Goal: Contribute content: Contribute content

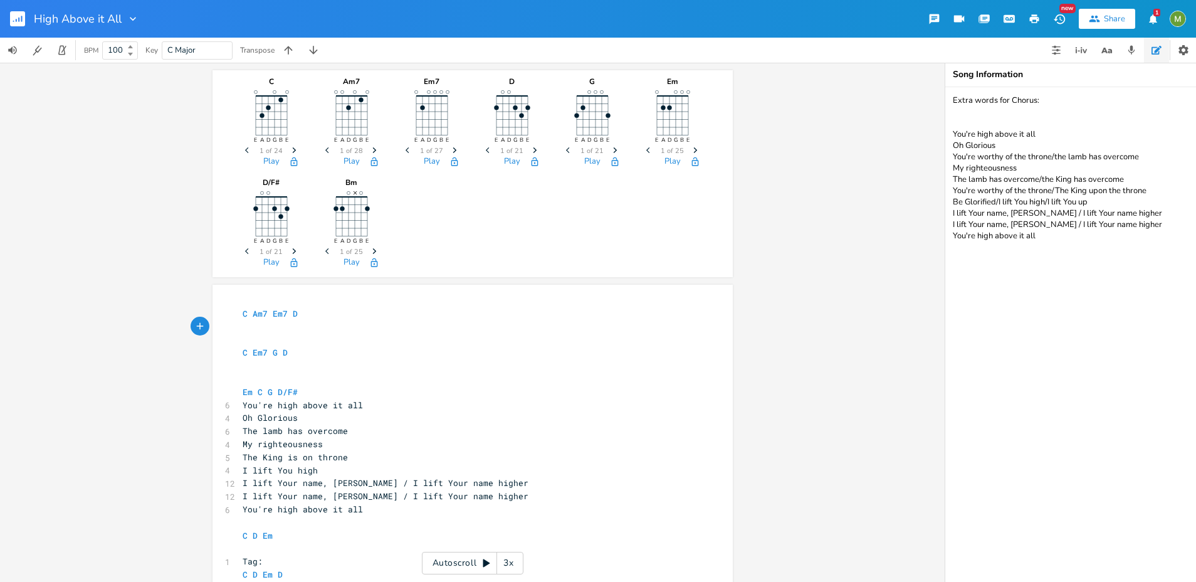
click at [21, 24] on rect "button" at bounding box center [17, 18] width 15 height 15
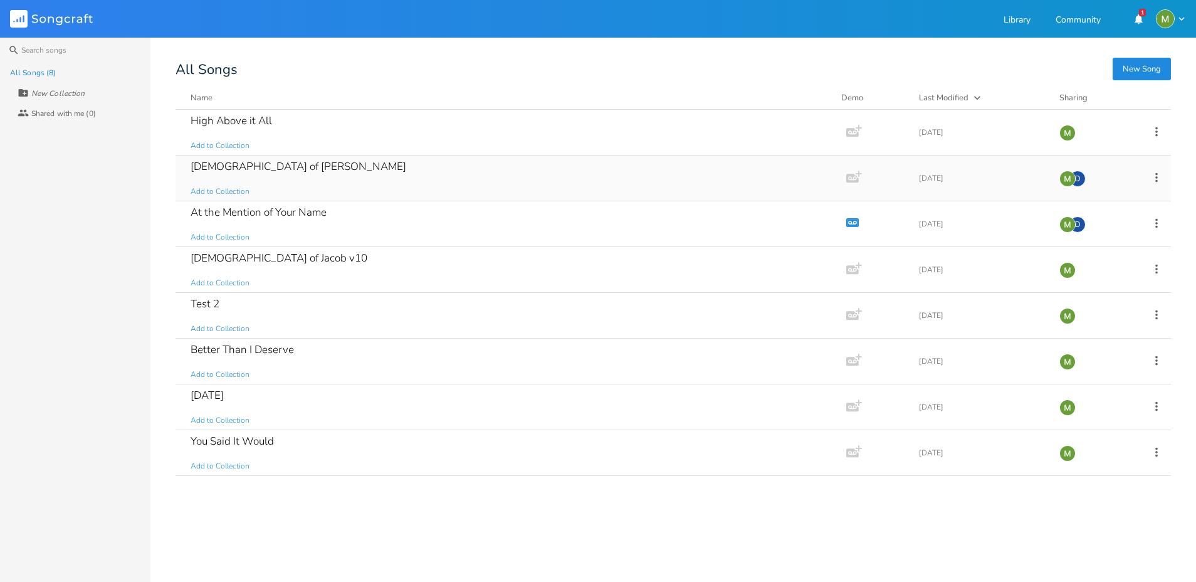
click at [240, 167] on div "[DEMOGRAPHIC_DATA] of [PERSON_NAME]" at bounding box center [299, 166] width 216 height 11
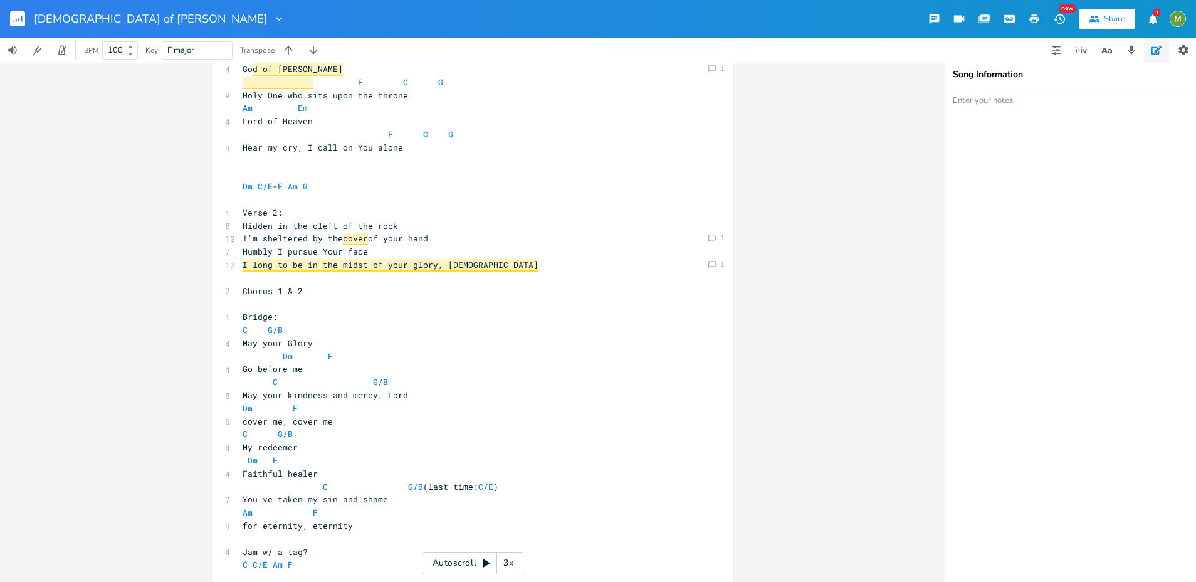
scroll to position [643, 0]
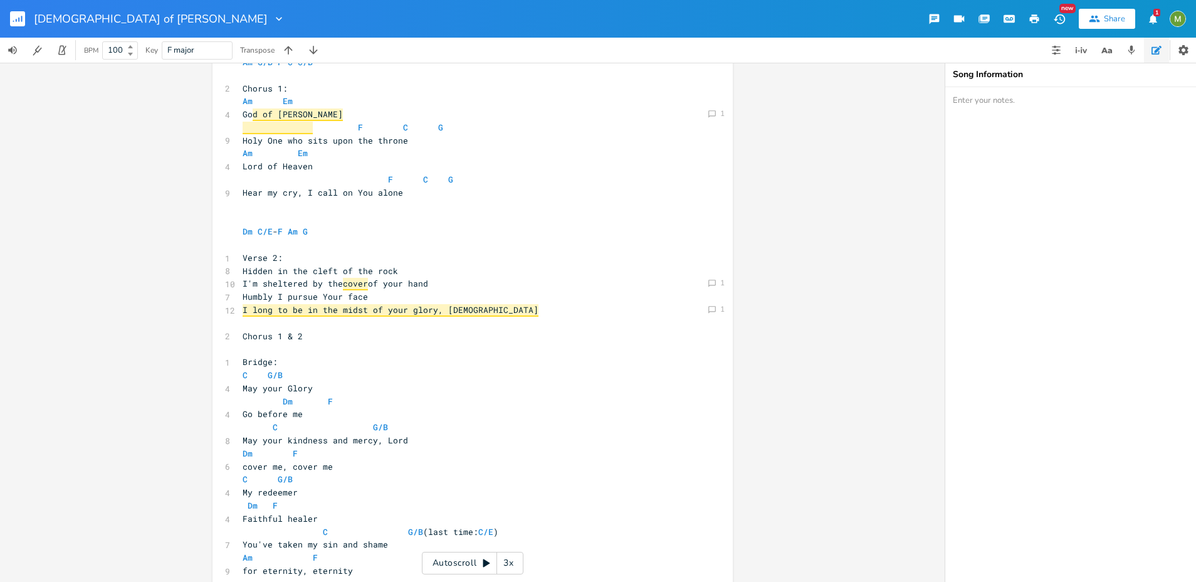
click at [10, 14] on rect "button" at bounding box center [17, 18] width 15 height 15
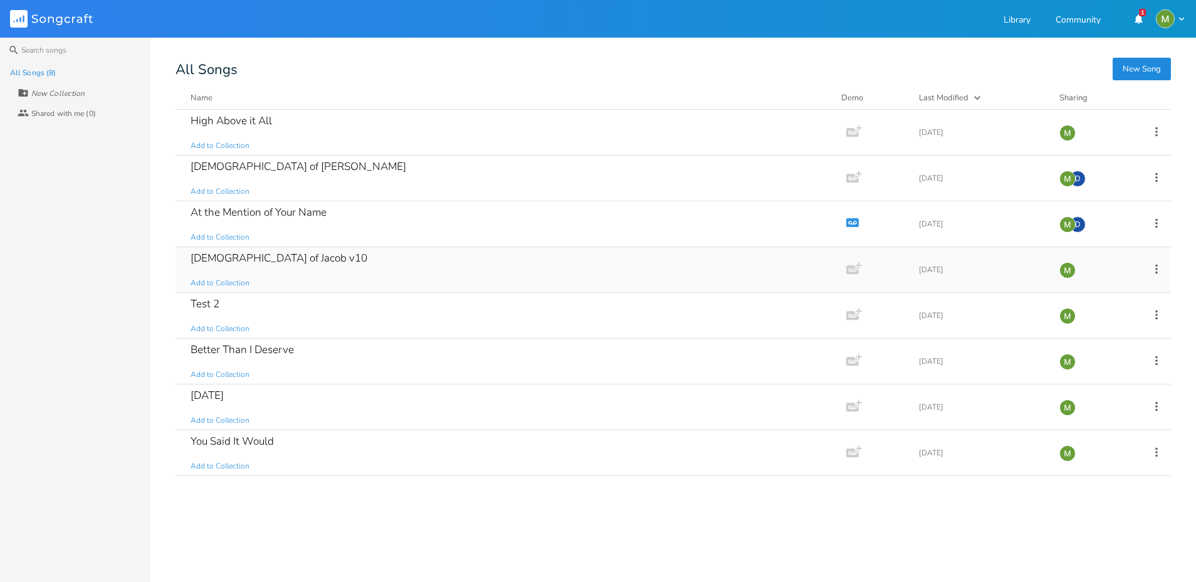
click at [307, 265] on div "God of Jacob v10 Add to Collection" at bounding box center [509, 269] width 636 height 45
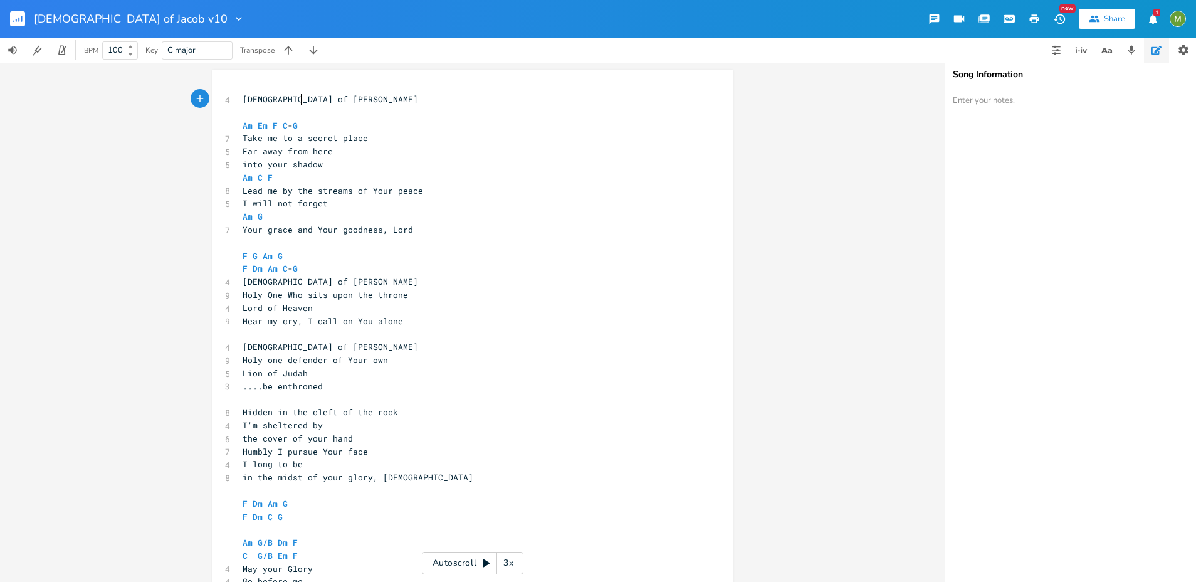
click at [613, 183] on pre "Am C F" at bounding box center [466, 177] width 453 height 13
click at [314, 45] on icon "button" at bounding box center [313, 50] width 13 height 13
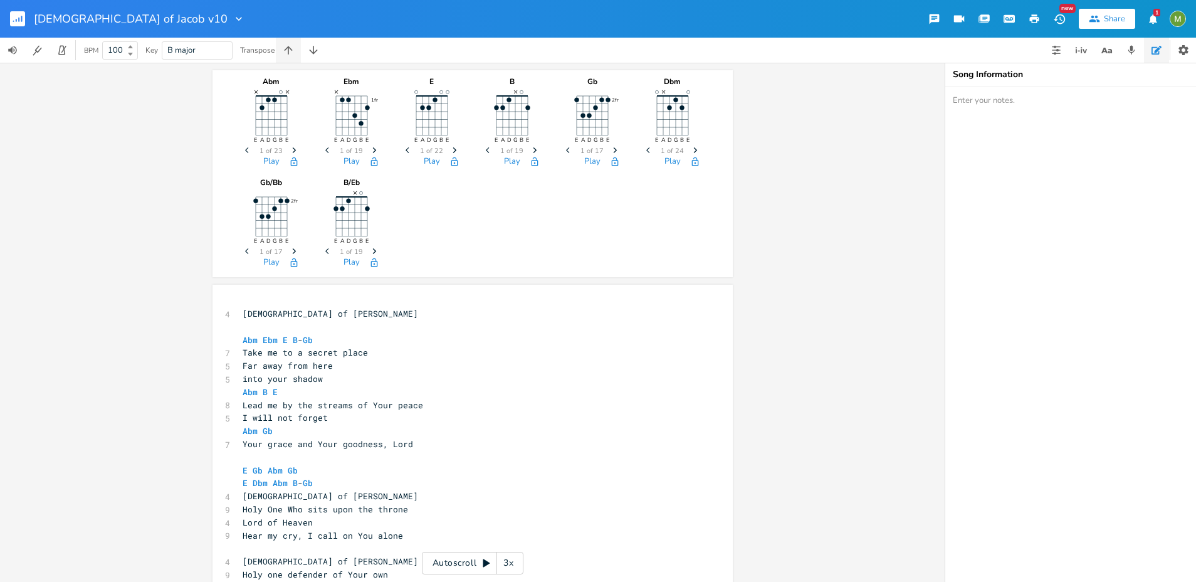
click at [295, 51] on icon "button" at bounding box center [288, 50] width 13 height 13
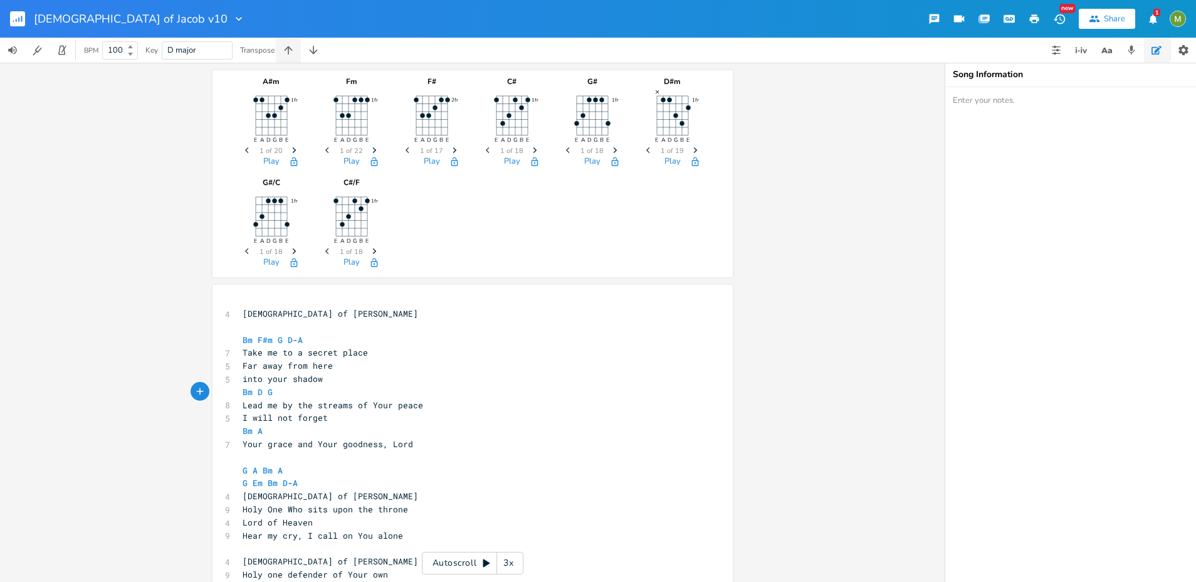
click at [295, 51] on icon "button" at bounding box center [288, 50] width 13 height 13
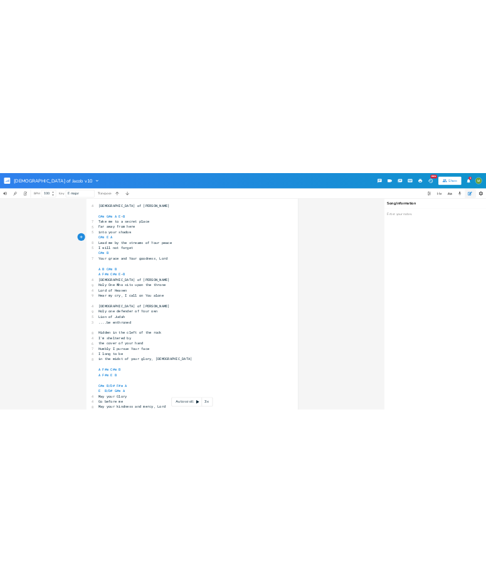
scroll to position [231, 0]
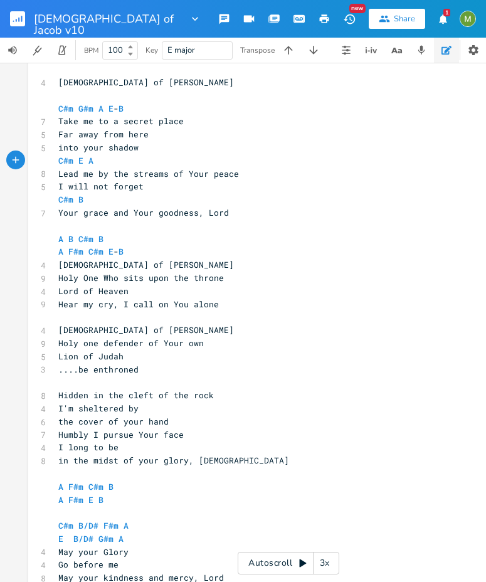
click at [117, 87] on pre "[DEMOGRAPHIC_DATA] of [PERSON_NAME]" at bounding box center [282, 82] width 453 height 13
drag, startPoint x: 71, startPoint y: 106, endPoint x: 55, endPoint y: 105, distance: 15.7
click at [58, 106] on span "C#m G#m A E - B" at bounding box center [90, 108] width 65 height 11
click at [73, 95] on div "button" at bounding box center [83, 97] width 20 height 20
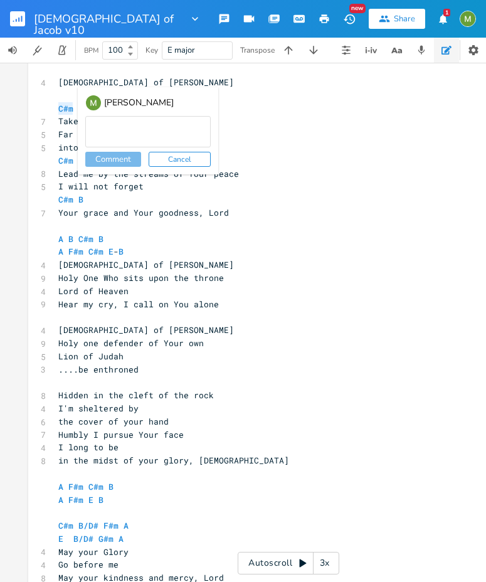
click at [61, 95] on pre "​" at bounding box center [282, 95] width 453 height 13
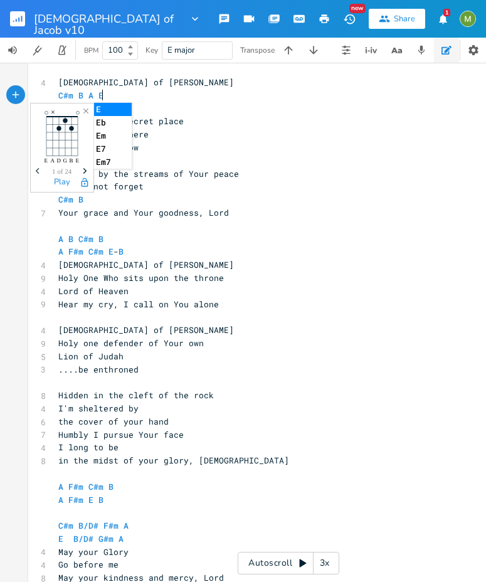
scroll to position [0, 44]
type textarea "C#m B A E-B"
click at [357, 304] on pre "Hear my cry, I call on You alone" at bounding box center [282, 304] width 453 height 13
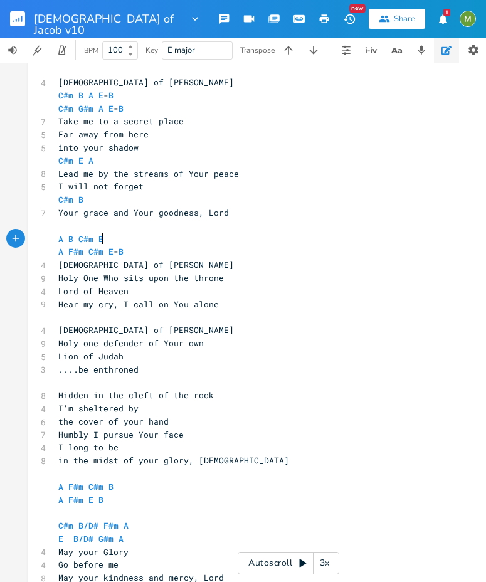
click at [100, 235] on pre "A B C#m B" at bounding box center [282, 239] width 453 height 13
type textarea "E"
click at [196, 115] on pre "Take me to a secret place" at bounding box center [282, 121] width 453 height 13
click at [81, 92] on span "C#m B A E - B" at bounding box center [85, 95] width 55 height 11
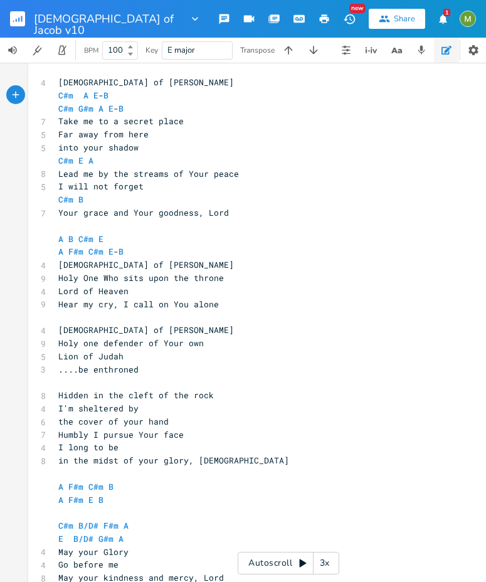
type textarea "E"
click at [161, 119] on span "Take me to a secret place" at bounding box center [120, 120] width 125 height 11
type textarea "C#m G#m A E-B"
drag, startPoint x: 159, startPoint y: 108, endPoint x: 45, endPoint y: 103, distance: 114.3
click at [45, 103] on div "C#m G#m A E-B xxxxxxxxxx 4 God of Jacob C#m E A E - B C#m G#m A E - B 7 Take me…" at bounding box center [288, 392] width 520 height 679
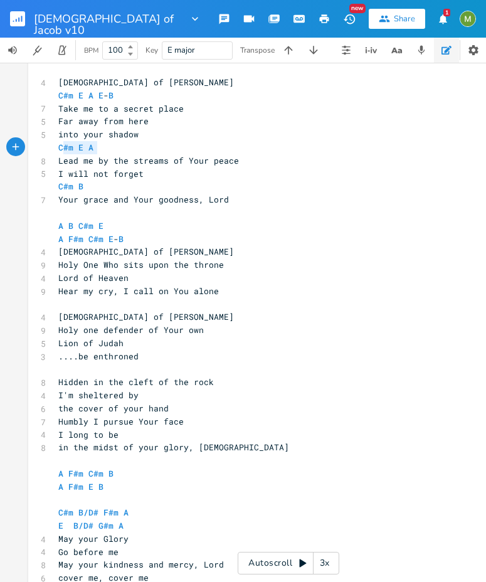
type textarea "C#m E A"
drag, startPoint x: 102, startPoint y: 152, endPoint x: 52, endPoint y: 146, distance: 50.5
click at [56, 146] on pre "C#m E A" at bounding box center [282, 147] width 453 height 13
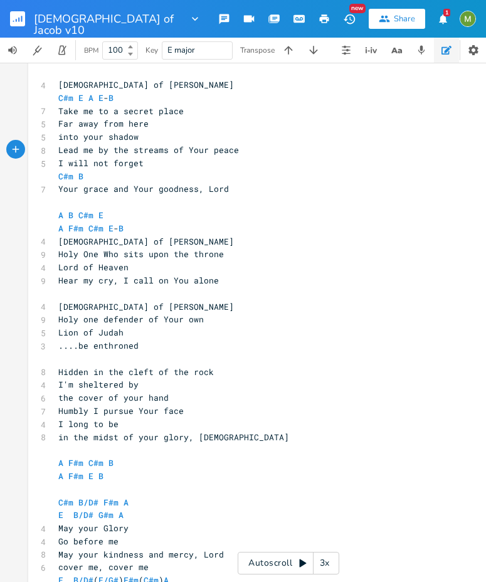
scroll to position [229, 0]
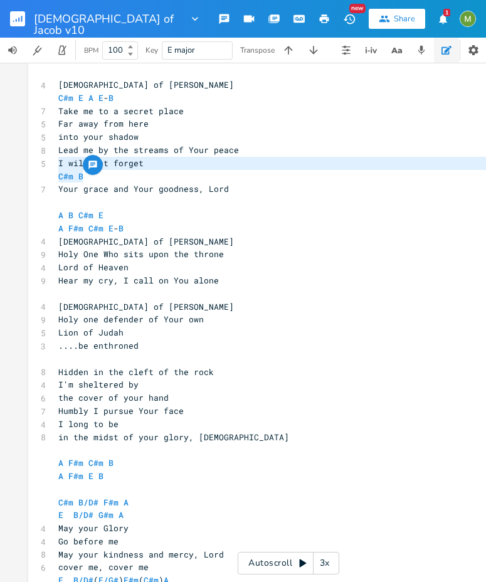
type textarea "C#m B"
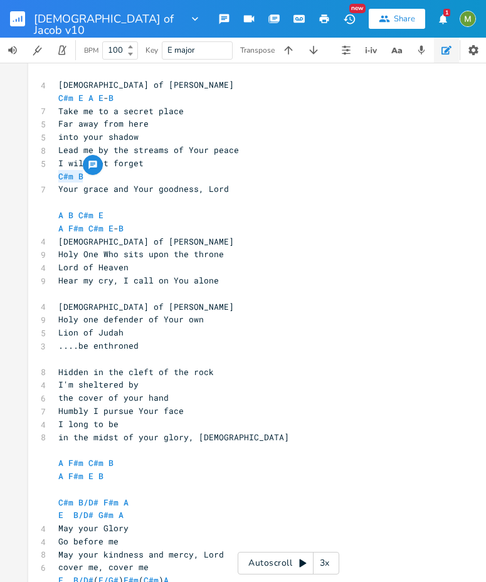
drag, startPoint x: 81, startPoint y: 174, endPoint x: 34, endPoint y: 175, distance: 47.0
click at [34, 175] on div "C#m B xxxxxxxxxx 4 God of Jacob C#m E A E - B 7 Take me to a secret place 5 Far…" at bounding box center [288, 382] width 520 height 653
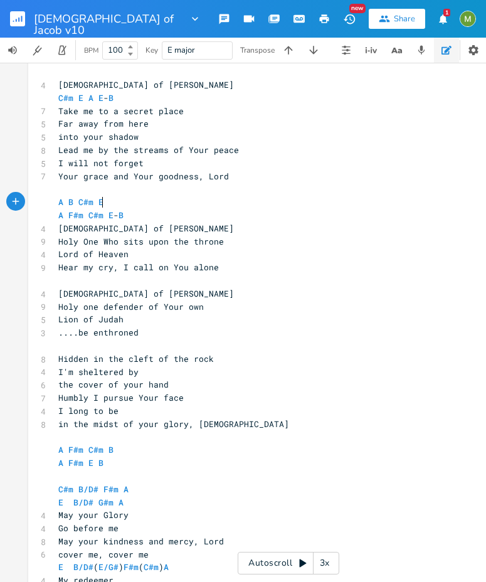
click at [127, 209] on pre "A F#m C#m E - B" at bounding box center [282, 215] width 453 height 13
click at [133, 212] on pre "A F#m C#m E - B" at bounding box center [282, 215] width 453 height 13
drag, startPoint x: 112, startPoint y: 174, endPoint x: 221, endPoint y: 176, distance: 109.8
click at [221, 176] on pre "Your grace and Your goodness, Lord" at bounding box center [282, 176] width 453 height 13
type textarea "of my Savir"
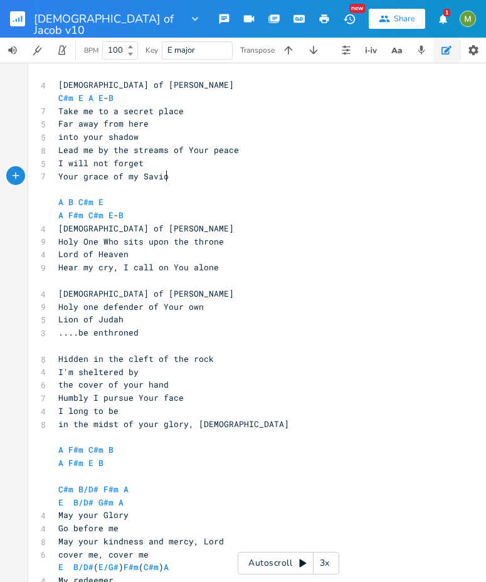
type textarea "or"
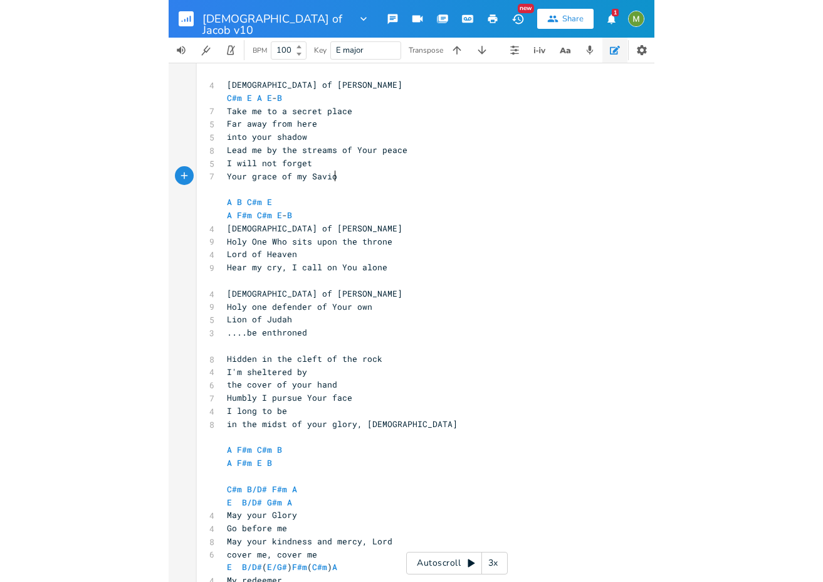
scroll to position [0, 6]
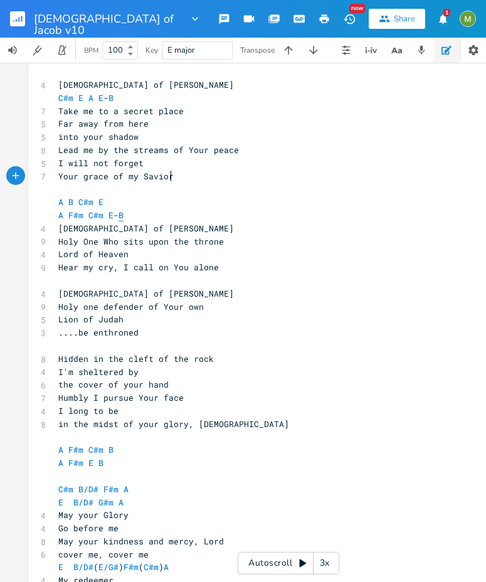
click at [119, 213] on span "B" at bounding box center [121, 215] width 5 height 12
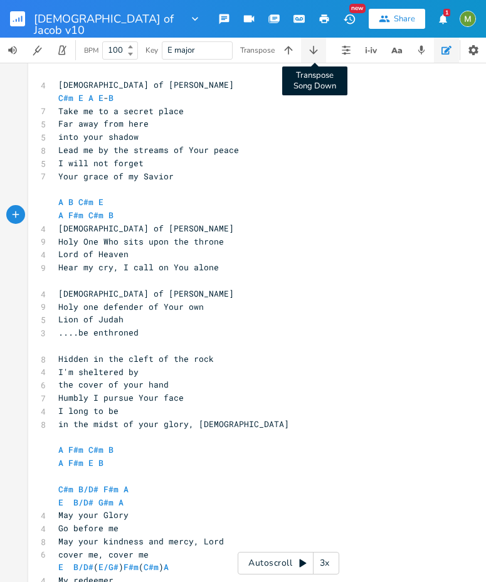
click at [315, 49] on icon "button" at bounding box center [313, 50] width 8 height 8
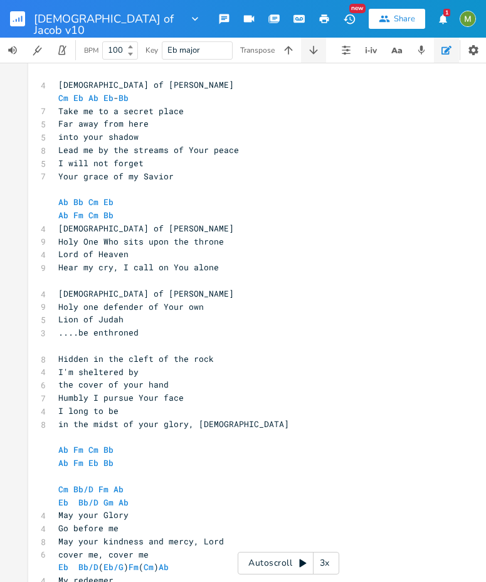
click at [315, 49] on icon "button" at bounding box center [313, 50] width 8 height 8
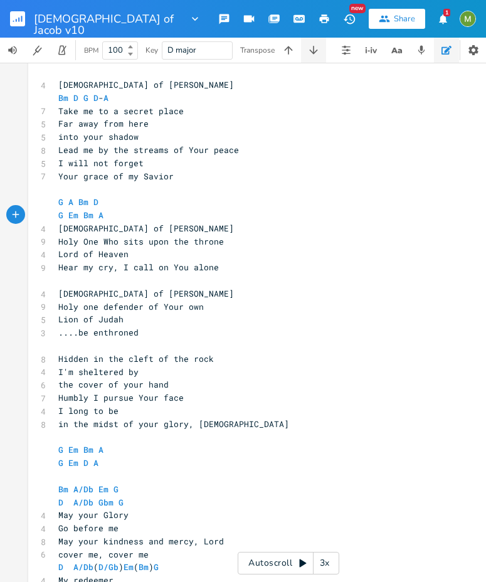
click at [315, 49] on icon "button" at bounding box center [313, 50] width 8 height 8
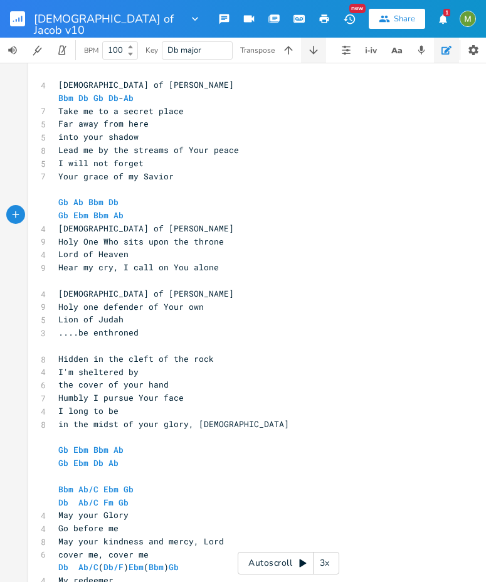
click at [315, 49] on icon "button" at bounding box center [313, 50] width 8 height 8
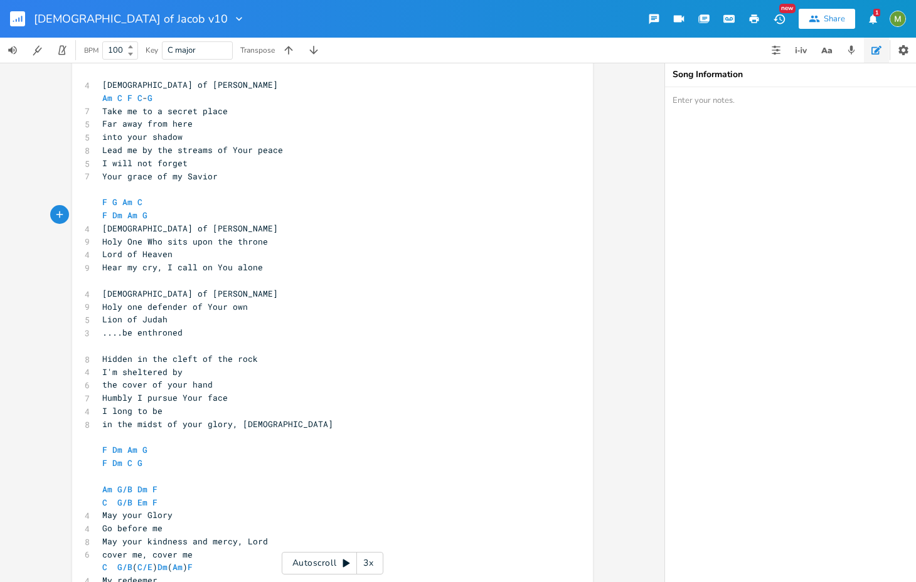
click at [837, 208] on textarea at bounding box center [790, 334] width 251 height 495
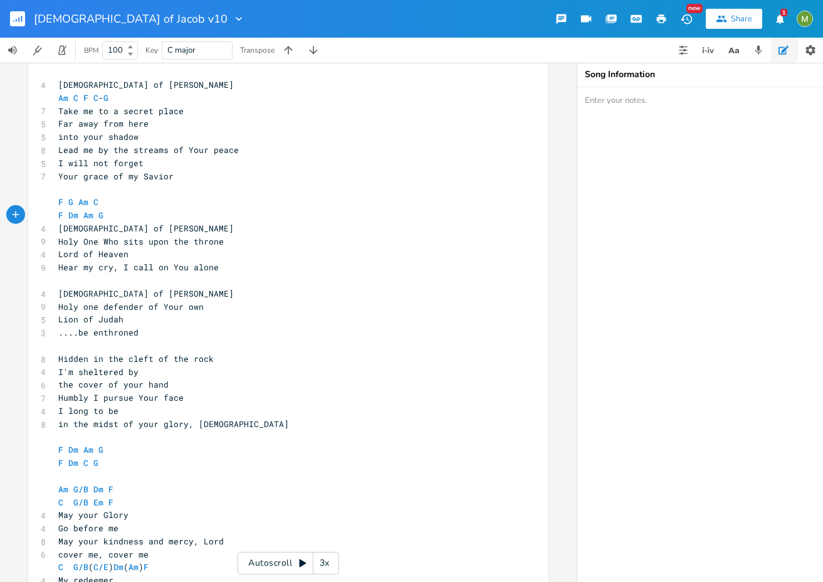
click at [732, 202] on textarea at bounding box center [703, 334] width 251 height 495
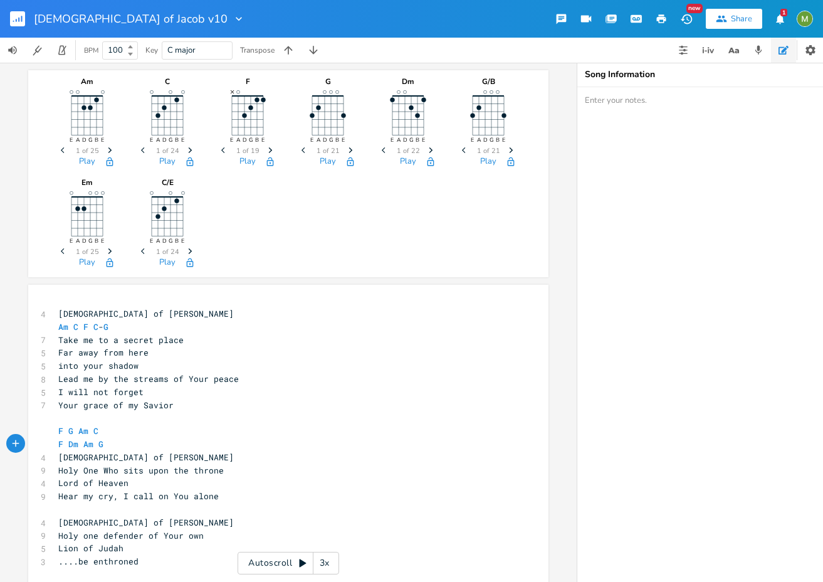
scroll to position [3, 0]
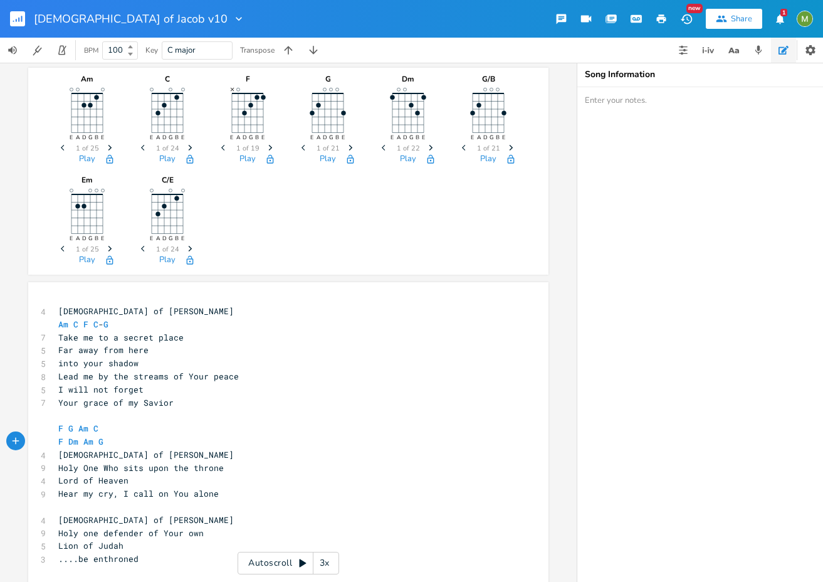
click at [68, 324] on span "Am C F C - G" at bounding box center [83, 324] width 50 height 11
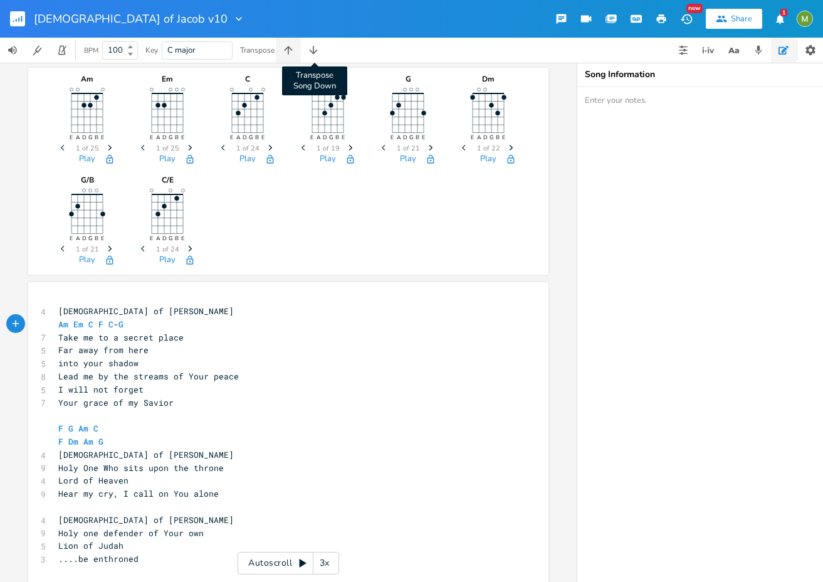
type textarea "Em"
click at [297, 46] on button "button" at bounding box center [288, 50] width 25 height 25
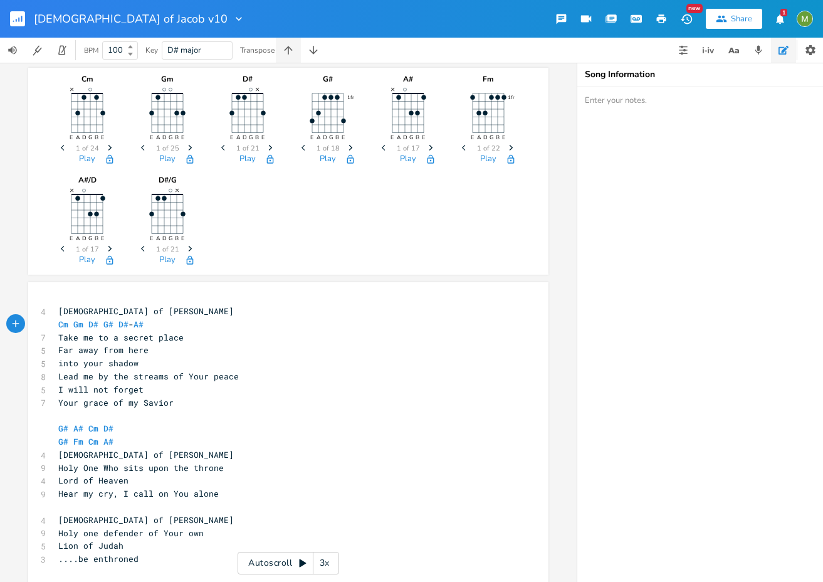
click at [297, 46] on button "button" at bounding box center [288, 50] width 25 height 25
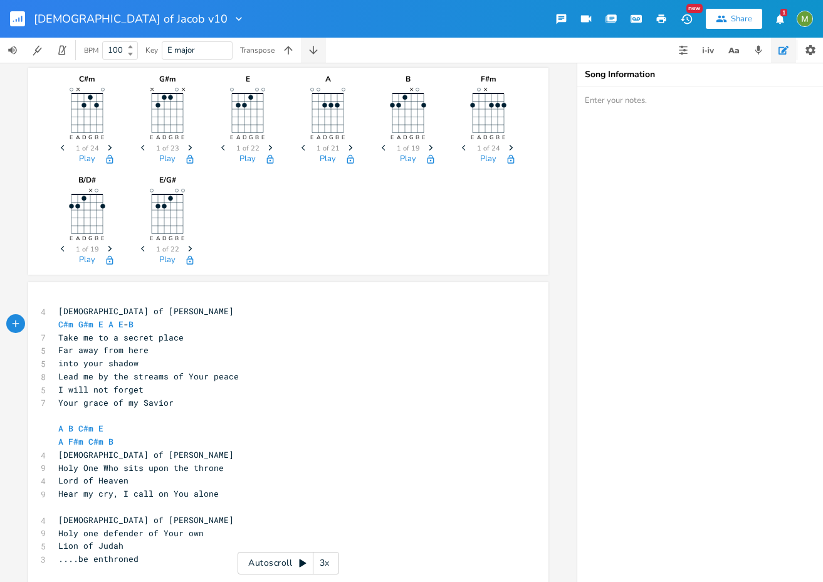
click at [312, 47] on icon "button" at bounding box center [313, 50] width 13 height 13
click at [90, 323] on span "Am Em C F C - G" at bounding box center [90, 324] width 65 height 11
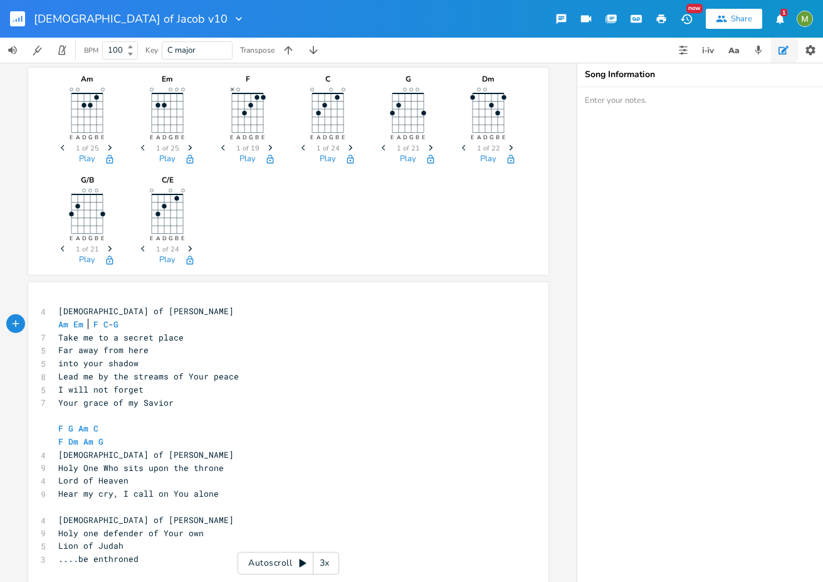
click at [149, 392] on pre "I will not forget" at bounding box center [282, 389] width 453 height 13
drag, startPoint x: 155, startPoint y: 388, endPoint x: 38, endPoint y: 384, distance: 117.3
click at [56, 384] on div "5 I will not forget" at bounding box center [282, 389] width 453 height 13
type textarea "And I won't forg"
type textarea "get"
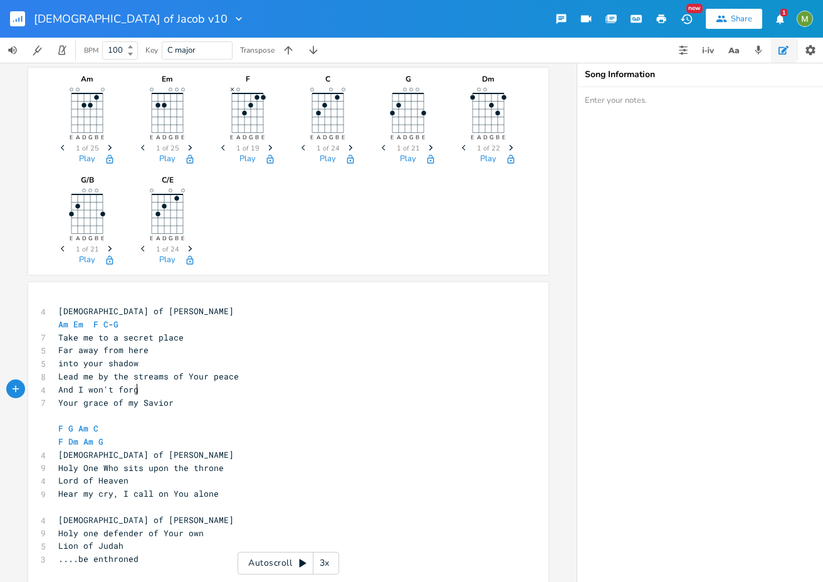
scroll to position [0, 11]
drag, startPoint x: 102, startPoint y: 403, endPoint x: 55, endPoint y: 404, distance: 46.4
click at [58, 404] on span "Your grace of my Savior" at bounding box center [115, 402] width 115 height 11
type textarea "The voice of"
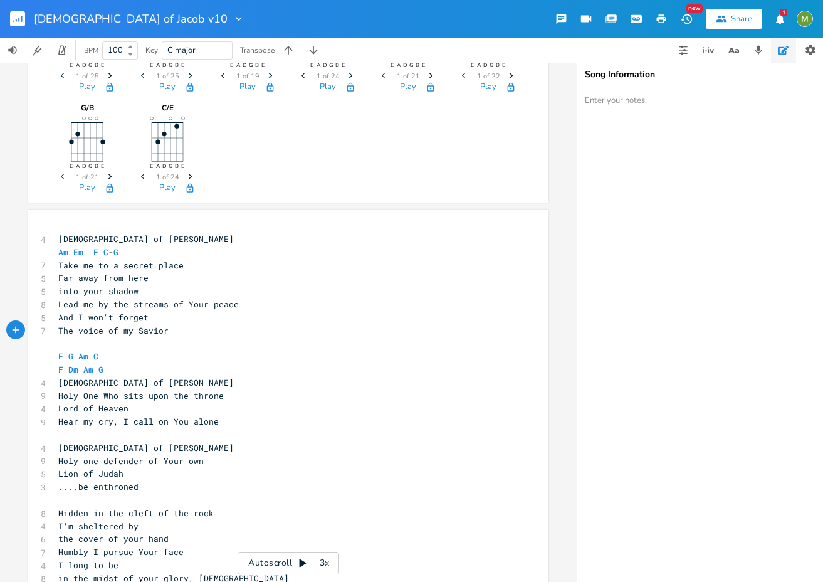
scroll to position [201, 0]
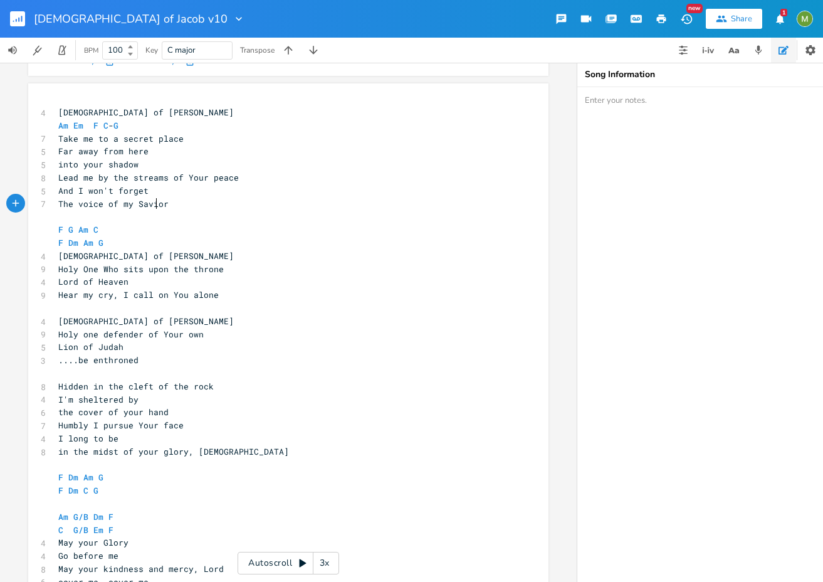
click at [150, 204] on span "The voice of my Savior" at bounding box center [113, 203] width 110 height 11
type textarea "Savior"
click at [150, 204] on span "The voice of my Savior" at bounding box center [113, 203] width 110 height 11
click at [274, 274] on pre "Holy One Who sits upon the throne" at bounding box center [282, 269] width 453 height 13
click at [148, 204] on span "The voice of my Savior" at bounding box center [113, 203] width 110 height 11
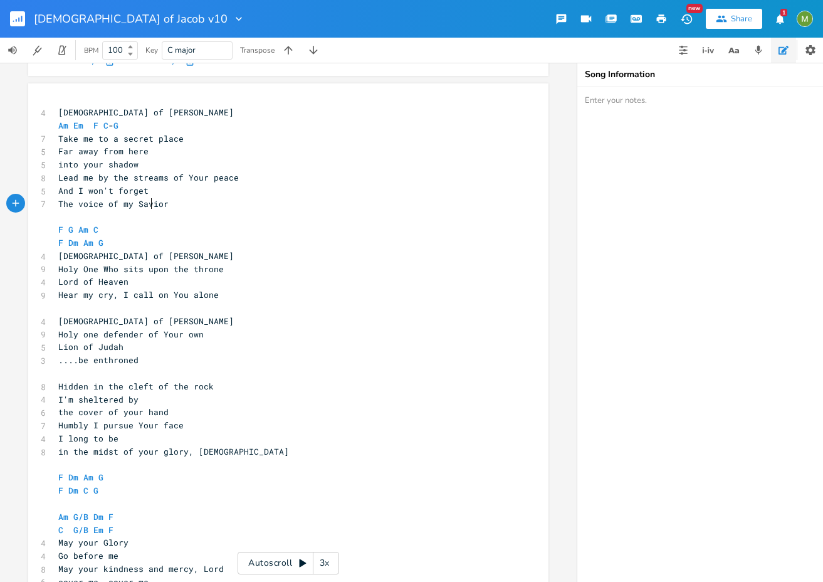
type textarea "Savior"
click at [148, 204] on span "The voice of my Savior" at bounding box center [113, 203] width 110 height 11
click at [164, 206] on pre "The voice of my Savior" at bounding box center [282, 204] width 453 height 13
type textarea "/Healer"
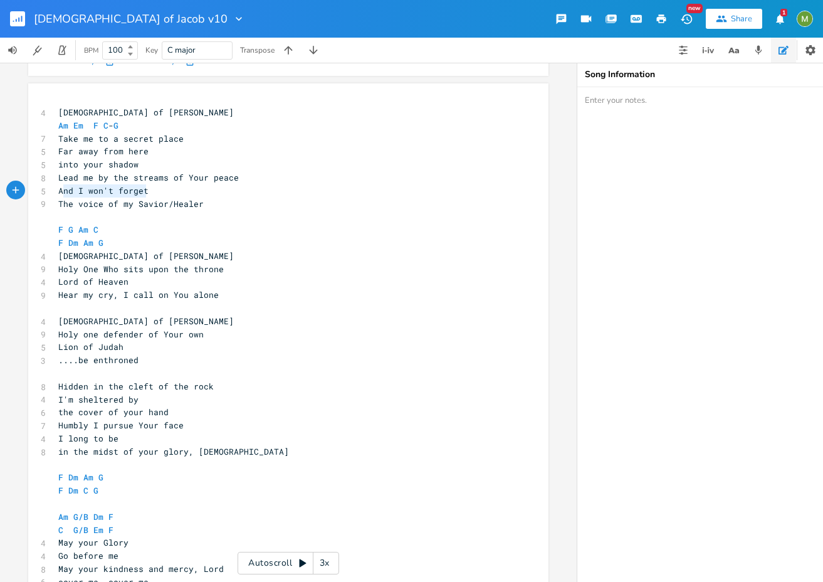
type textarea "And I won't forget"
drag, startPoint x: 150, startPoint y: 191, endPoint x: 55, endPoint y: 190, distance: 95.3
click at [56, 190] on pre "And I won't forget" at bounding box center [282, 190] width 453 height 13
click at [208, 206] on pre "The voice of my Savior/Healer" at bounding box center [282, 204] width 453 height 13
type textarea "And I won't forget"
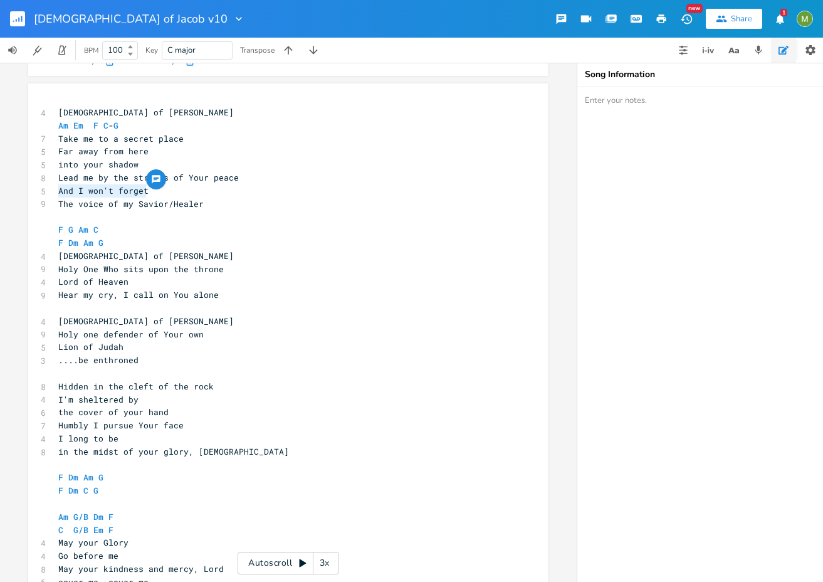
drag, startPoint x: 145, startPoint y: 188, endPoint x: 42, endPoint y: 191, distance: 103.5
click at [42, 191] on div "And I won't forget x 4 God of Jacob Am Em F C - G 7 Take me to a secret place 5…" at bounding box center [288, 403] width 520 height 640
click at [240, 238] on pre "F Dm Am G" at bounding box center [282, 242] width 453 height 13
drag, startPoint x: 147, startPoint y: 189, endPoint x: 9, endPoint y: 192, distance: 137.4
click at [9, 192] on div "Am E A D G B E Previous 1 of 25 Next Play Em E A D G B E Previous 1 of 25 Next …" at bounding box center [288, 322] width 577 height 519
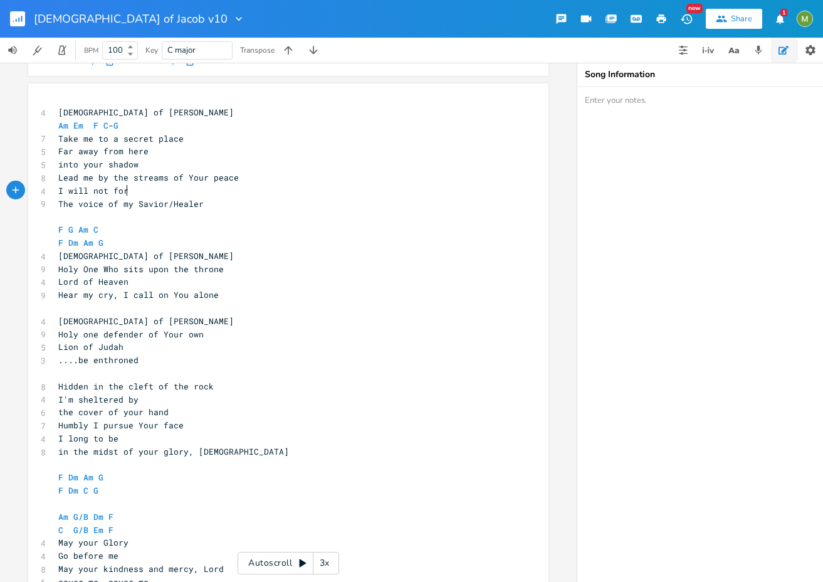
scroll to position [0, 56]
type textarea "I will not forget"
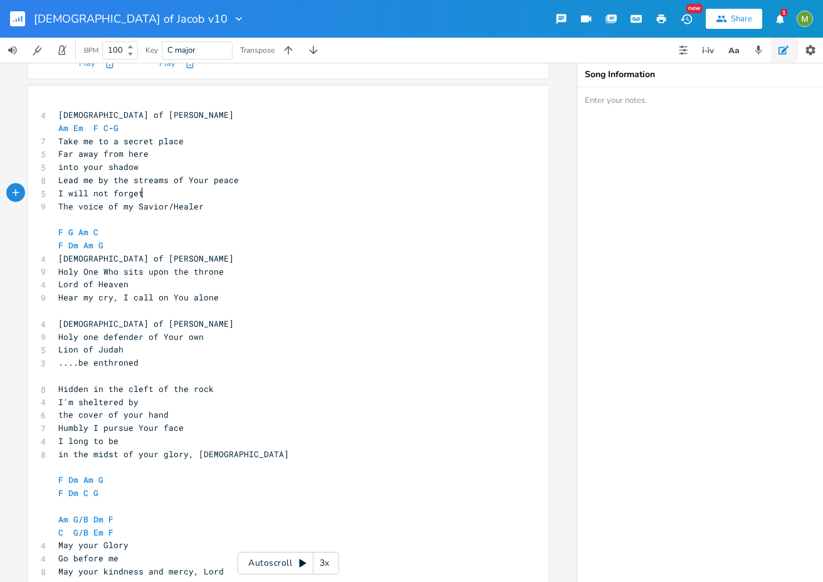
scroll to position [199, 0]
type textarea "my Savior/Healer"
drag, startPoint x: 120, startPoint y: 206, endPoint x: 196, endPoint y: 210, distance: 76.0
click at [196, 210] on span "The voice of my Savior/Healer" at bounding box center [130, 206] width 145 height 11
click at [130, 196] on span "I will not forget" at bounding box center [100, 192] width 85 height 11
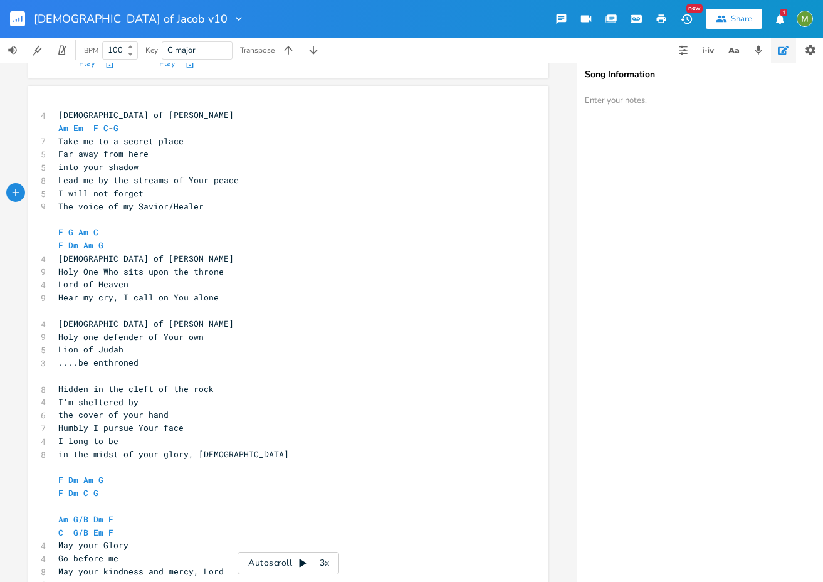
click at [120, 206] on span "The voice of my Savior/Healer" at bounding box center [130, 206] width 145 height 11
click at [198, 203] on pre "The voice of my Savior/Healer" at bounding box center [282, 206] width 453 height 13
type textarea "/Master"
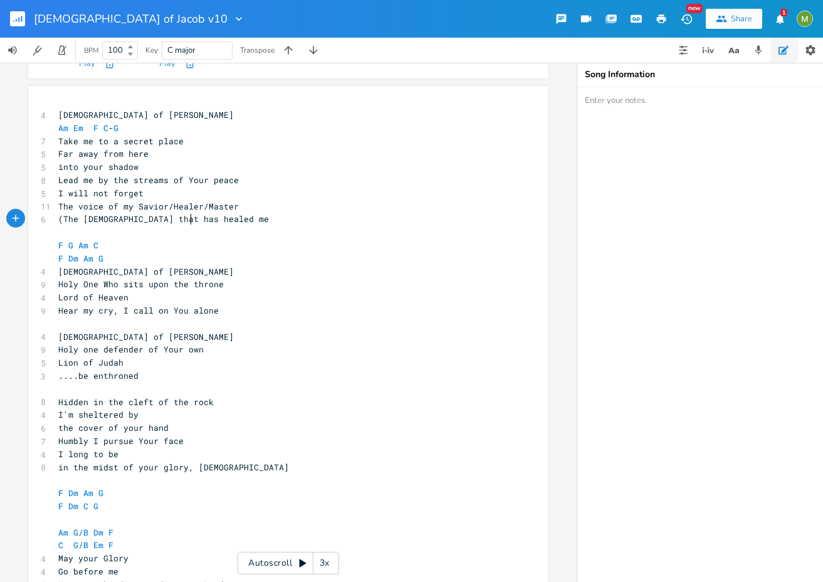
type textarea "(The [DEMOGRAPHIC_DATA] that has healed me)"
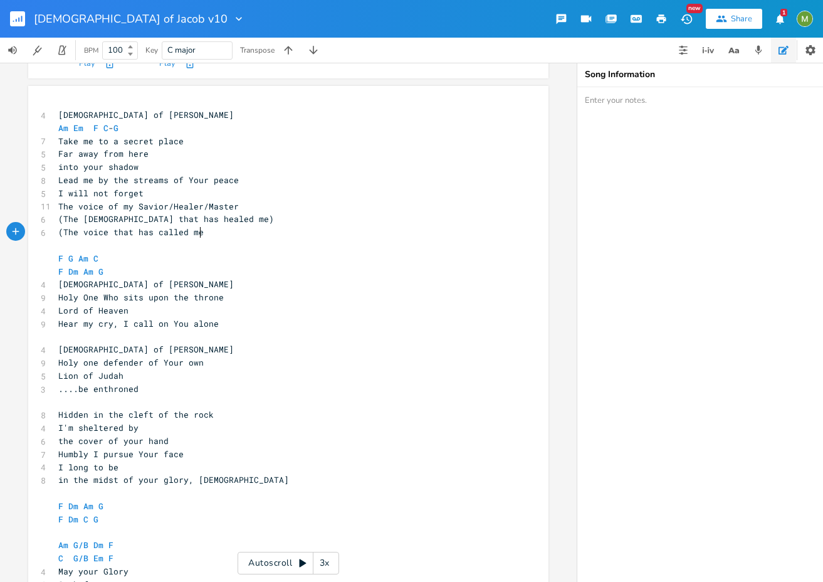
type textarea "(The voice that has called me)"
click at [140, 238] on pre "(The voice that has called me)" at bounding box center [282, 232] width 453 height 13
click at [137, 241] on pre "​" at bounding box center [282, 245] width 453 height 13
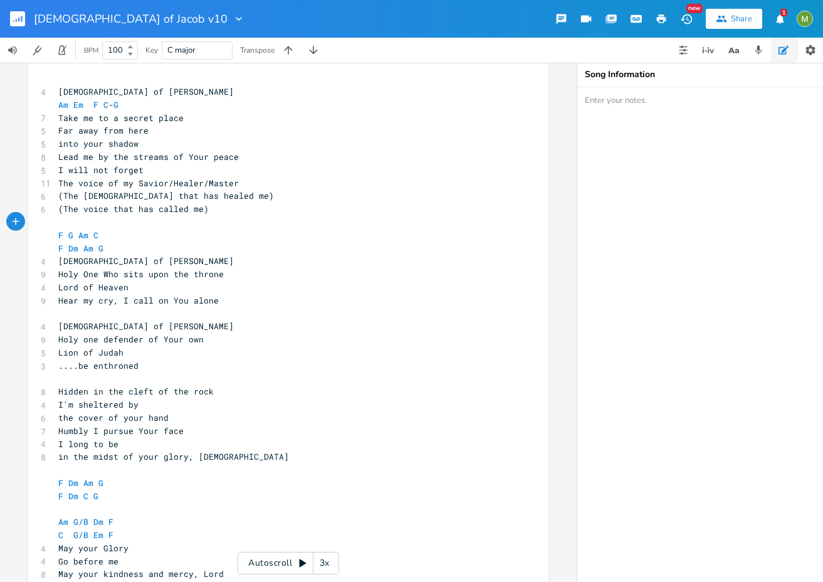
scroll to position [226, 0]
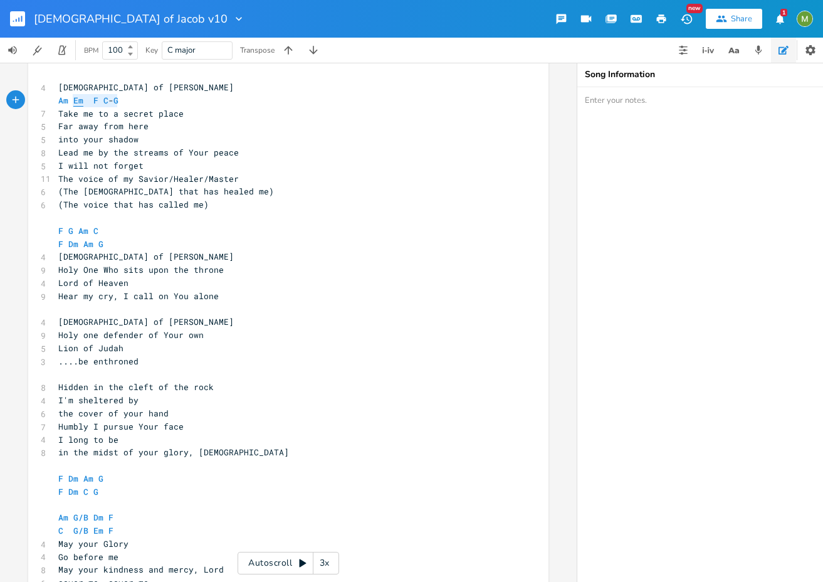
drag, startPoint x: 119, startPoint y: 98, endPoint x: 71, endPoint y: 103, distance: 47.9
click at [71, 103] on pre "Am Em F C - G" at bounding box center [282, 100] width 453 height 13
type textarea "C F"
click at [251, 265] on pre "Holy One Who sits upon the throne" at bounding box center [282, 269] width 453 height 13
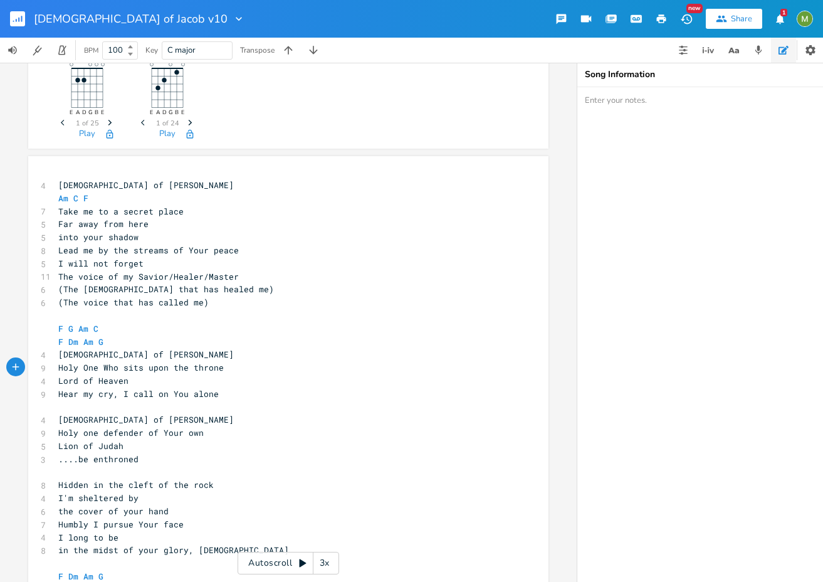
scroll to position [129, 0]
click at [287, 48] on icon "button" at bounding box center [288, 50] width 13 height 13
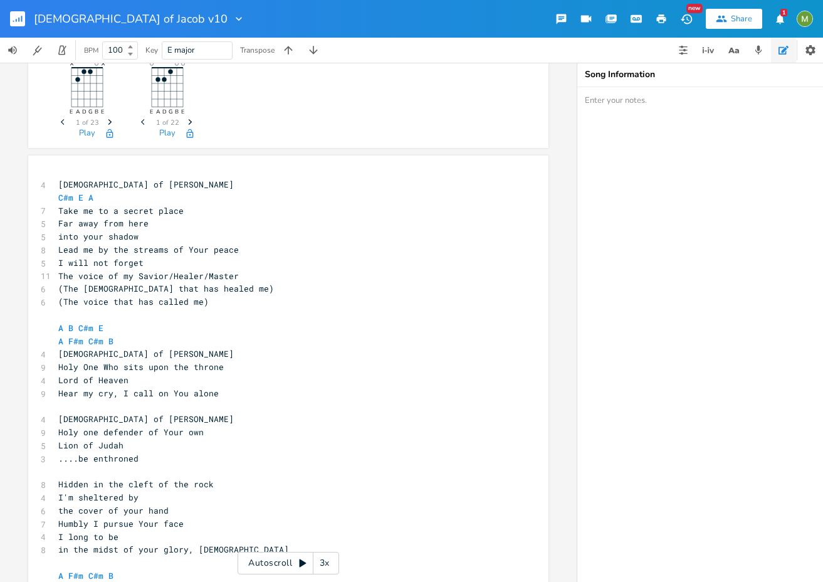
click at [128, 198] on pre "C#m E A" at bounding box center [282, 197] width 453 height 13
type textarea "B"
click at [112, 328] on pre "A B C#m E" at bounding box center [282, 328] width 453 height 13
type textarea "B"
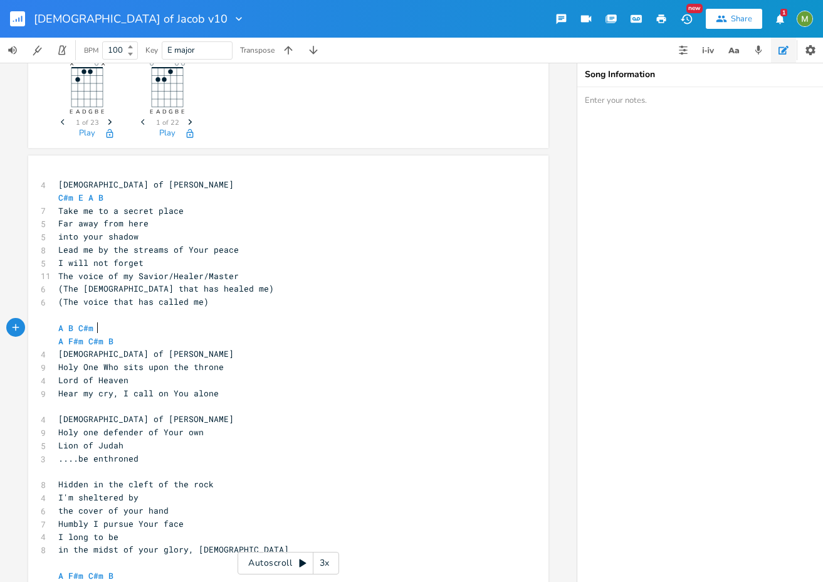
scroll to position [0, 6]
click at [265, 369] on pre "Holy One Who sits upon the throne" at bounding box center [282, 367] width 453 height 13
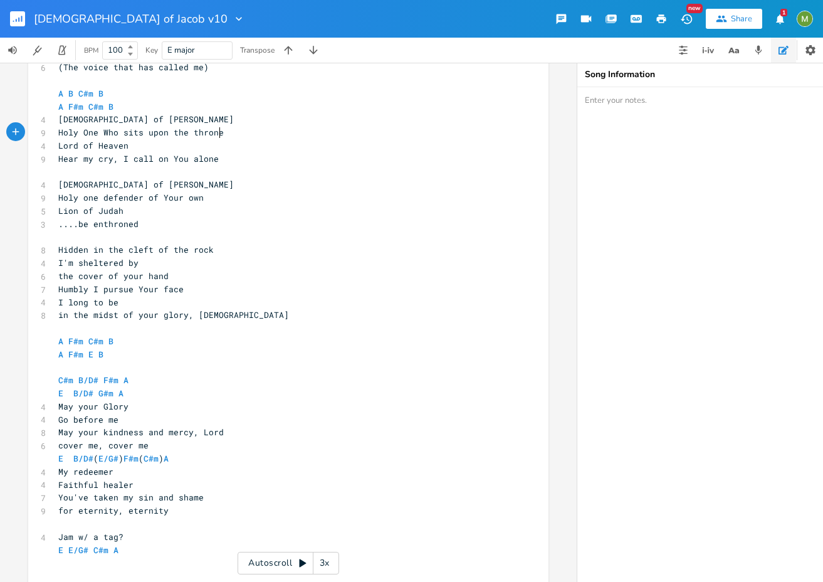
scroll to position [364, 0]
click at [98, 394] on span "G#m" at bounding box center [105, 394] width 15 height 12
type textarea "F"
click at [208, 391] on pre "E B/D# F#m A" at bounding box center [282, 393] width 453 height 13
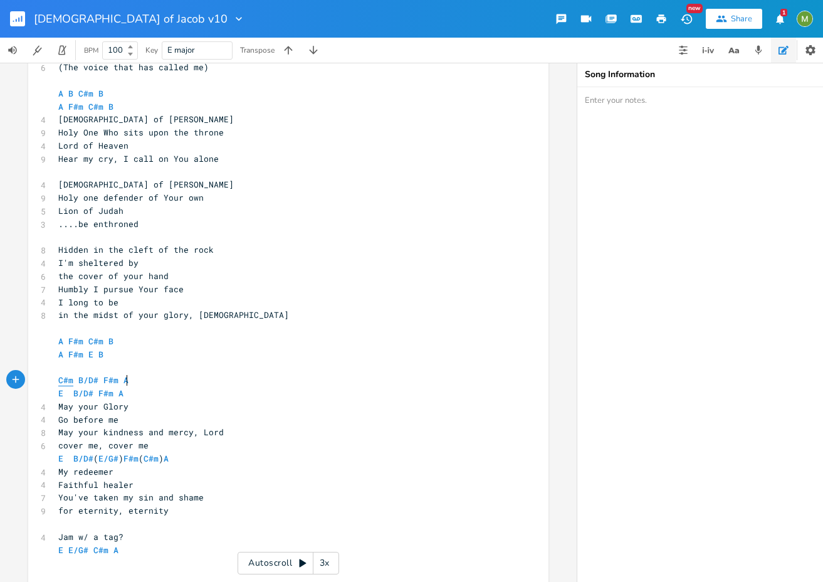
type textarea "C#m B/D# F#m A"
drag, startPoint x: 139, startPoint y: 382, endPoint x: 50, endPoint y: 380, distance: 89.7
click at [50, 380] on div "C#m B/D# F#m A x 4 God of Jacob C#m E A B 7 Take me to a secret place 5 Far awa…" at bounding box center [288, 254] width 520 height 666
click at [170, 386] on pre "C#m B/D# F#m A" at bounding box center [282, 380] width 453 height 13
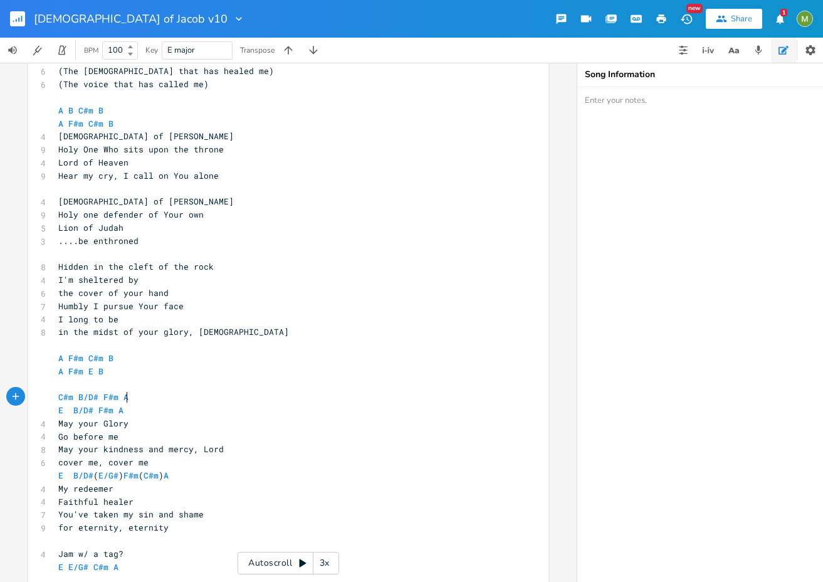
scroll to position [345, 0]
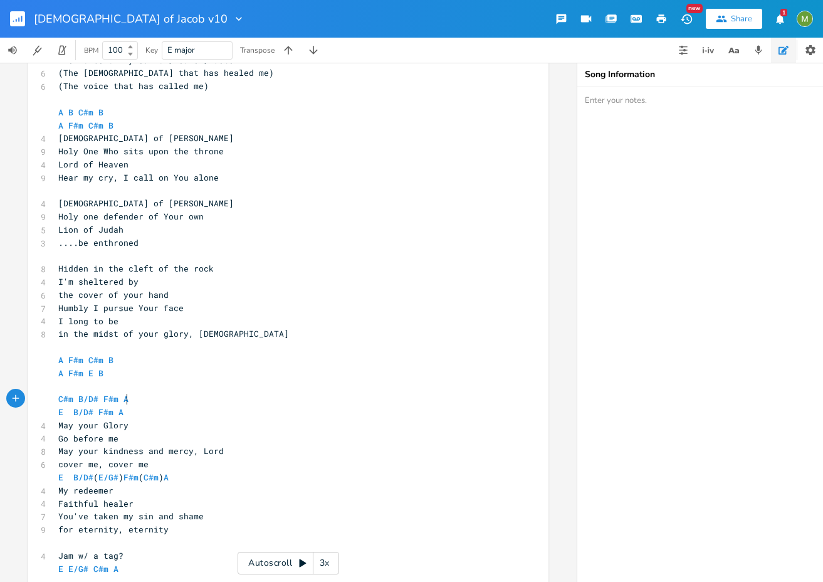
click at [122, 411] on pre "E B/D# F#m A" at bounding box center [282, 412] width 453 height 13
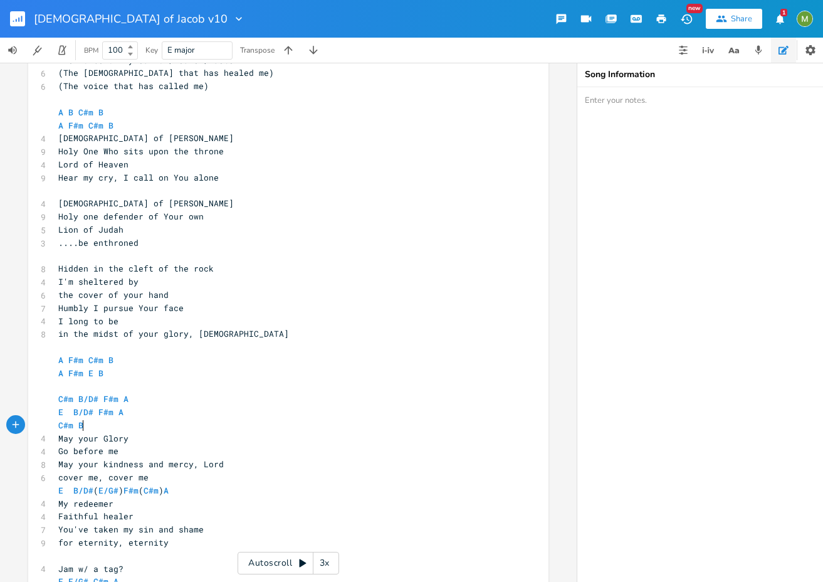
scroll to position [0, 27]
type textarea "C#m B G#m"
click at [321, 438] on pre "May your Glory" at bounding box center [282, 438] width 453 height 13
click at [154, 412] on pre "E B/D# F#m A" at bounding box center [282, 412] width 453 height 13
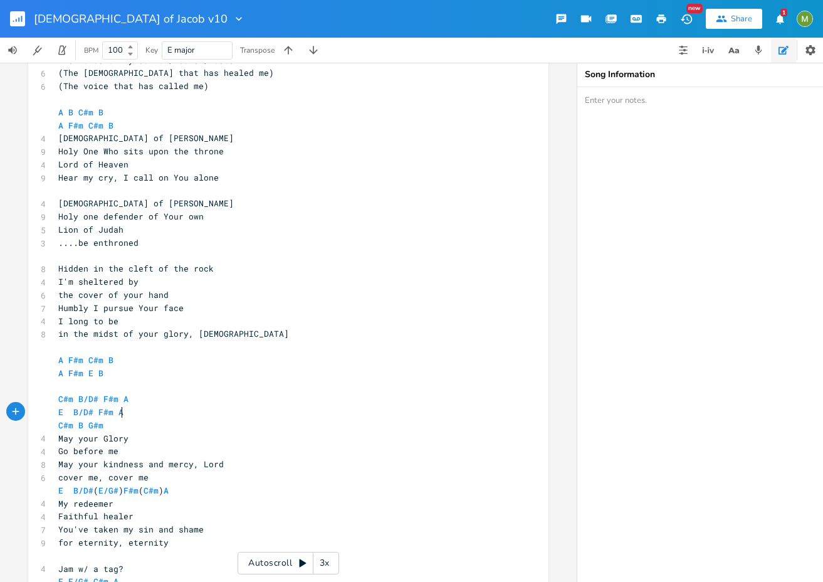
click at [149, 420] on pre "C#m B G#m" at bounding box center [282, 425] width 453 height 13
type textarea "A"
click at [159, 388] on pre "​" at bounding box center [282, 386] width 453 height 13
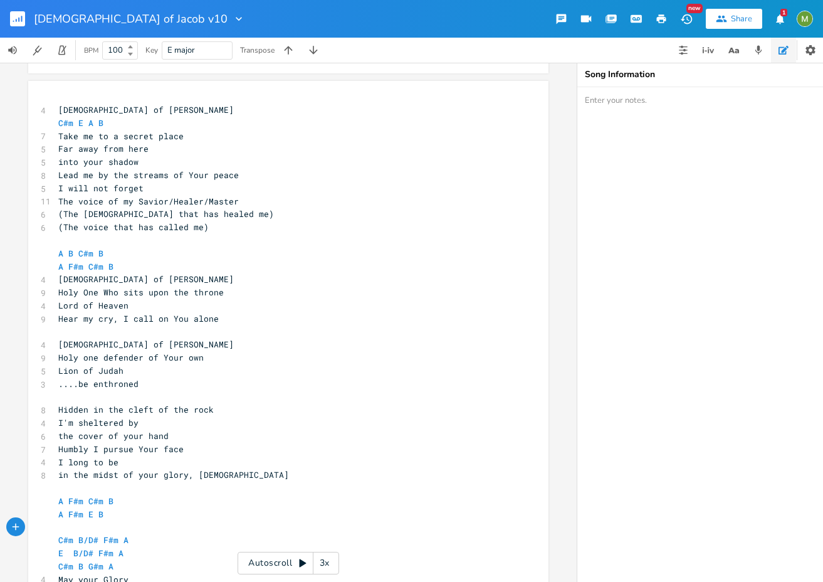
scroll to position [198, 0]
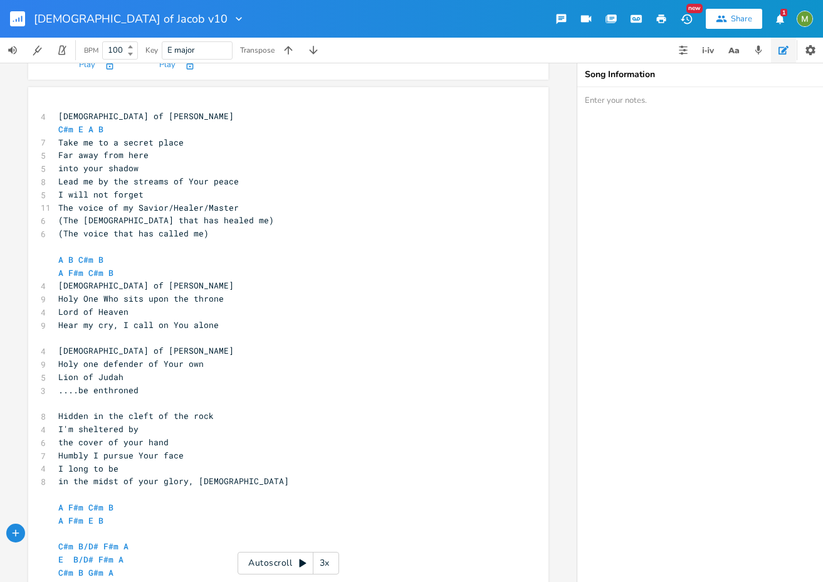
click at [91, 259] on span "A B C#m B" at bounding box center [80, 259] width 45 height 11
type textarea "E-"
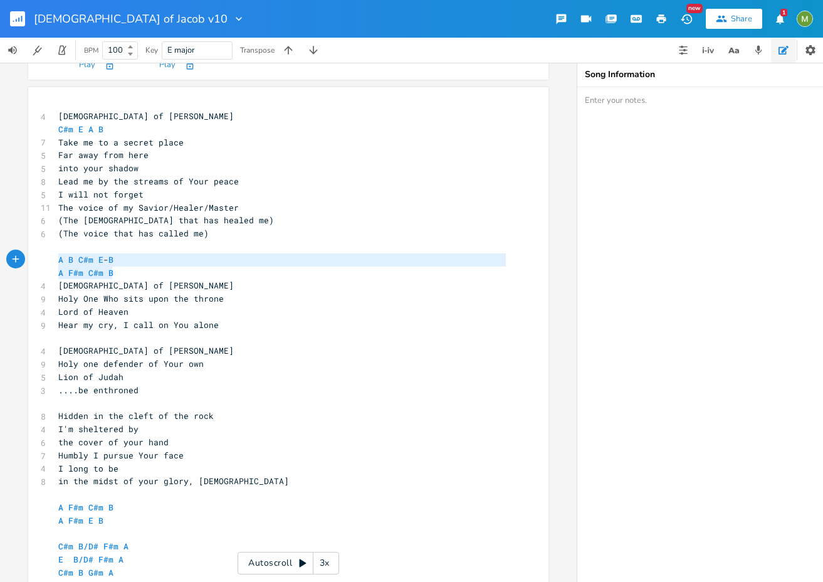
type textarea "A F#m C#m B"
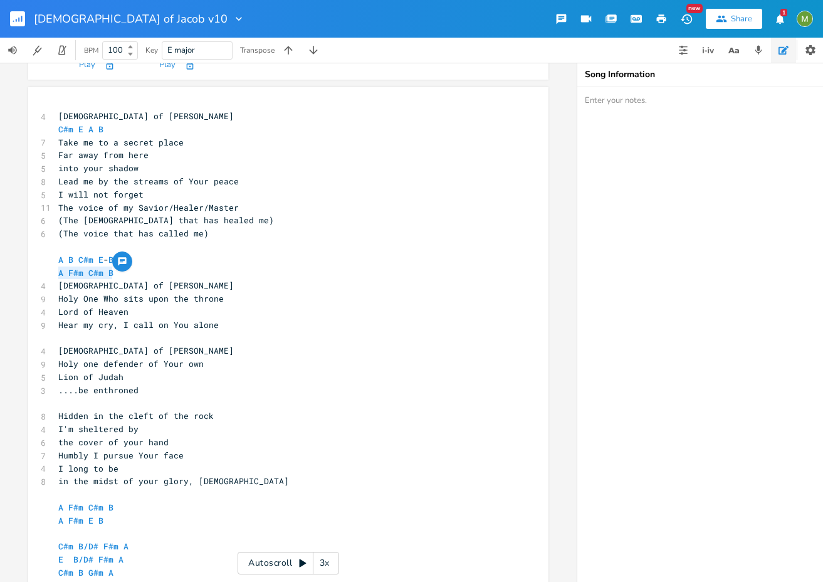
drag, startPoint x: 129, startPoint y: 272, endPoint x: 10, endPoint y: 269, distance: 118.6
click at [10, 269] on div "C#m E A D G B E × Previous 1 of 24 Next Play E E A D G B E Previous 1 of 22 Nex…" at bounding box center [288, 322] width 577 height 519
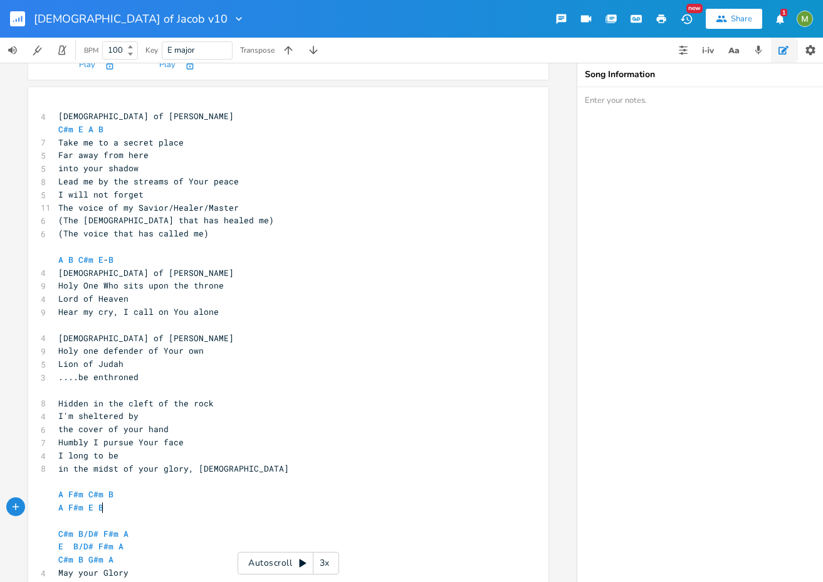
type textarea "A F#m E B"
drag, startPoint x: 108, startPoint y: 508, endPoint x: 39, endPoint y: 509, distance: 69.6
click at [39, 509] on div "A F#m E B x 4 God of Jacob C#m E A B 7 Take me to a secret place 5 Far away fro…" at bounding box center [288, 420] width 520 height 666
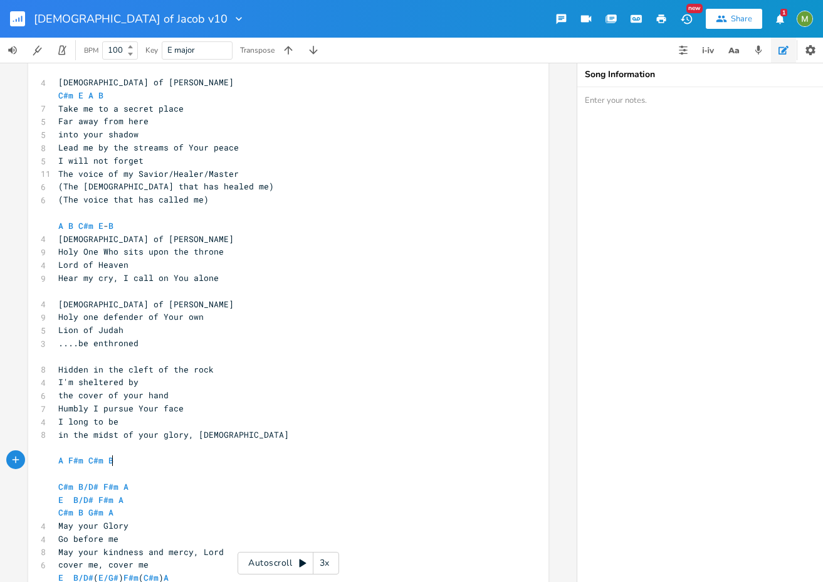
scroll to position [229, 0]
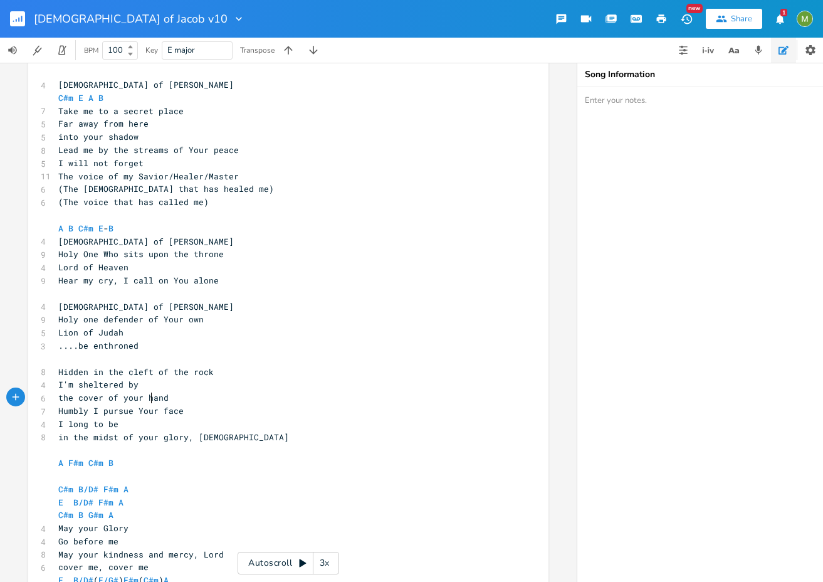
click at [147, 392] on span "the cover of your hand" at bounding box center [113, 397] width 110 height 11
click at [153, 384] on pre "I'm sheltered by" at bounding box center [282, 384] width 453 height 13
click at [215, 324] on pre "Holy one defender of Your own" at bounding box center [282, 319] width 453 height 13
click at [162, 325] on pre "Holy one defender of Your own" at bounding box center [282, 319] width 453 height 13
click at [152, 334] on pre "Lion of Judah" at bounding box center [282, 332] width 453 height 13
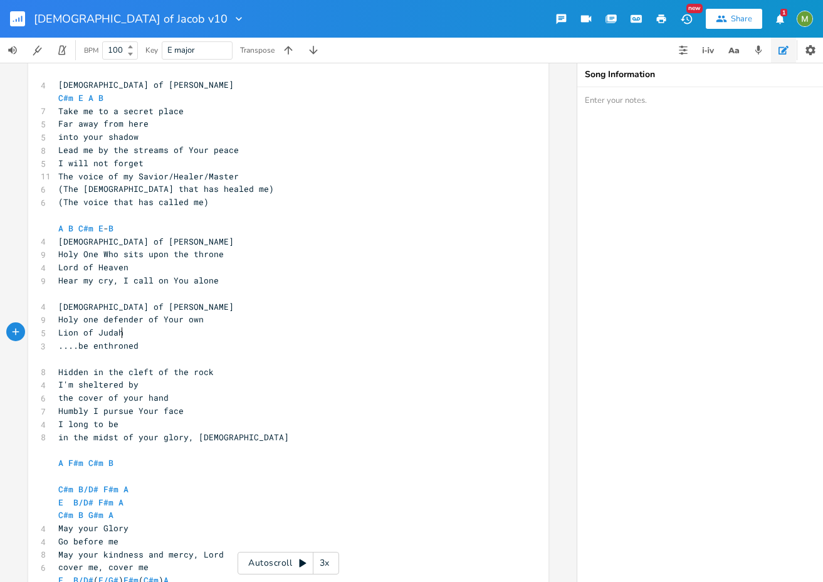
click at [146, 344] on pre "....be enthroned" at bounding box center [282, 345] width 453 height 13
drag, startPoint x: 214, startPoint y: 319, endPoint x: 45, endPoint y: 323, distance: 168.7
click at [45, 323] on div "Holy one defender of Your own x 4 God of Jacob C#m E A B 7 Take me to a secret …" at bounding box center [288, 382] width 520 height 653
type textarea "Holy one defender of Your own"
click at [153, 322] on span "Holy one defender of Your own" at bounding box center [130, 319] width 145 height 11
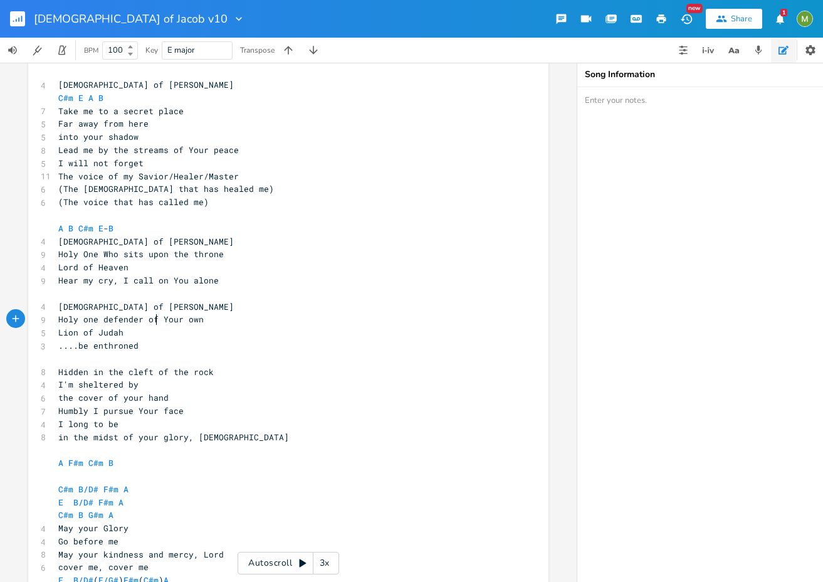
click at [153, 284] on span "Hear my cry, I call on You alone" at bounding box center [138, 280] width 161 height 11
click at [144, 293] on pre "​" at bounding box center [282, 293] width 453 height 13
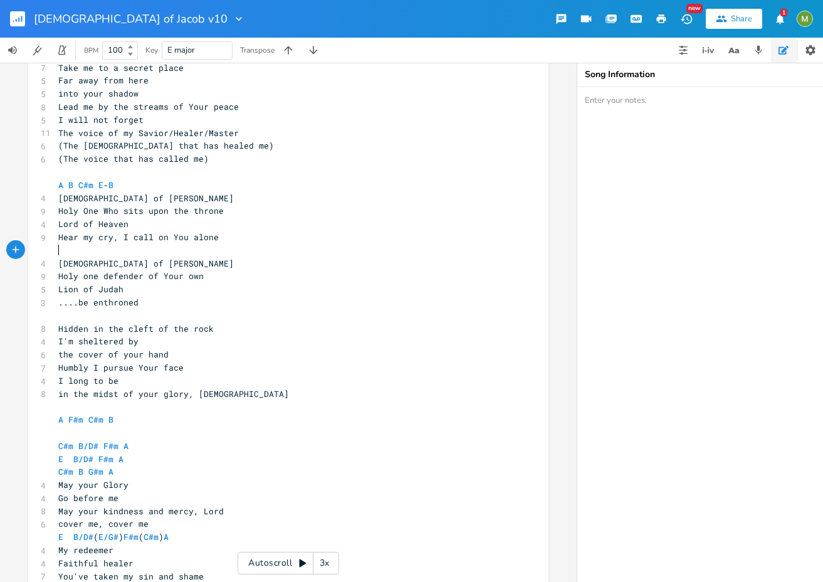
scroll to position [273, 0]
click at [236, 18] on icon "button" at bounding box center [239, 19] width 6 height 4
click at [16, 19] on icon "button" at bounding box center [16, 20] width 1 height 3
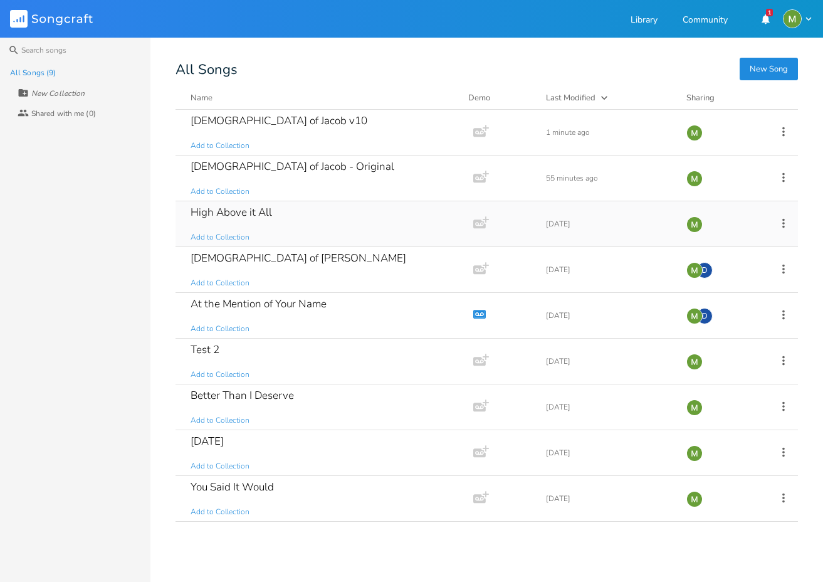
click at [203, 208] on div "High Above it All" at bounding box center [232, 212] width 82 height 11
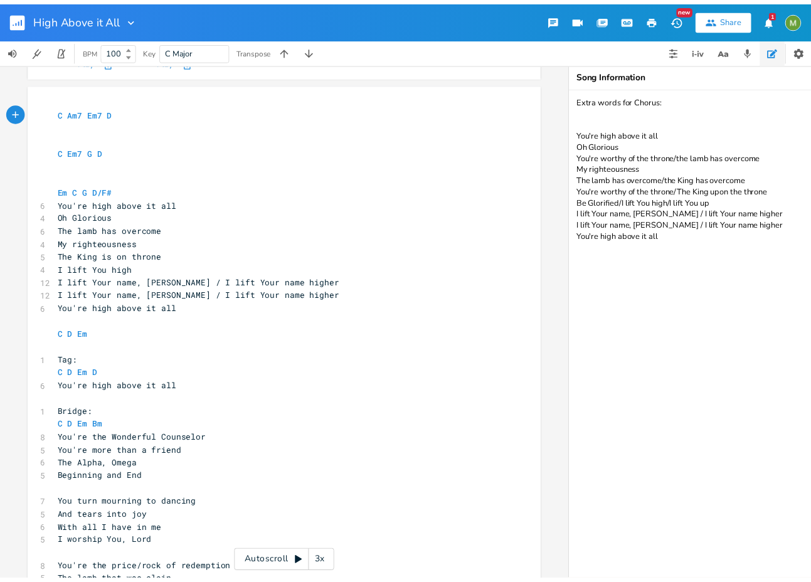
scroll to position [200, 0]
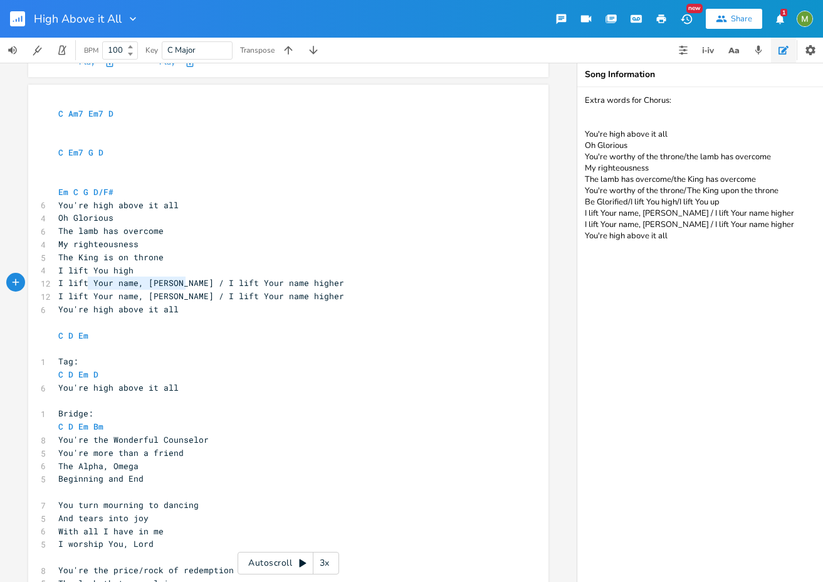
type textarea "I lift Your name, Jesus /"
drag, startPoint x: 182, startPoint y: 282, endPoint x: -4, endPoint y: 277, distance: 185.7
click at [0, 277] on html "High Above it All New Share 1 BPM 100 Key C Major Transpose C E A D G B E Previ…" at bounding box center [411, 291] width 823 height 582
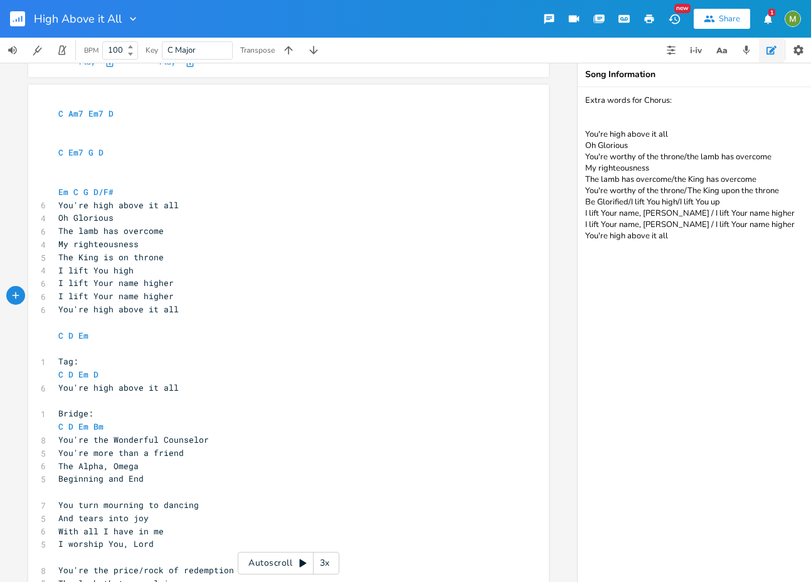
scroll to position [0, 1]
click at [77, 117] on span "Am7" at bounding box center [75, 114] width 15 height 12
click at [139, 135] on pre "​" at bounding box center [282, 140] width 453 height 13
click at [146, 132] on pre "​" at bounding box center [282, 126] width 453 height 13
click at [674, 181] on textarea "Extra words for Chorus: You're high above it all Oh Glorious You're worthy of t…" at bounding box center [703, 334] width 251 height 495
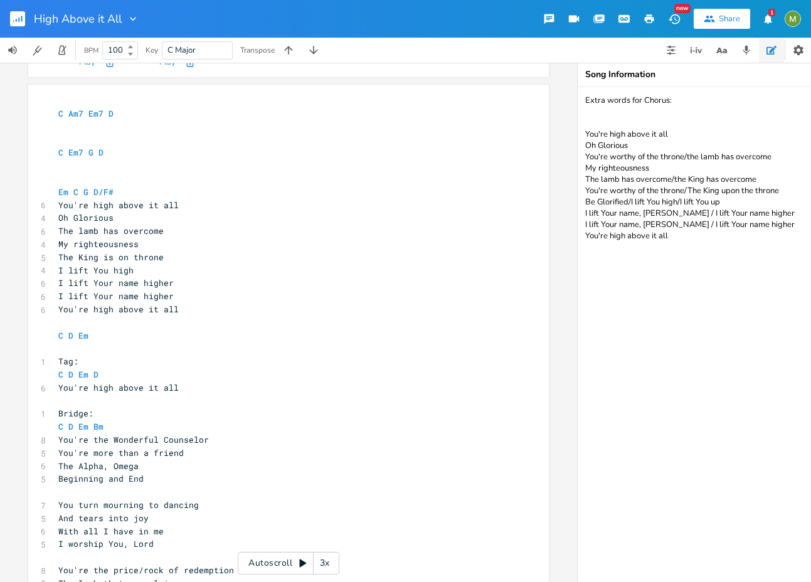
scroll to position [0, 1]
click at [137, 219] on pre "Oh Glorious" at bounding box center [282, 217] width 453 height 13
click at [157, 235] on span "The lamb has overcome" at bounding box center [110, 230] width 105 height 11
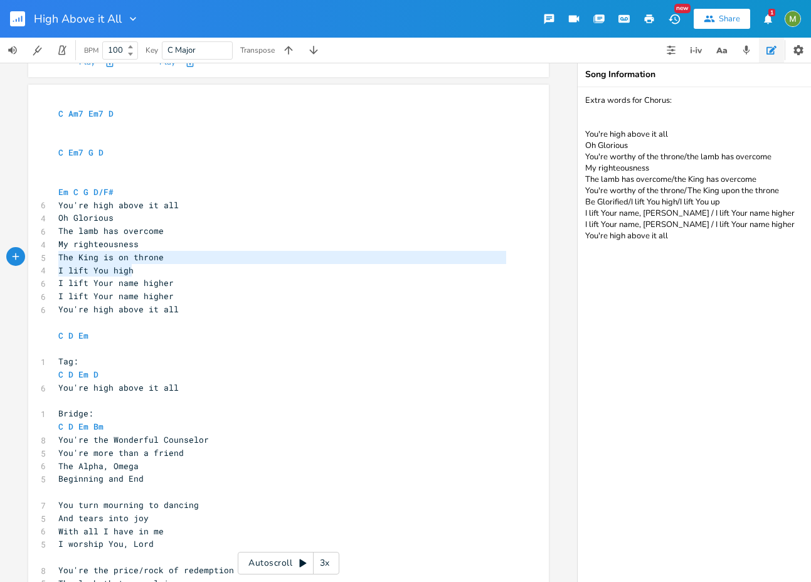
type textarea "I lift You high"
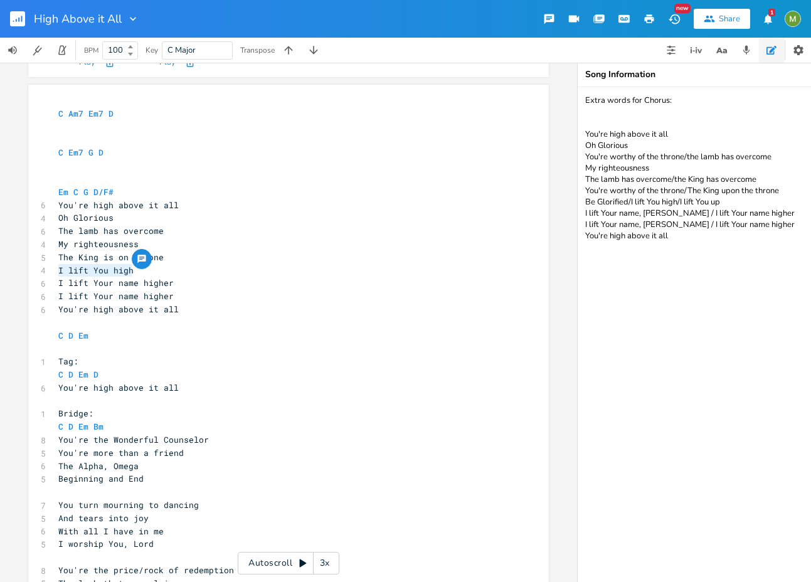
drag, startPoint x: 127, startPoint y: 268, endPoint x: 35, endPoint y: 267, distance: 92.2
click at [35, 267] on div "I lift You high x C Am7 Em7 D ​ ​ C Em7 G D ​ ​ Em C G D/F# 6 You're high above…" at bounding box center [288, 457] width 520 height 744
type textarea "Be Glorified"
drag, startPoint x: 63, startPoint y: 218, endPoint x: 52, endPoint y: 218, distance: 11.3
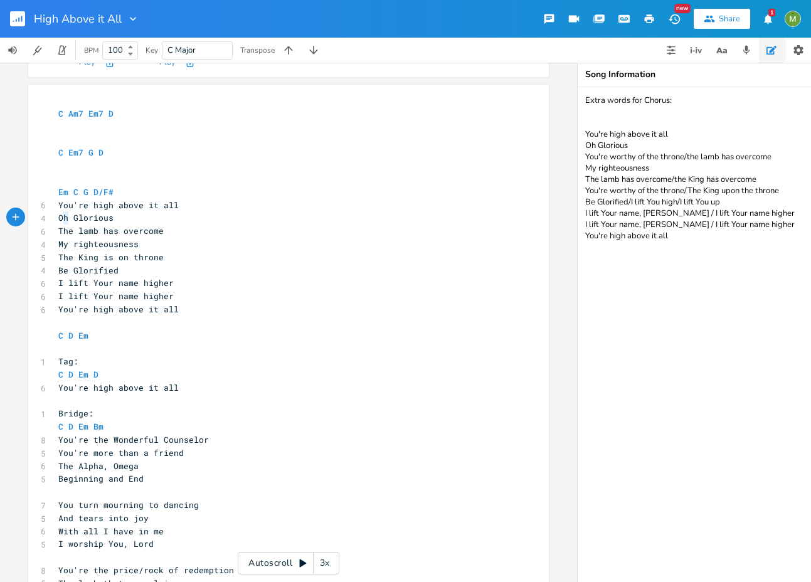
click at [56, 218] on pre "Oh Glorious" at bounding box center [282, 217] width 453 height 13
type textarea "You're"
click at [148, 243] on pre "My righteousness" at bounding box center [282, 244] width 453 height 13
click at [162, 255] on pre "The King is on throne" at bounding box center [282, 257] width 453 height 13
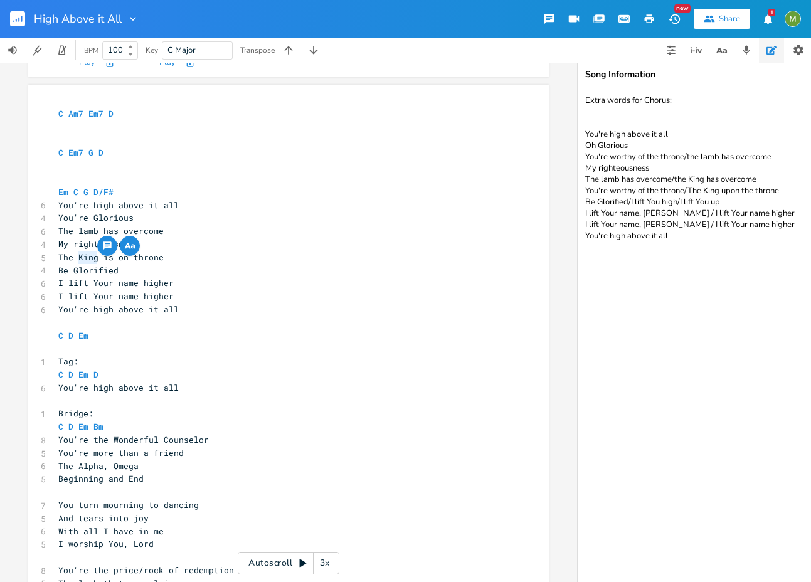
drag, startPoint x: 75, startPoint y: 253, endPoint x: 94, endPoint y: 256, distance: 19.1
click at [94, 256] on span "The King is on throne" at bounding box center [110, 256] width 105 height 11
type textarea "King"
click at [88, 257] on span "The King is on throne" at bounding box center [110, 256] width 105 height 11
click at [166, 267] on pre "Be Glorified" at bounding box center [282, 270] width 453 height 13
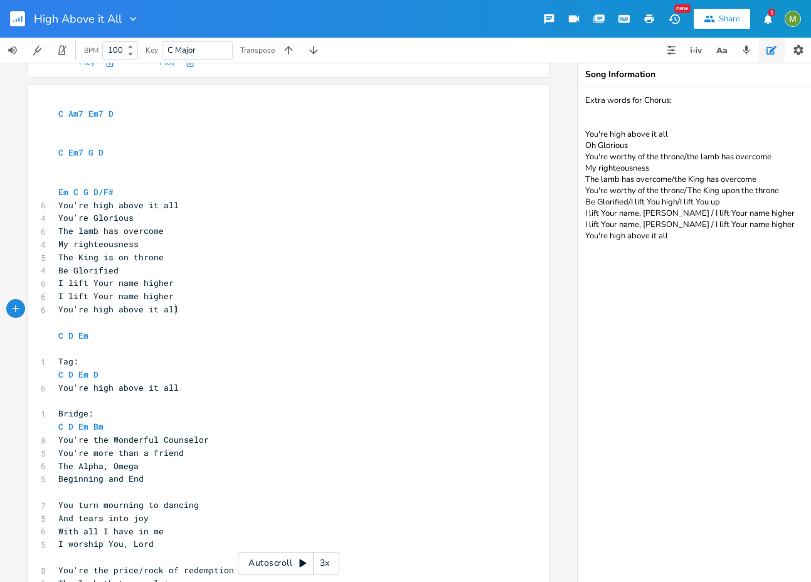
click at [192, 305] on pre "You're high above it all" at bounding box center [282, 309] width 453 height 13
click at [316, 52] on icon "button" at bounding box center [313, 50] width 8 height 8
click at [284, 51] on icon "button" at bounding box center [288, 50] width 13 height 13
click at [285, 51] on icon "button" at bounding box center [288, 50] width 13 height 13
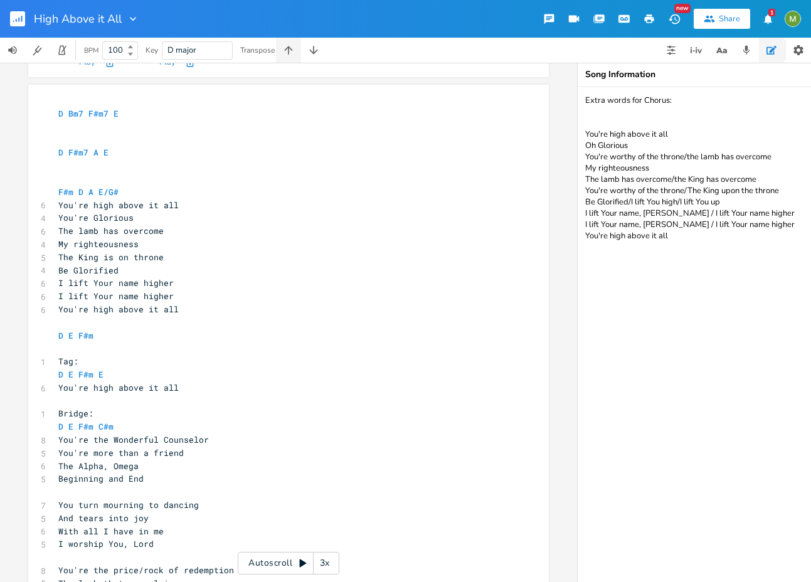
click at [285, 51] on icon "button" at bounding box center [288, 50] width 13 height 13
click at [155, 217] on pre "You're Glorious" at bounding box center [282, 217] width 453 height 13
click at [311, 45] on icon "button" at bounding box center [313, 50] width 13 height 13
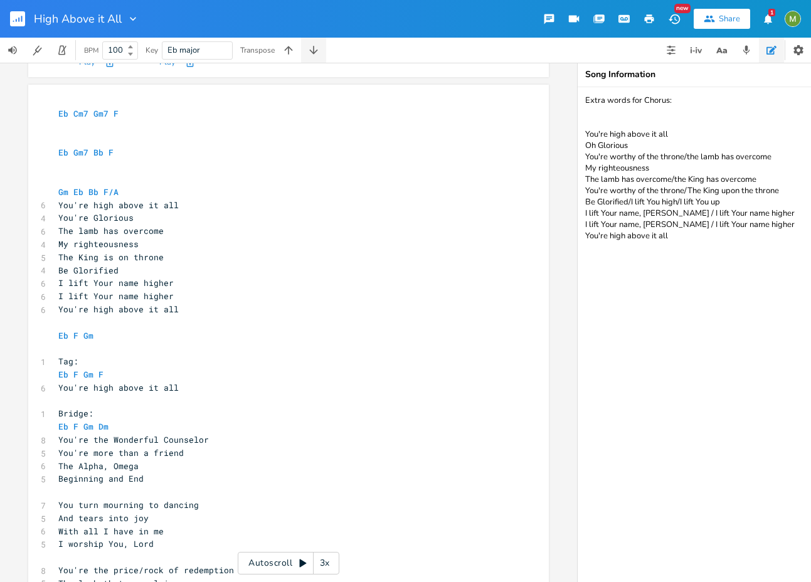
click at [312, 46] on icon "button" at bounding box center [313, 50] width 13 height 13
click at [315, 53] on icon "button" at bounding box center [313, 50] width 8 height 8
click at [295, 55] on icon "button" at bounding box center [288, 50] width 13 height 13
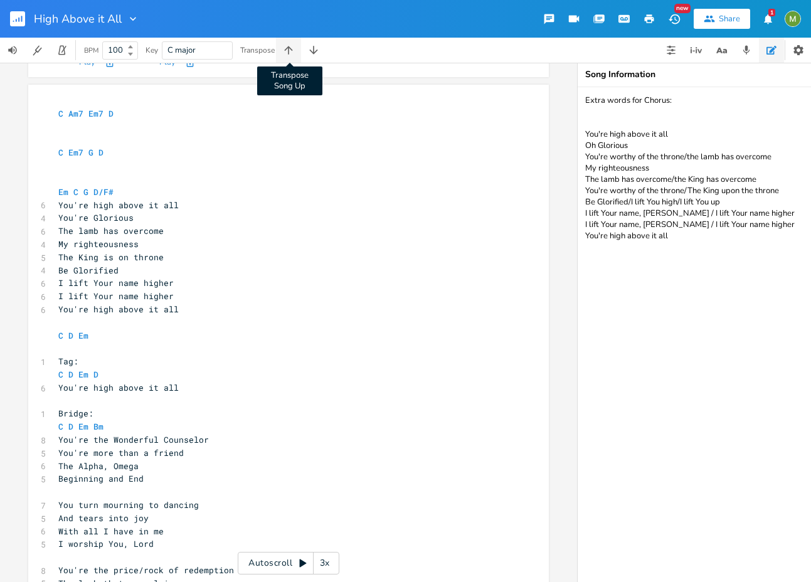
click at [290, 54] on icon "button" at bounding box center [288, 50] width 13 height 13
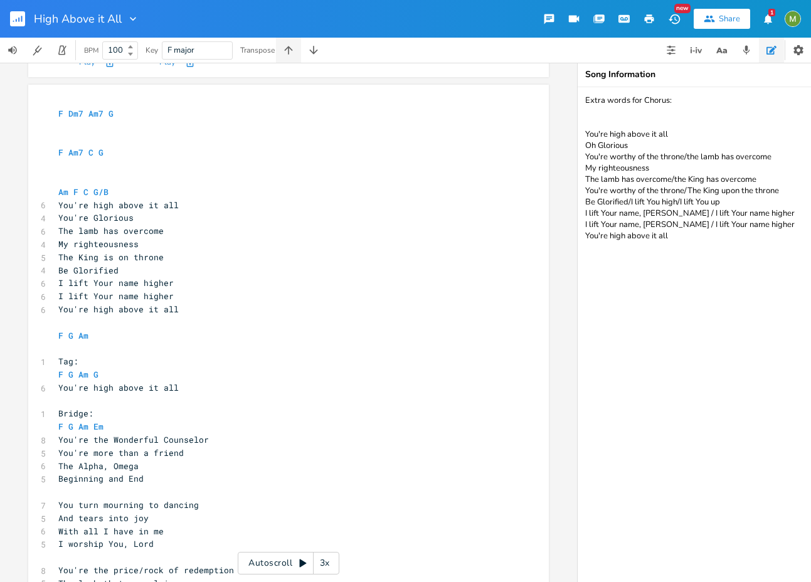
click at [292, 53] on icon "button" at bounding box center [288, 50] width 13 height 13
click at [299, 59] on button "Transpose Song Up" at bounding box center [288, 50] width 25 height 25
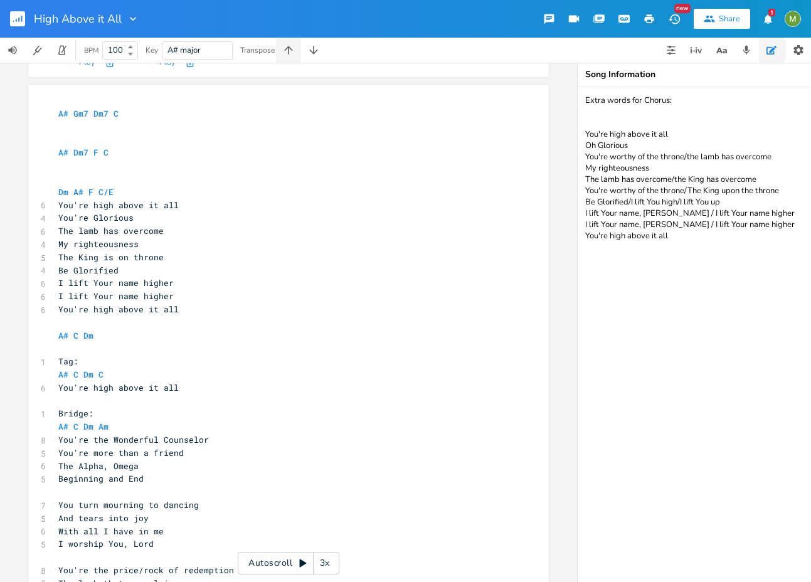
click at [299, 59] on button "button" at bounding box center [288, 50] width 25 height 25
click at [324, 56] on button "button" at bounding box center [313, 50] width 25 height 25
click at [292, 51] on icon "button" at bounding box center [288, 50] width 13 height 13
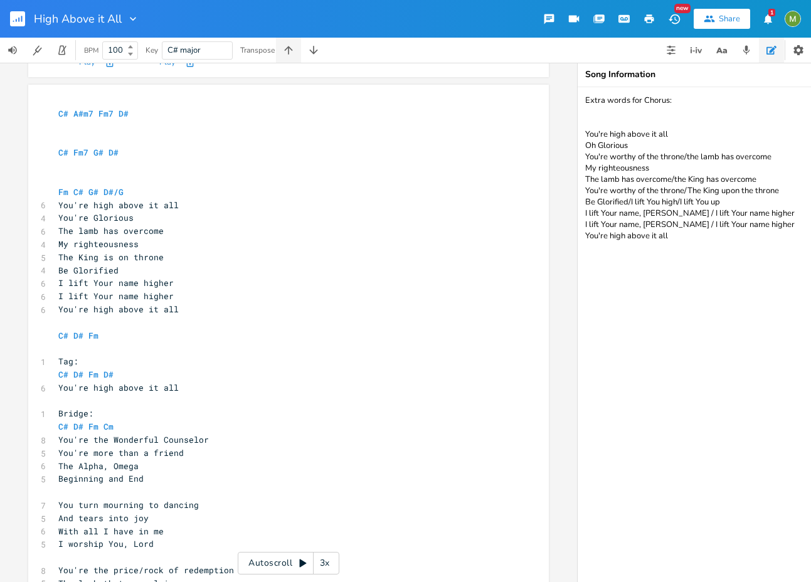
click at [292, 51] on icon "button" at bounding box center [288, 50] width 13 height 13
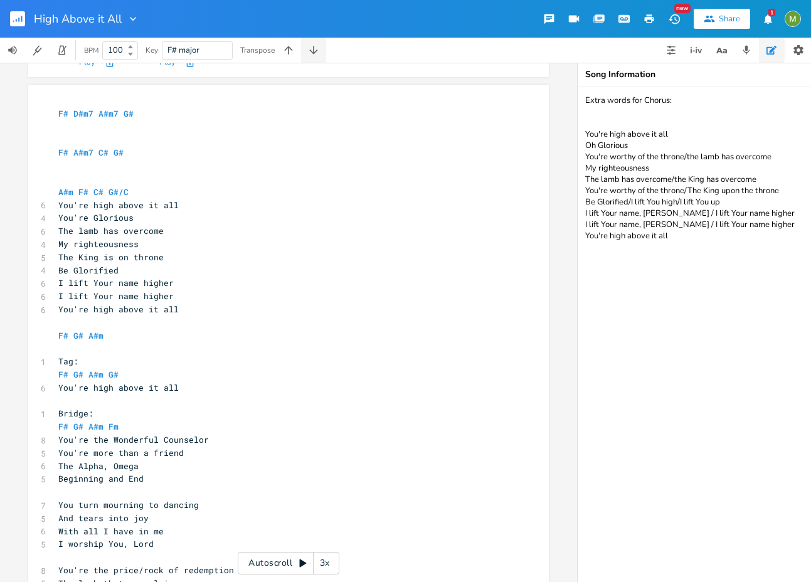
click at [310, 49] on icon "button" at bounding box center [313, 50] width 13 height 13
click at [287, 51] on icon "button" at bounding box center [288, 50] width 13 height 13
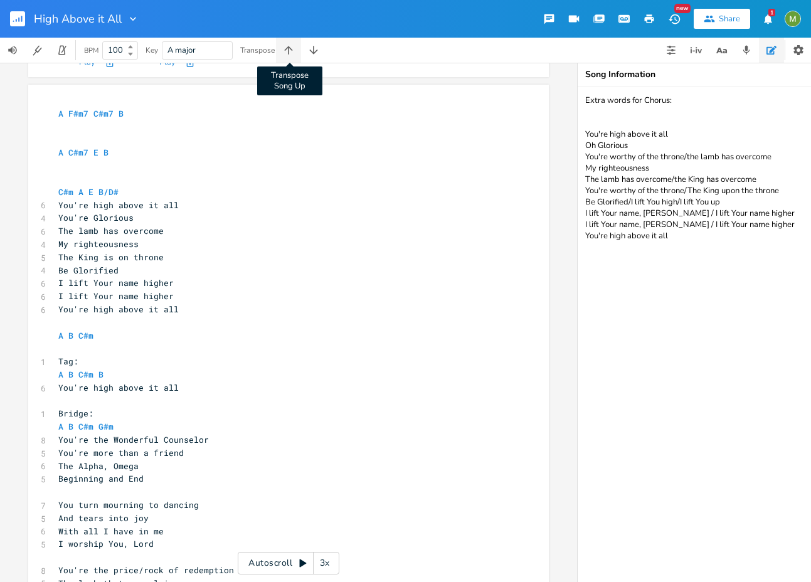
click at [289, 45] on icon "button" at bounding box center [288, 50] width 13 height 13
click at [135, 134] on pre "​" at bounding box center [282, 140] width 453 height 13
click at [139, 118] on pre "C Am7 Em7 D" at bounding box center [282, 113] width 453 height 13
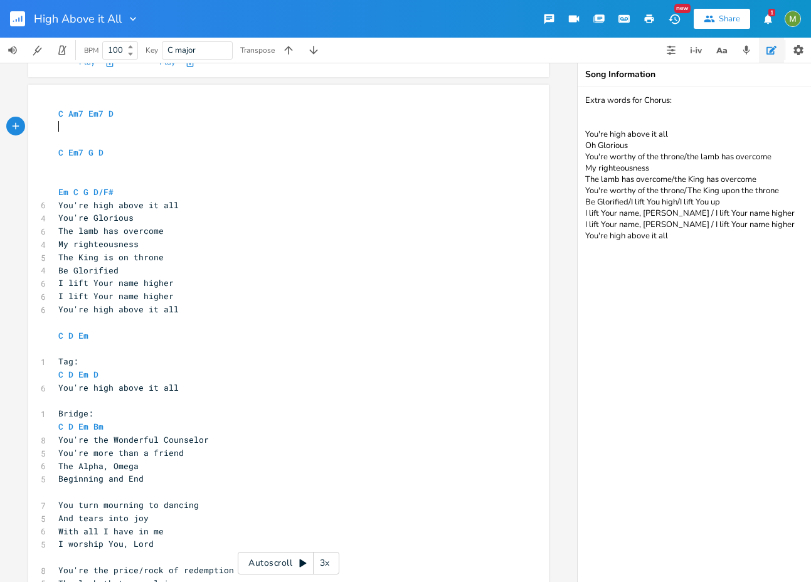
click at [133, 125] on pre "​" at bounding box center [282, 126] width 453 height 13
type textarea "This"
type textarea "The world's"
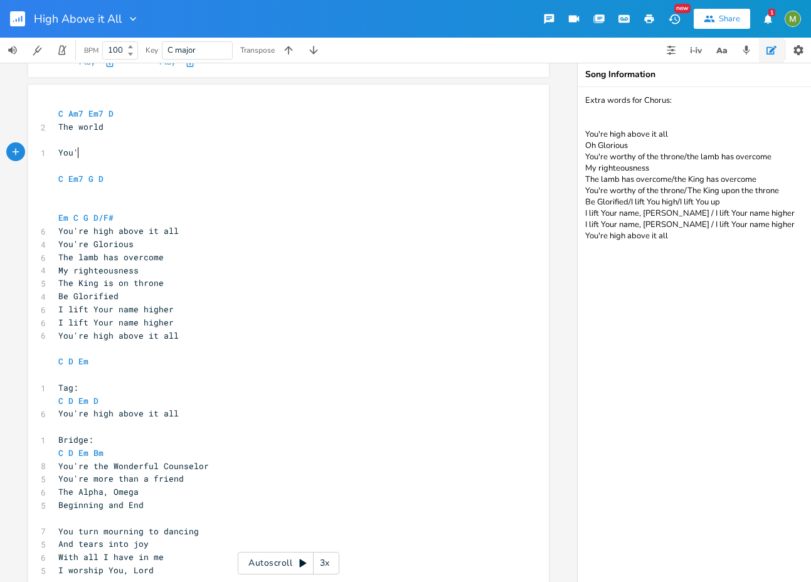
type textarea "You're"
type textarea "t"
type textarea "r"
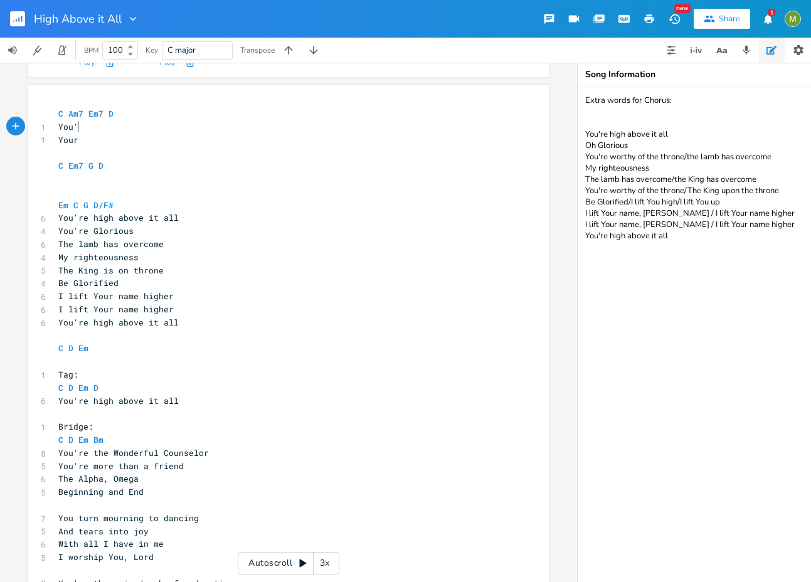
type textarea "You're"
type textarea "e Go"
type textarea "d everlasting"
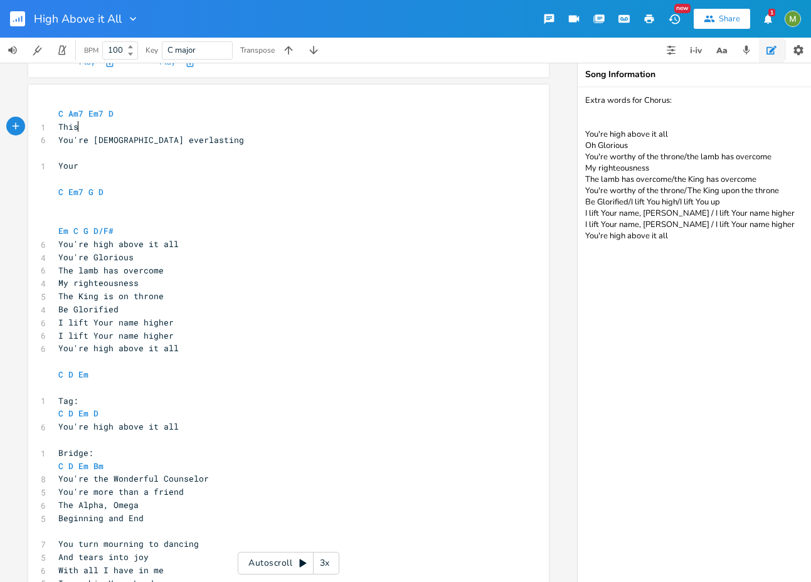
type textarea "This"
type textarea "Ti'"
type textarea "THis w"
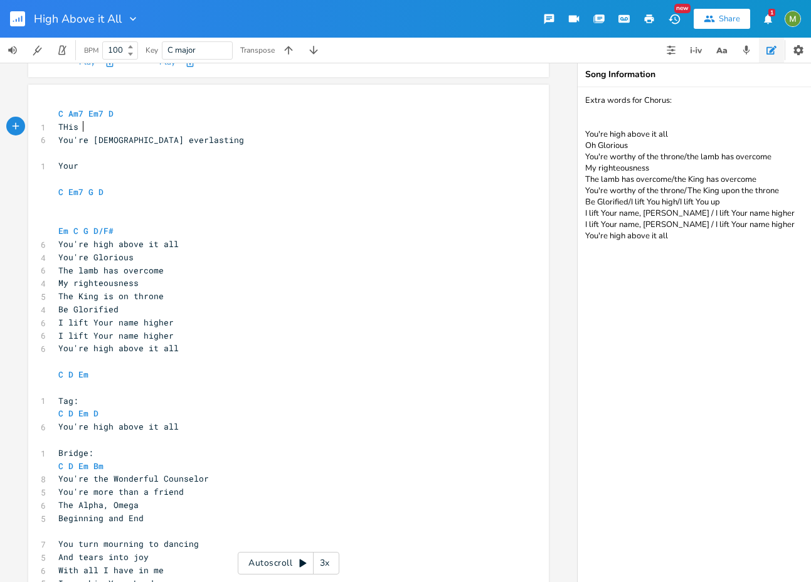
scroll to position [0, 26]
type textarea "his world's not forever"
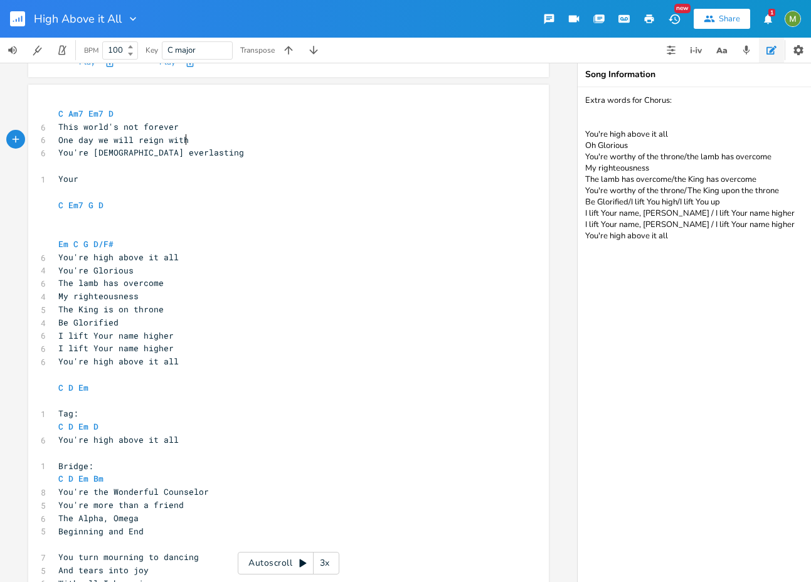
type textarea "One day we will reign with y"
type textarea "You,"
drag, startPoint x: 167, startPoint y: 159, endPoint x: 46, endPoint y: 147, distance: 121.6
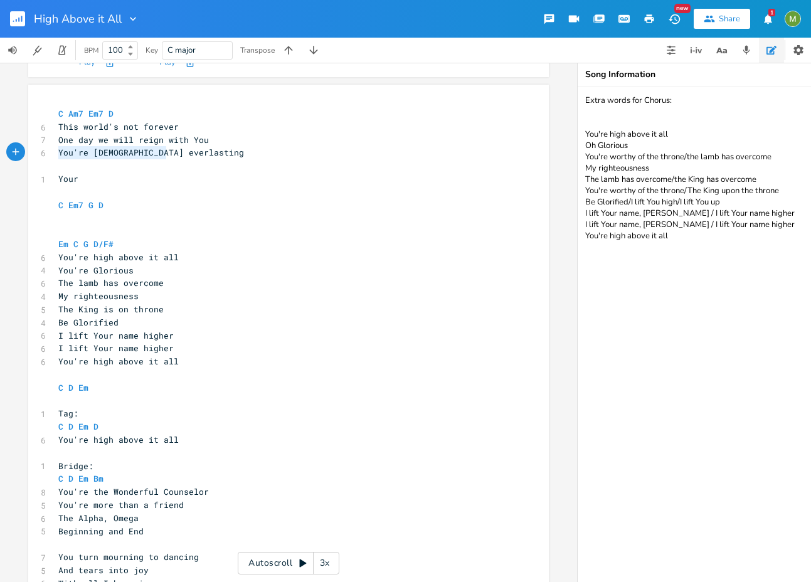
click at [51, 152] on div "You're God everlasting x C Am7 Em7 D 6 This world's not forever 7 One day we wi…" at bounding box center [288, 483] width 520 height 796
type textarea "Your wor'd"
type textarea "d's everlasting"
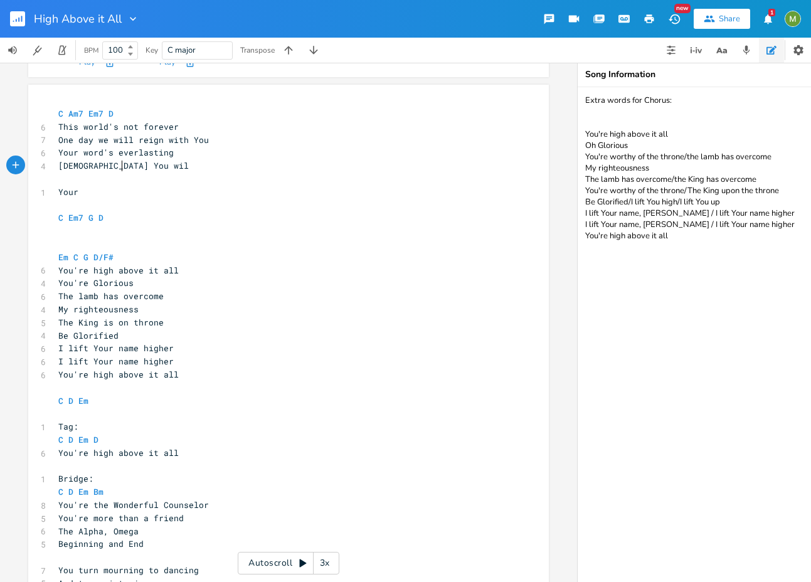
type textarea "Jesus You wil"
type textarea "l"
click at [222, 144] on pre "One day we will reign with You" at bounding box center [282, 140] width 453 height 13
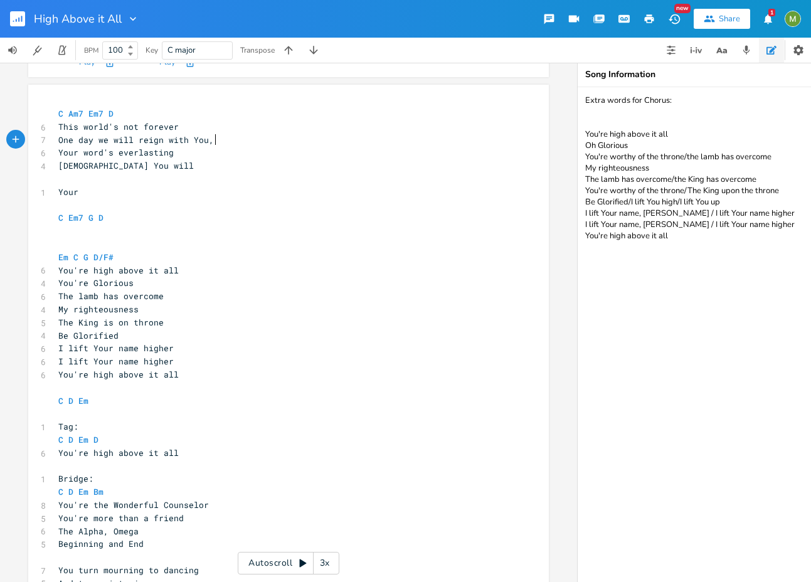
type textarea ","
type textarea "be"
type textarea "be One with You"
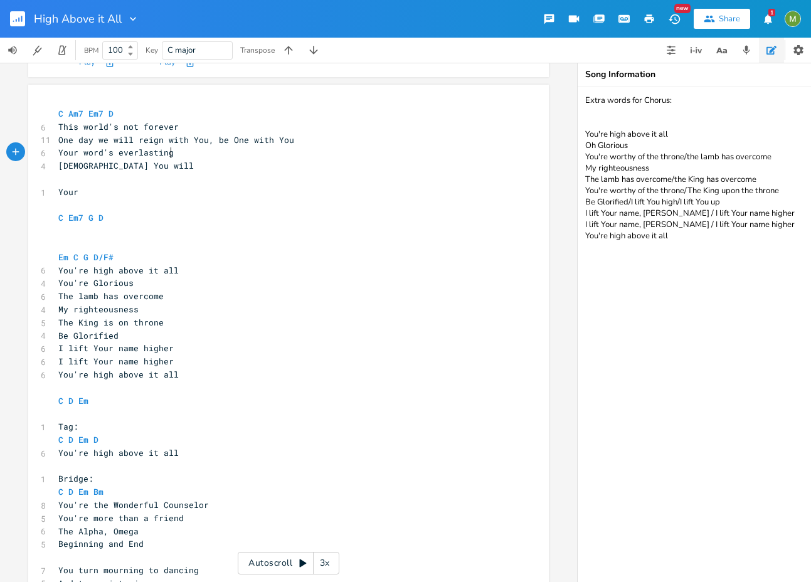
click at [215, 152] on pre "Your word's everlasting" at bounding box center [282, 152] width 453 height 13
click at [195, 161] on pre "Jesus You will" at bounding box center [282, 165] width 453 height 13
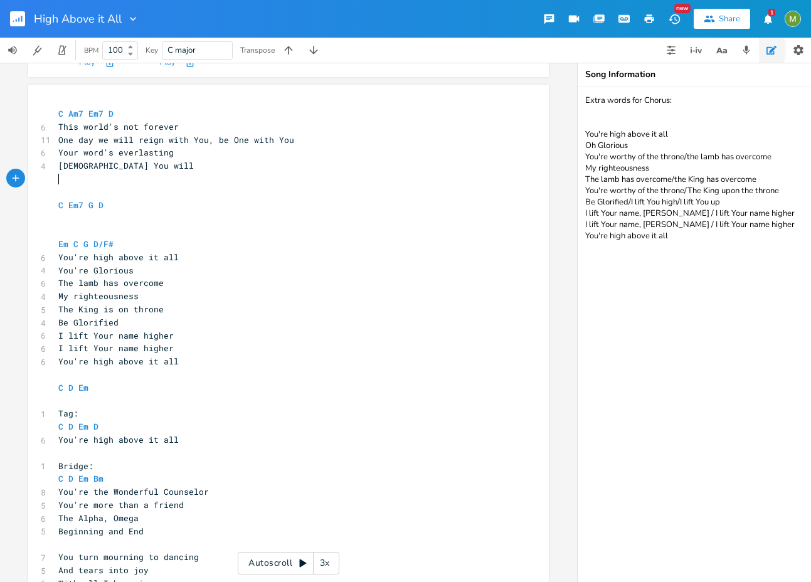
click at [183, 196] on pre "​" at bounding box center [282, 192] width 453 height 13
click at [176, 201] on pre "C Em7 G D" at bounding box center [282, 205] width 453 height 13
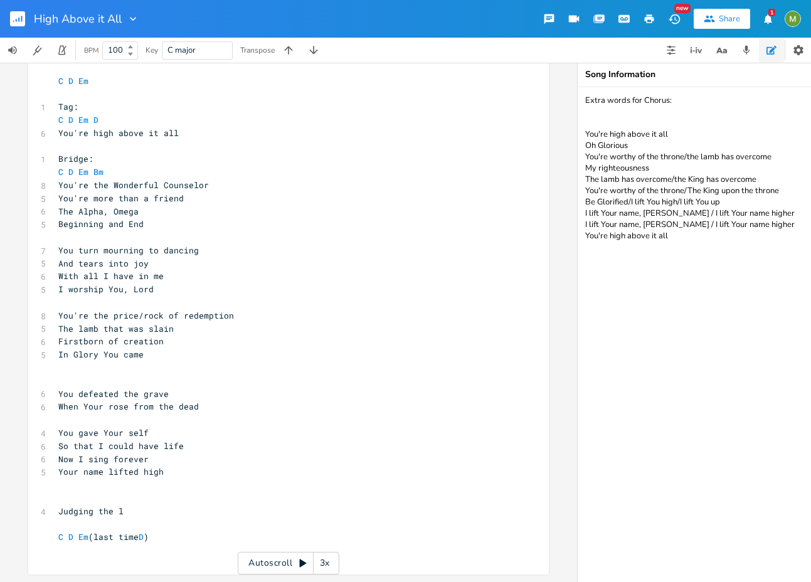
scroll to position [527, 0]
click at [213, 400] on pre "When Your rose from the dead" at bounding box center [282, 406] width 453 height 13
click at [195, 478] on pre "​" at bounding box center [282, 484] width 453 height 13
click at [194, 505] on pre "Judging the l" at bounding box center [282, 511] width 453 height 13
type textarea "Judging the l"
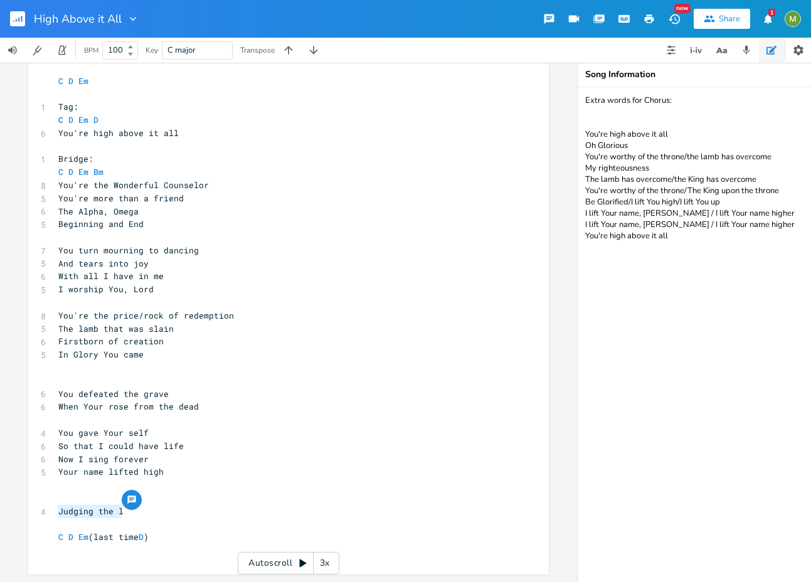
drag, startPoint x: 157, startPoint y: 499, endPoint x: 23, endPoint y: 507, distance: 134.4
click at [23, 507] on div "C E A D G B E Previous 1 of 24 Next Play Am7 E A D G B E Previous 1 of 28 Next …" at bounding box center [288, 322] width 577 height 519
click at [73, 492] on pre "​" at bounding box center [282, 498] width 453 height 13
click at [139, 505] on pre "Judging the l" at bounding box center [282, 511] width 453 height 13
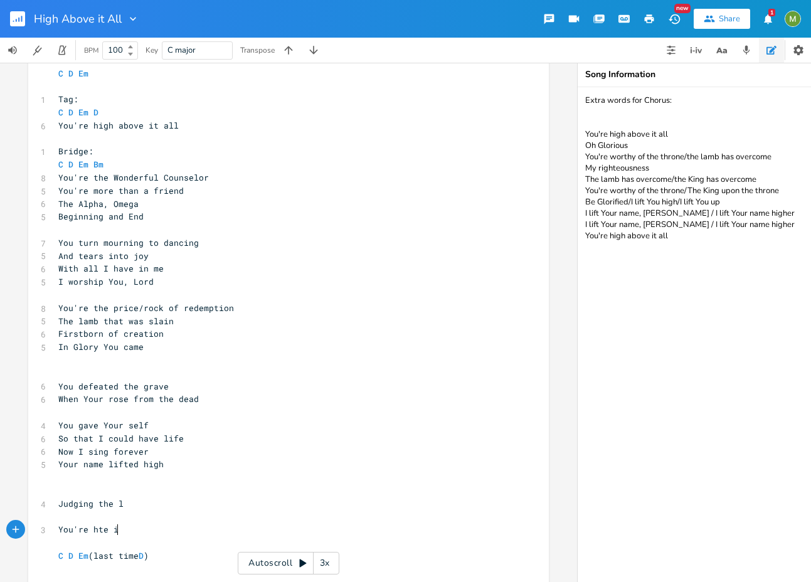
type textarea "You're hte im"
type textarea "the image of the invisible"
type textarea "YOu're"
type textarea "our"
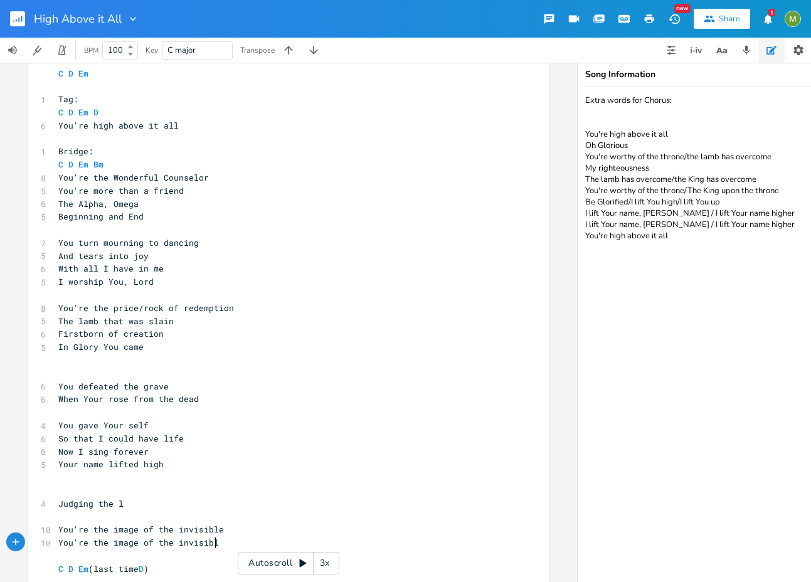
type textarea "'re the image of the invisible"
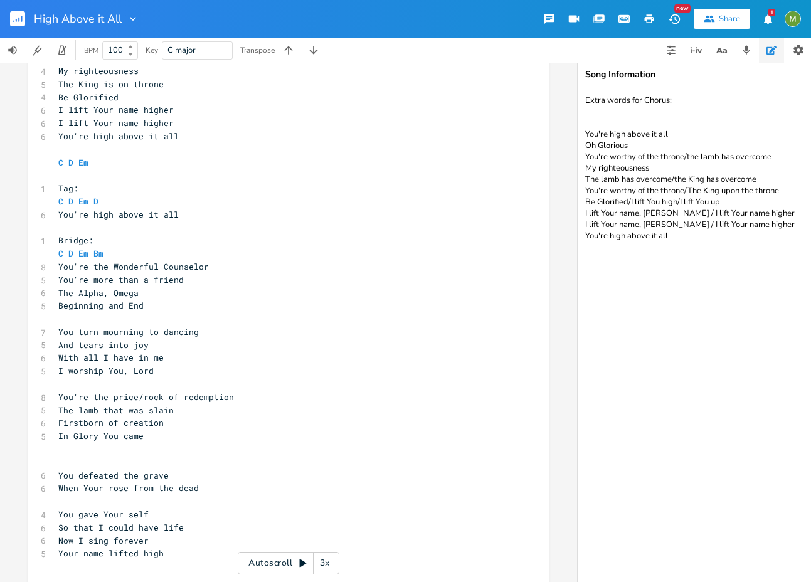
scroll to position [407, 0]
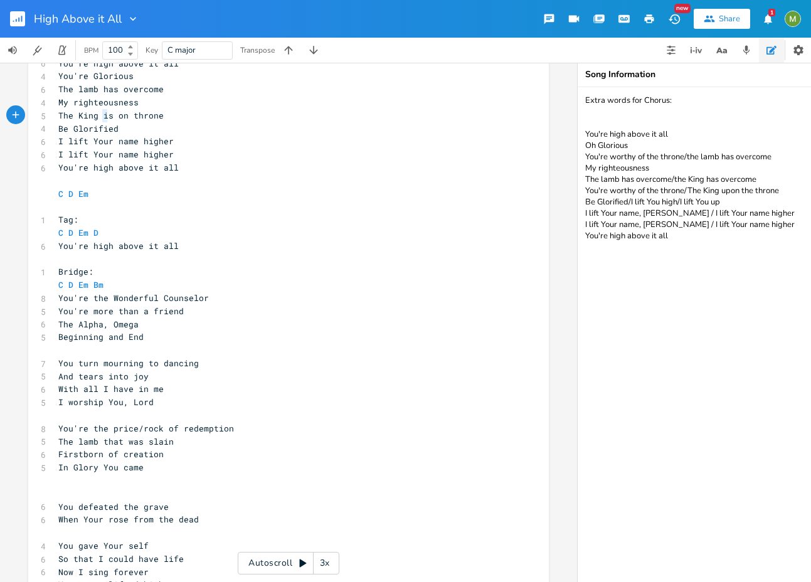
type textarea "is"
drag, startPoint x: 99, startPoint y: 113, endPoint x: 107, endPoint y: 115, distance: 7.9
click at [107, 115] on span "The King is on throne" at bounding box center [110, 115] width 105 height 11
type textarea "that's on"
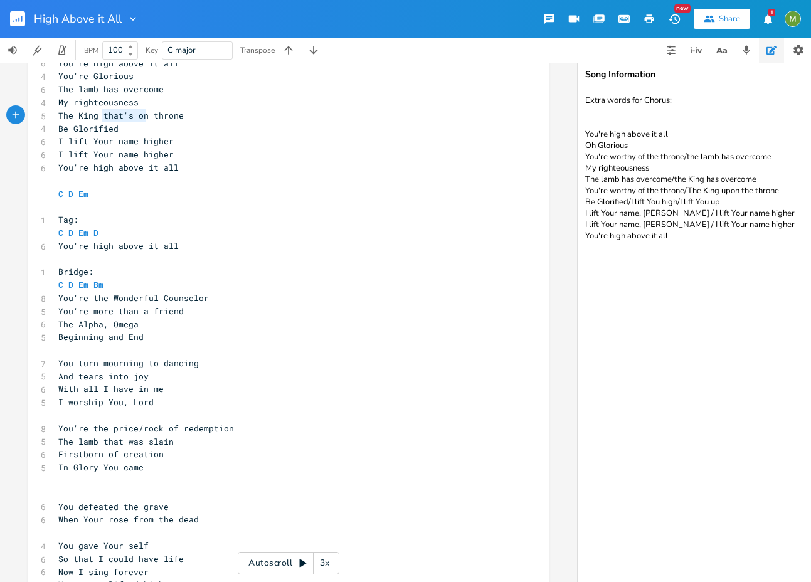
drag, startPoint x: 98, startPoint y: 118, endPoint x: 142, endPoint y: 119, distance: 43.3
click at [142, 119] on span "The King that's on throne" at bounding box center [120, 115] width 125 height 11
type textarea "who's on the"
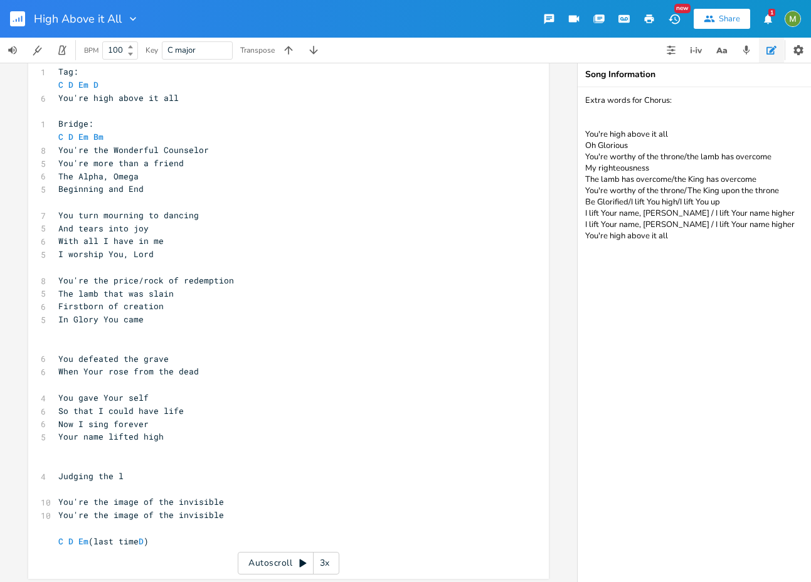
scroll to position [567, 0]
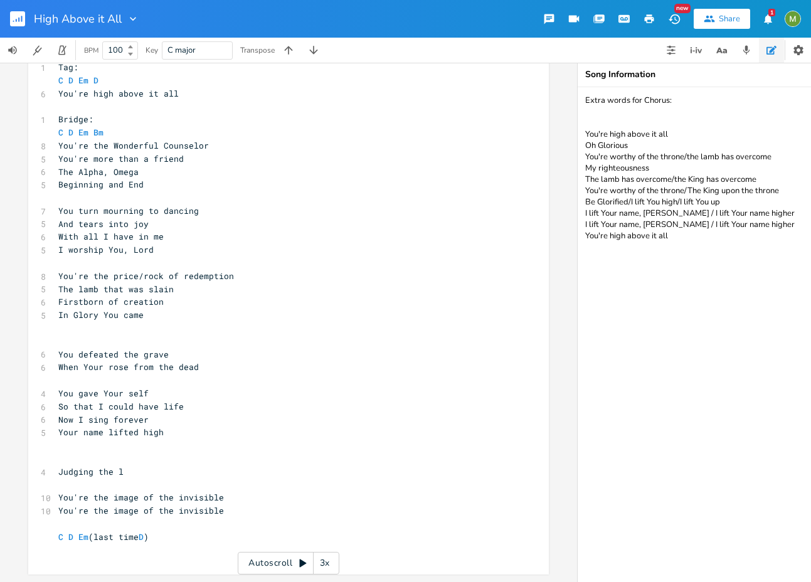
click at [139, 322] on pre "​" at bounding box center [282, 328] width 453 height 13
click at [204, 348] on pre "You defeated the grave" at bounding box center [282, 354] width 453 height 13
click at [191, 402] on pre "So that I could have life" at bounding box center [282, 406] width 453 height 13
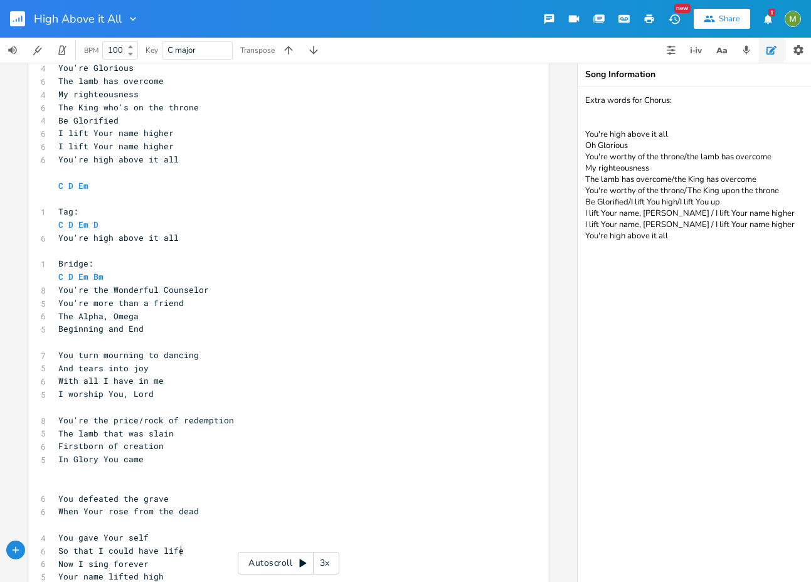
scroll to position [313, 0]
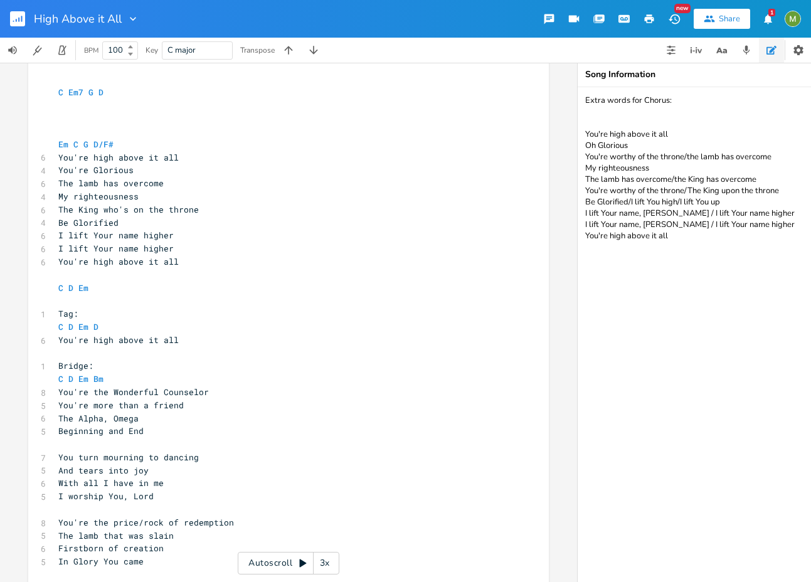
click at [193, 256] on pre "You're high above it all" at bounding box center [282, 261] width 453 height 13
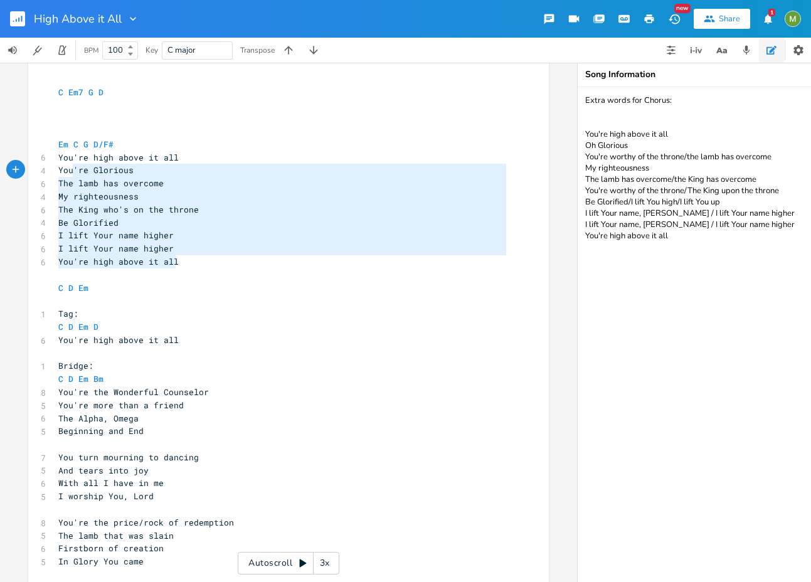
type textarea "You're high above it all You're Glorious The lamb has overcome My righteousness…"
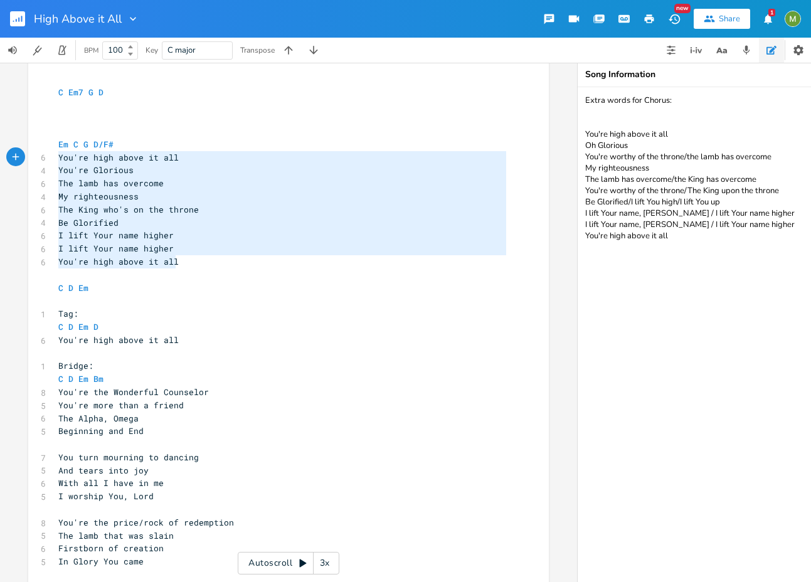
drag, startPoint x: 186, startPoint y: 264, endPoint x: 48, endPoint y: 154, distance: 177.2
click at [48, 154] on div "You're high above it all You're Glorious The lamb has overcome My righteousness…" at bounding box center [288, 396] width 520 height 849
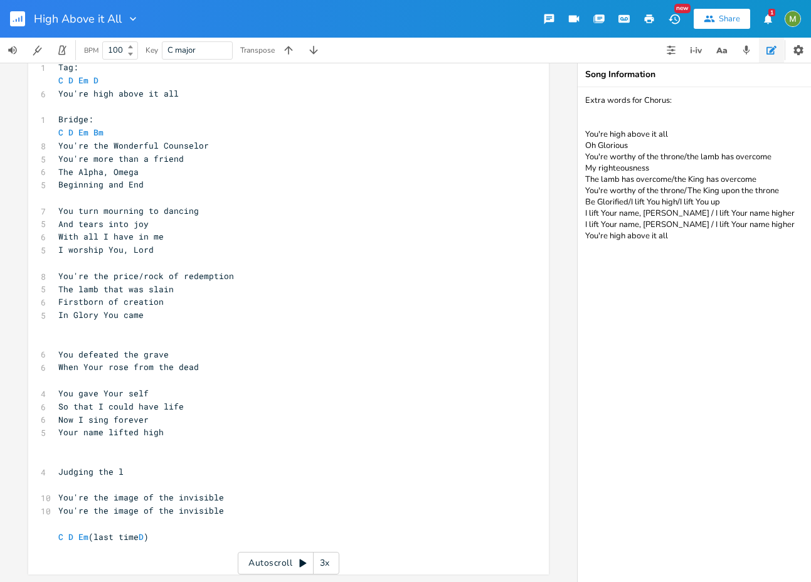
click at [238, 506] on pre "You're the image of the invisible" at bounding box center [282, 510] width 453 height 13
click at [223, 531] on pre "C D Em (last time D )" at bounding box center [282, 537] width 453 height 13
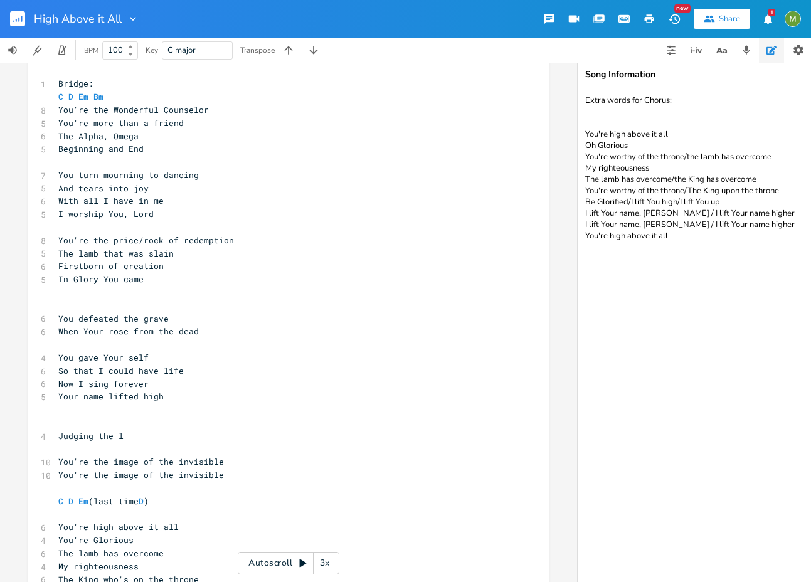
scroll to position [505, 0]
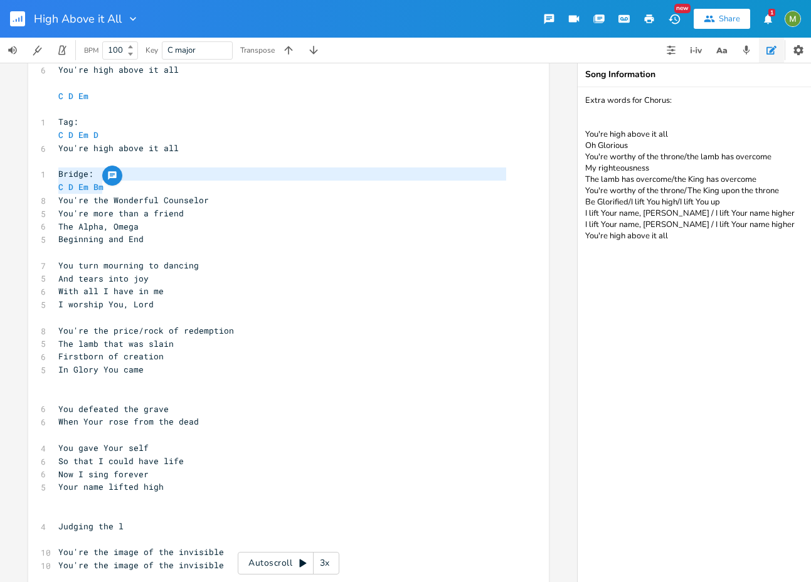
type textarea "C D Em Bm"
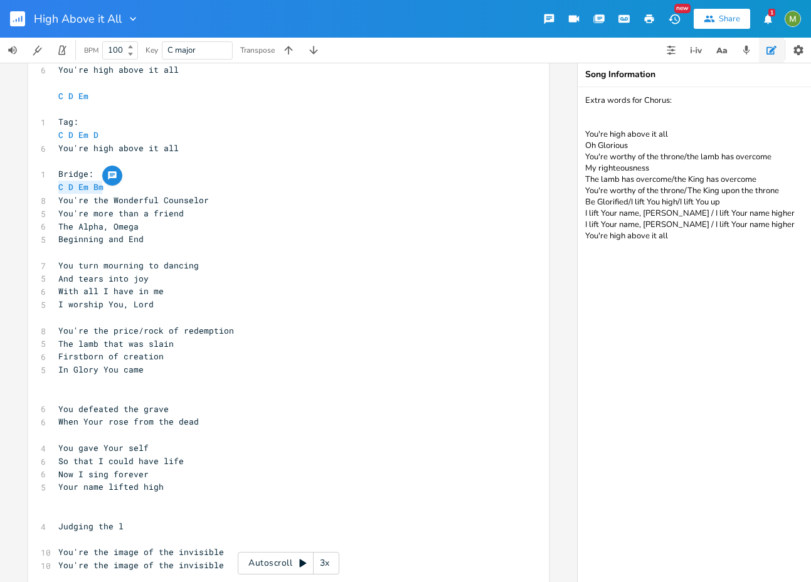
drag, startPoint x: 113, startPoint y: 186, endPoint x: 13, endPoint y: 186, distance: 99.7
click at [13, 186] on div "C E A D G B E Previous 1 of 24 Next Play Am7 E A D G B E Previous 1 of 28 Next …" at bounding box center [288, 322] width 577 height 519
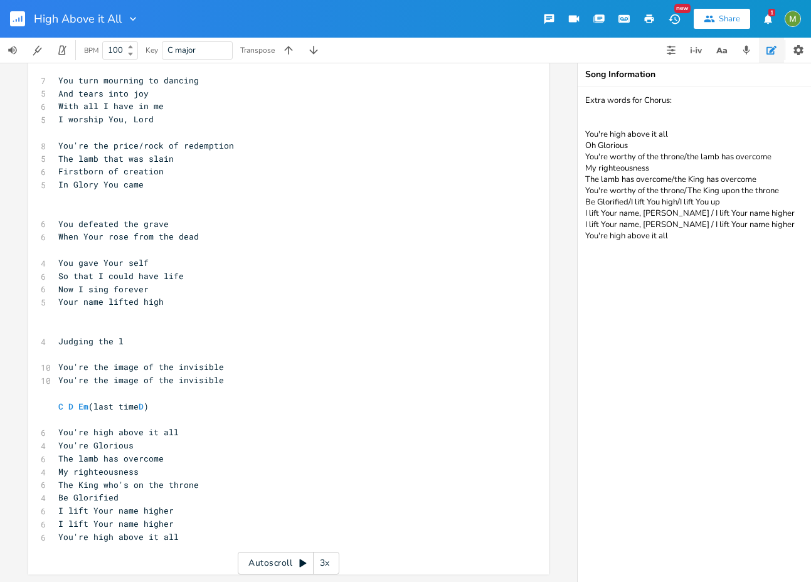
click at [127, 426] on span "You're high above it all" at bounding box center [118, 431] width 120 height 11
click at [123, 415] on pre "​" at bounding box center [282, 419] width 453 height 13
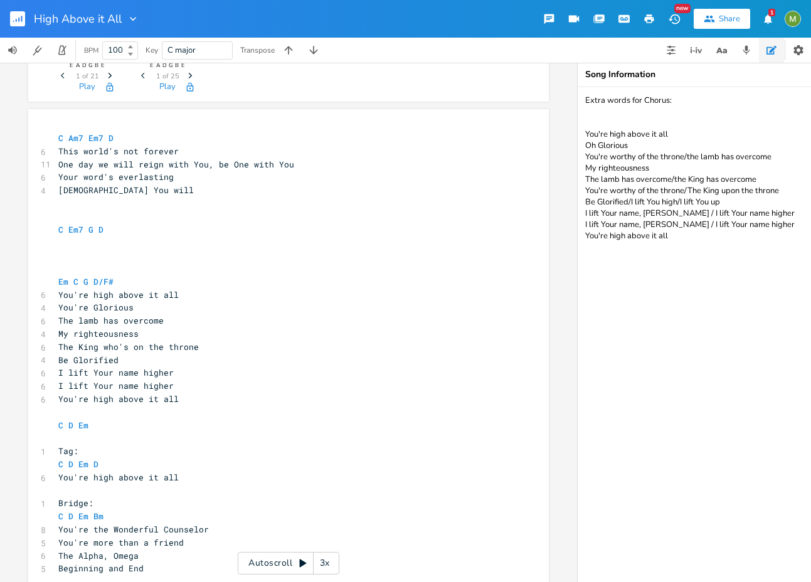
scroll to position [254, 0]
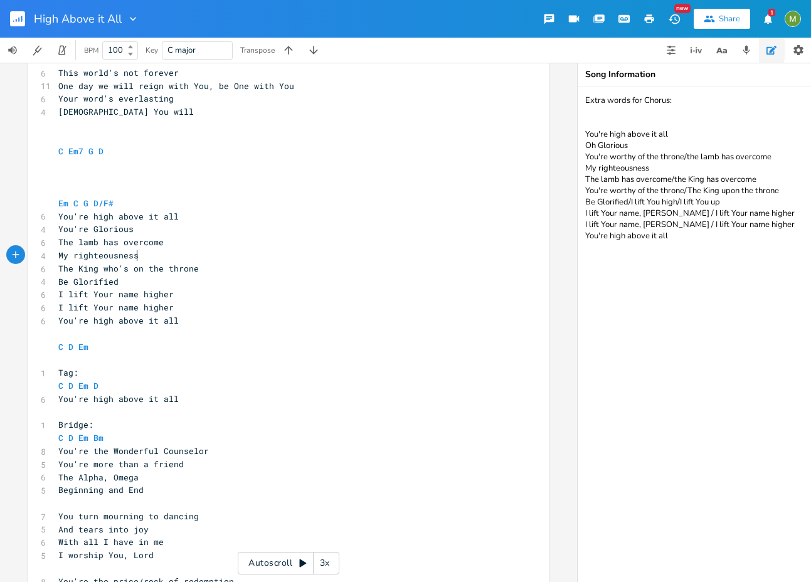
click at [153, 260] on pre "My righteousness" at bounding box center [282, 255] width 453 height 13
type textarea "who's on the"
drag, startPoint x: 97, startPoint y: 268, endPoint x: 156, endPoint y: 271, distance: 59.0
click at [156, 271] on span "The King who's on the throne" at bounding box center [128, 268] width 140 height 11
type textarea "The lamb has overcome"
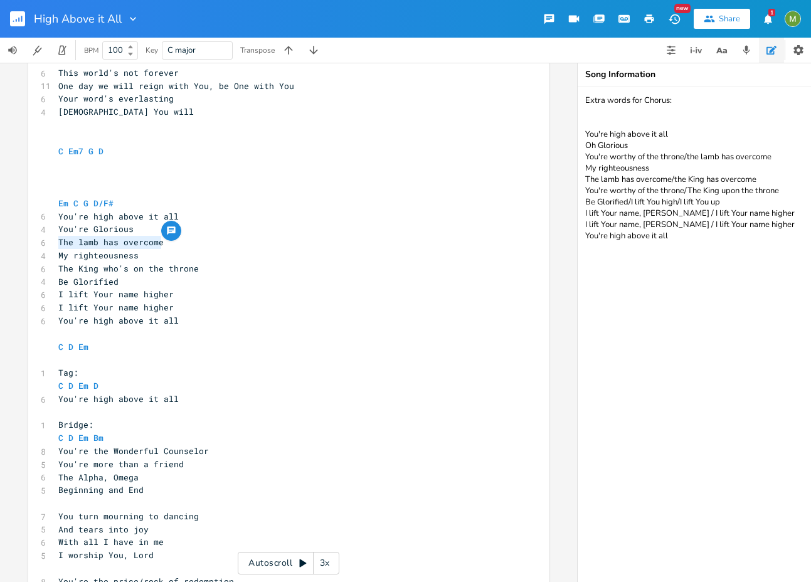
drag, startPoint x: 161, startPoint y: 245, endPoint x: 56, endPoint y: 241, distance: 105.4
click at [56, 241] on pre "The lamb has overcome" at bounding box center [282, 242] width 453 height 13
click at [236, 270] on pre "The King who's on the throne" at bounding box center [282, 268] width 453 height 13
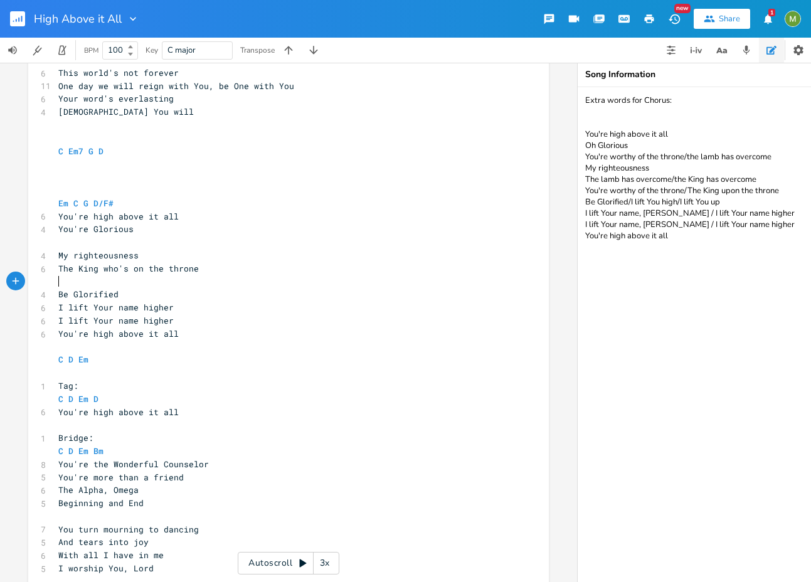
paste textarea "rone"
type textarea "The King who's on the throne"
drag, startPoint x: 229, startPoint y: 270, endPoint x: 43, endPoint y: 272, distance: 186.2
click at [43, 272] on div "The King who's on the throne x C Am7 Em7 D 6 This world's not forever 11 One da…" at bounding box center [288, 533] width 520 height 1005
click at [66, 240] on pre "​" at bounding box center [282, 242] width 453 height 13
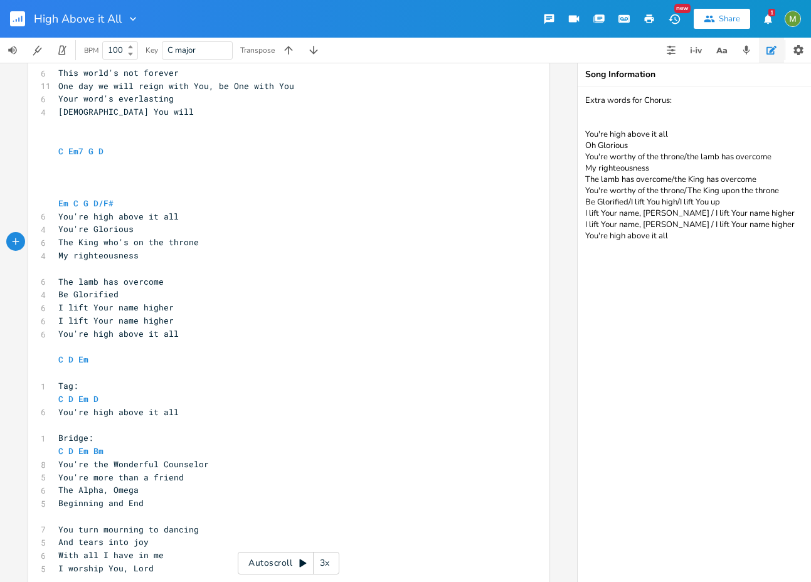
click at [73, 272] on pre "​" at bounding box center [282, 268] width 453 height 13
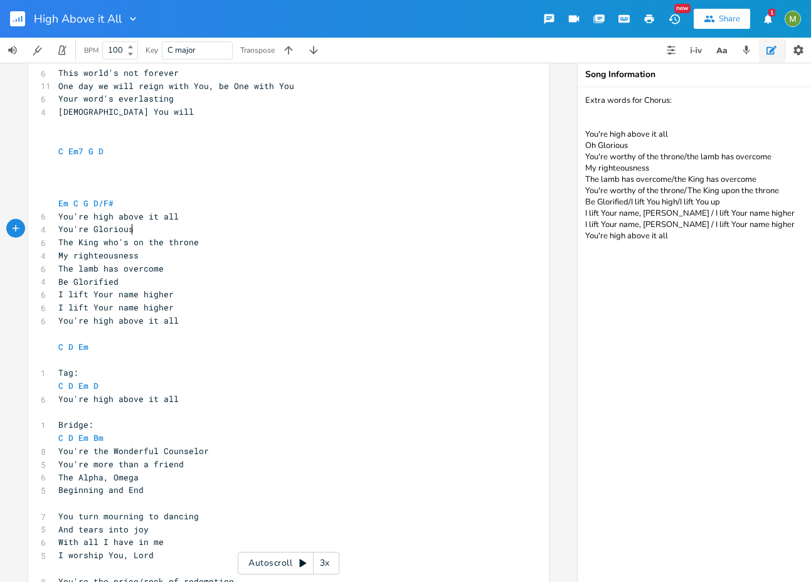
click at [182, 231] on pre "You're Glorious" at bounding box center [282, 229] width 453 height 13
drag, startPoint x: 100, startPoint y: 240, endPoint x: 123, endPoint y: 244, distance: 23.5
click at [123, 244] on span "The King who's on the throne" at bounding box center [128, 241] width 140 height 11
type textarea "is"
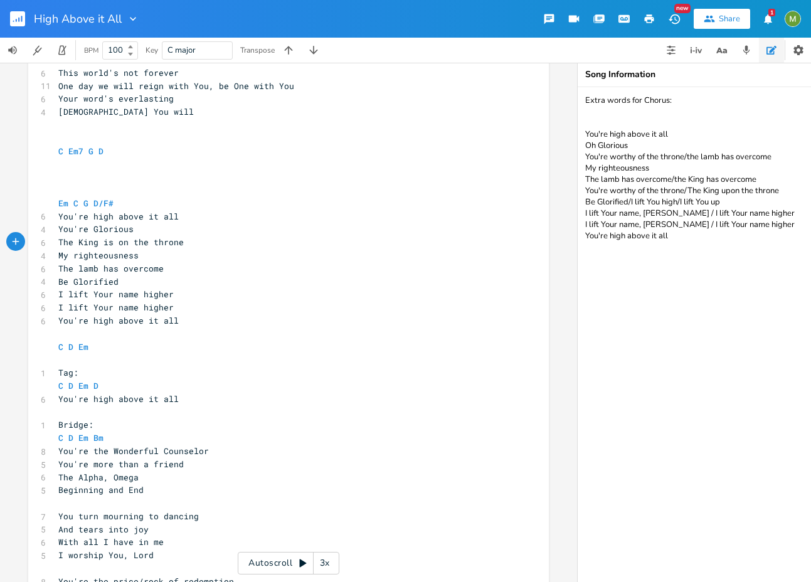
click at [81, 263] on span "The lamb has overcome" at bounding box center [110, 268] width 105 height 11
click at [146, 285] on pre "Be Glorified" at bounding box center [282, 281] width 453 height 13
click at [80, 267] on span "The lamb has overcome" at bounding box center [110, 268] width 105 height 11
type textarea "L"
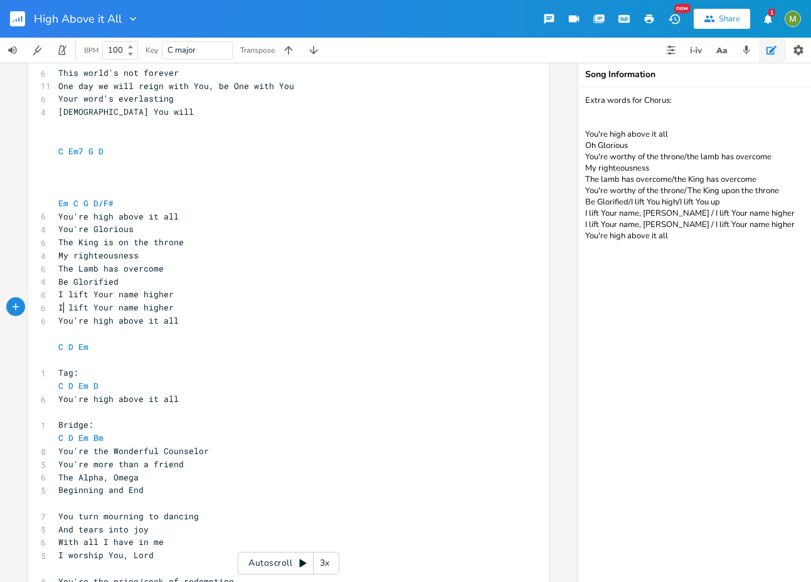
click at [60, 307] on span "I lift Your name higher" at bounding box center [115, 307] width 115 height 11
click at [178, 310] on pre "I lift Your name higher" at bounding box center [282, 307] width 453 height 13
type textarea "You're high above it all"
drag, startPoint x: 181, startPoint y: 320, endPoint x: 51, endPoint y: 320, distance: 129.8
click at [51, 320] on div "You're high above it all x C Am7 Em7 D 6 This world's not forever 11 One day we…" at bounding box center [288, 527] width 520 height 992
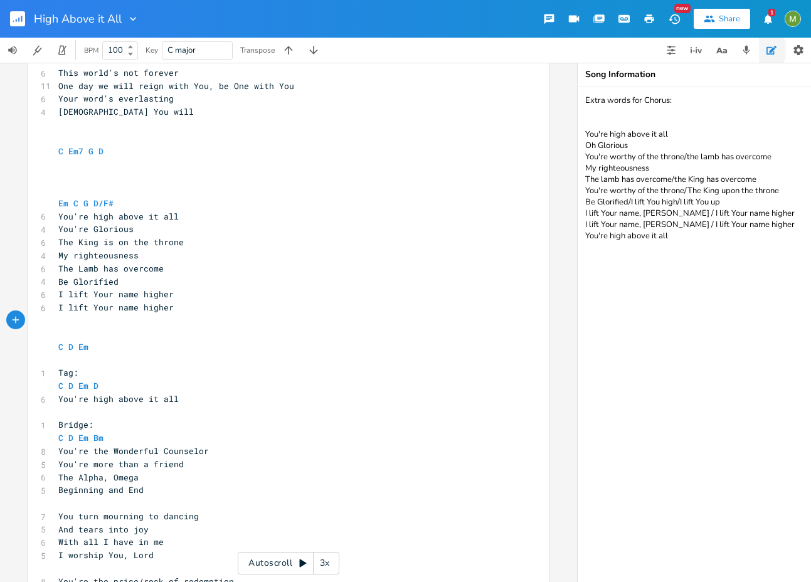
type textarea "You're high above it all"
click at [389, 152] on pre "C Em7 G D" at bounding box center [282, 151] width 453 height 13
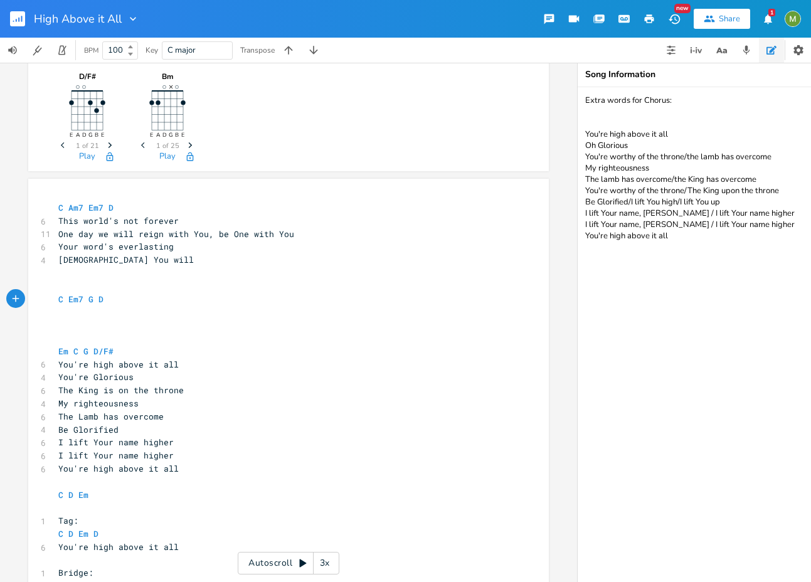
scroll to position [106, 0]
click at [295, 268] on pre "​" at bounding box center [282, 273] width 453 height 13
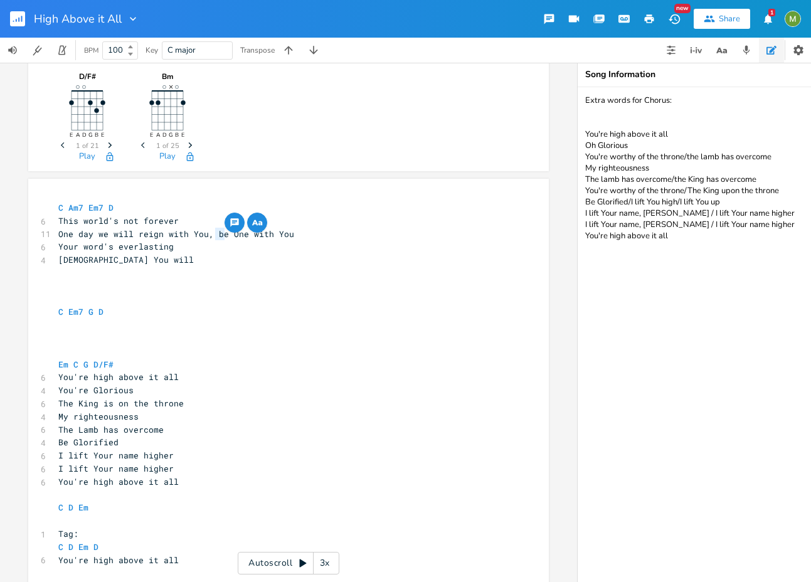
drag, startPoint x: 213, startPoint y: 232, endPoint x: 219, endPoint y: 233, distance: 6.4
click at [219, 233] on span "One day we will reign with You, be One with You" at bounding box center [176, 233] width 236 height 11
type textarea "as"
click at [96, 268] on pre "​" at bounding box center [282, 273] width 453 height 13
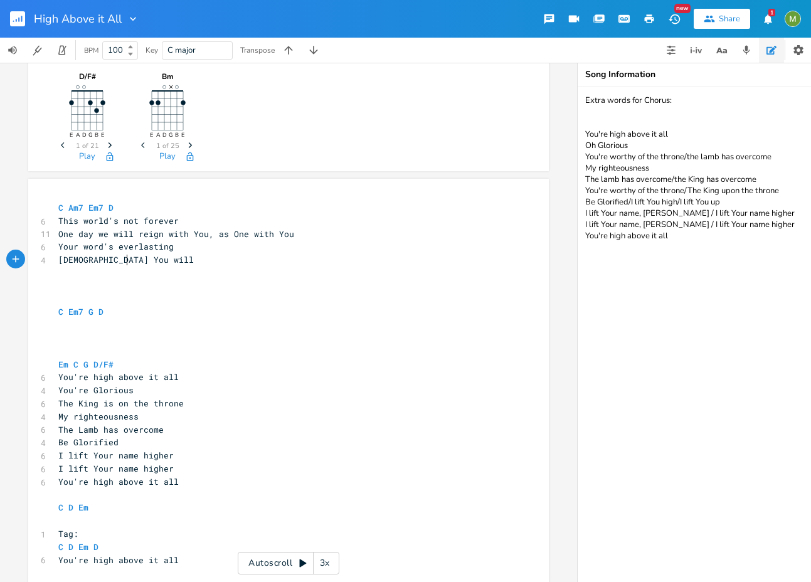
click at [131, 260] on pre "Jesus You will" at bounding box center [282, 259] width 453 height 13
drag, startPoint x: 174, startPoint y: 223, endPoint x: 56, endPoint y: 225, distance: 117.3
click at [56, 225] on pre "This world's not forever" at bounding box center [282, 220] width 453 height 13
type textarea "It's all temporary"
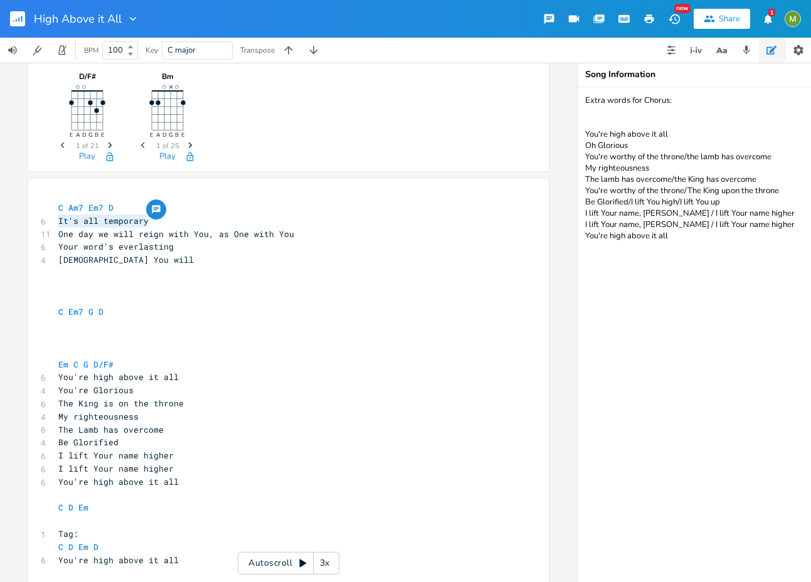
drag, startPoint x: 142, startPoint y: 219, endPoint x: 51, endPoint y: 219, distance: 90.9
type textarea "You'r"
click at [121, 329] on pre "​" at bounding box center [282, 325] width 453 height 13
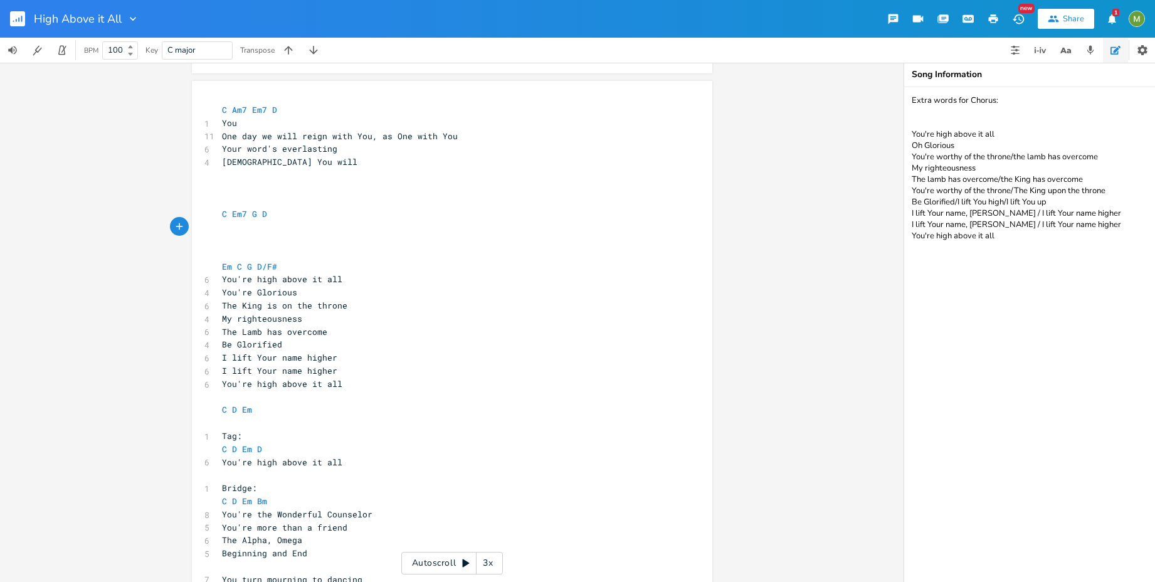
scroll to position [198, 0]
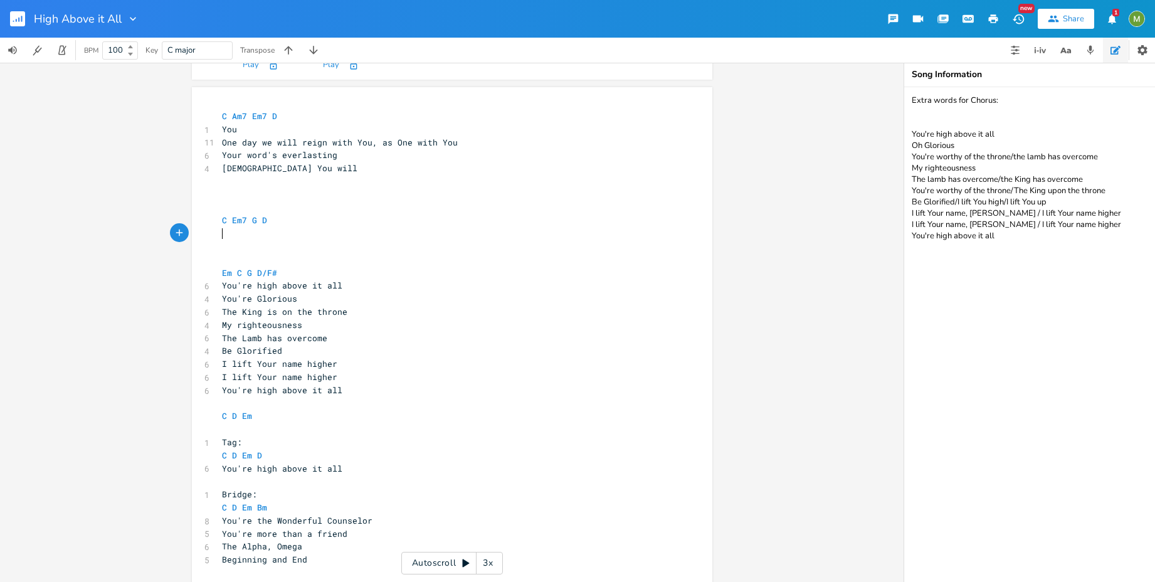
click at [317, 121] on pre "C Am7 Em7 D" at bounding box center [445, 116] width 453 height 13
click at [290, 132] on pre "You" at bounding box center [445, 129] width 453 height 13
type textarea "G"
drag, startPoint x: 255, startPoint y: 297, endPoint x: 245, endPoint y: 300, distance: 10.7
click at [245, 300] on span "You're Glorious" at bounding box center [259, 298] width 75 height 11
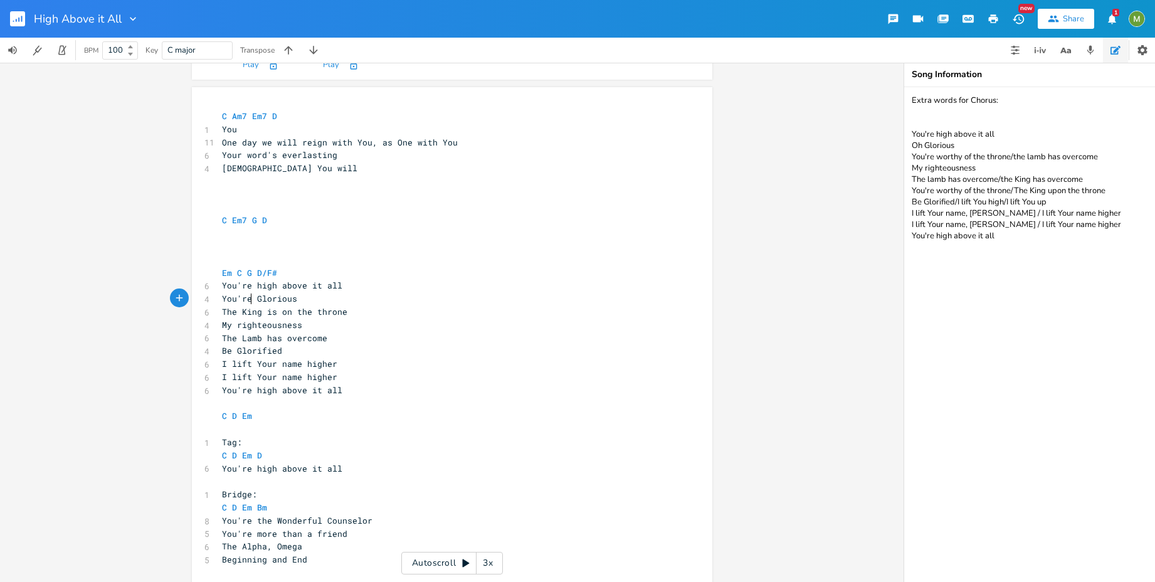
click at [245, 301] on span "You're Glorious" at bounding box center [259, 298] width 75 height 11
type textarea "You're"
drag, startPoint x: 253, startPoint y: 297, endPoint x: 216, endPoint y: 295, distance: 37.0
click at [219, 295] on pre "You're Glorious" at bounding box center [445, 298] width 453 height 13
type textarea "is on the throne"
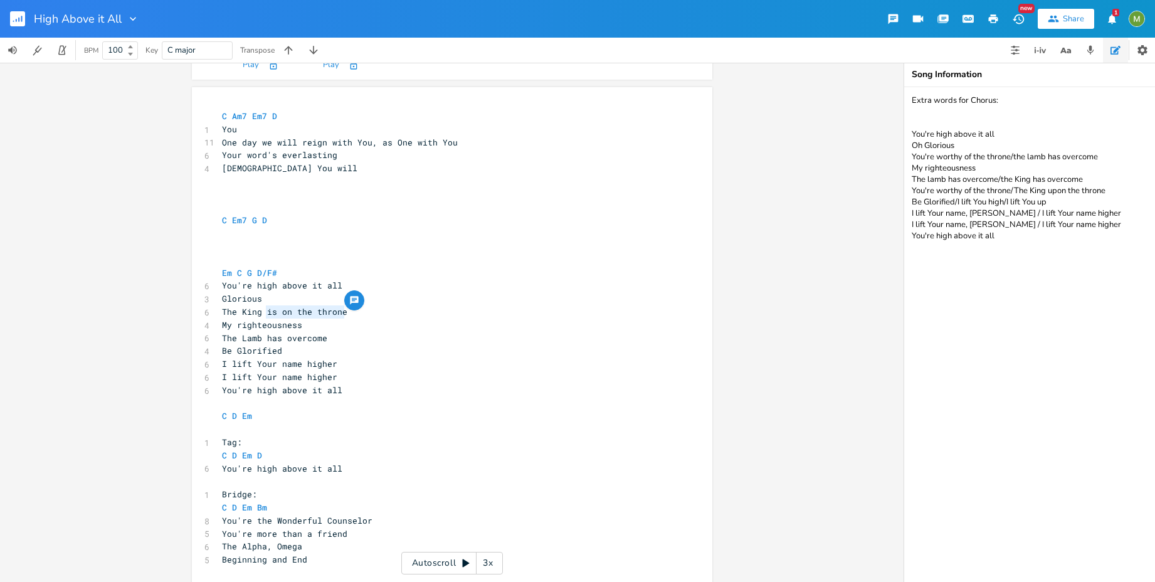
drag, startPoint x: 349, startPoint y: 312, endPoint x: 264, endPoint y: 313, distance: 85.3
click at [264, 313] on pre "The King is on the throne" at bounding box center [445, 311] width 453 height 13
click at [274, 332] on span "The Lamb has overcome" at bounding box center [274, 337] width 105 height 11
click at [296, 330] on pre "My righteousness" at bounding box center [445, 325] width 453 height 13
type textarea "has overcome"
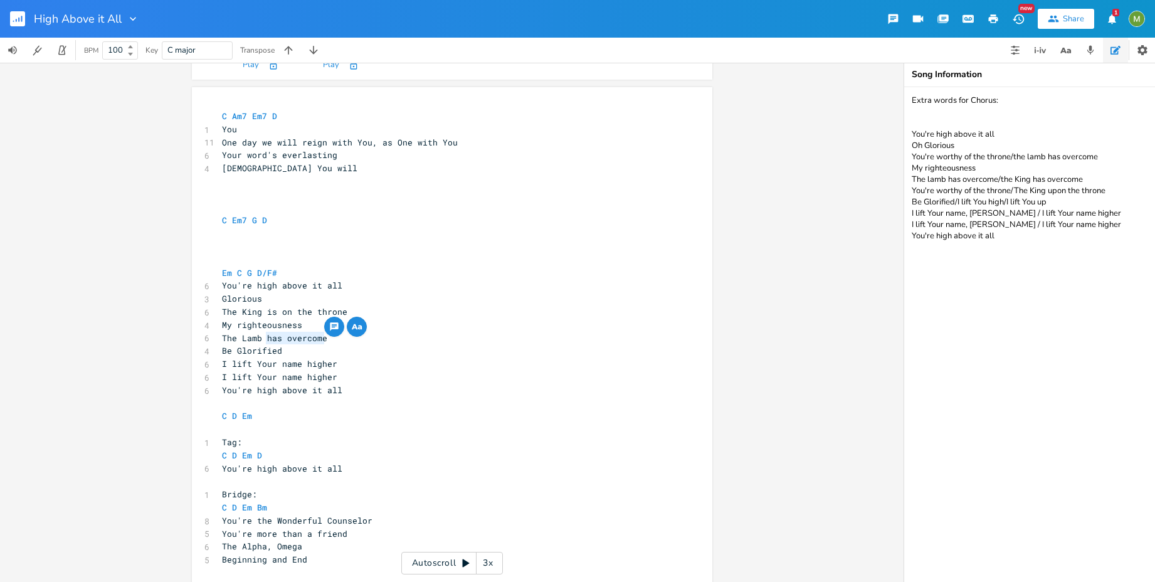
drag, startPoint x: 329, startPoint y: 339, endPoint x: 260, endPoint y: 335, distance: 69.1
click at [260, 335] on pre "The Lamb has overcome" at bounding box center [445, 338] width 453 height 13
click at [265, 315] on span "The King is on the throne" at bounding box center [284, 311] width 125 height 11
click at [270, 300] on pre "Glorious" at bounding box center [445, 298] width 453 height 13
type textarea "is on"
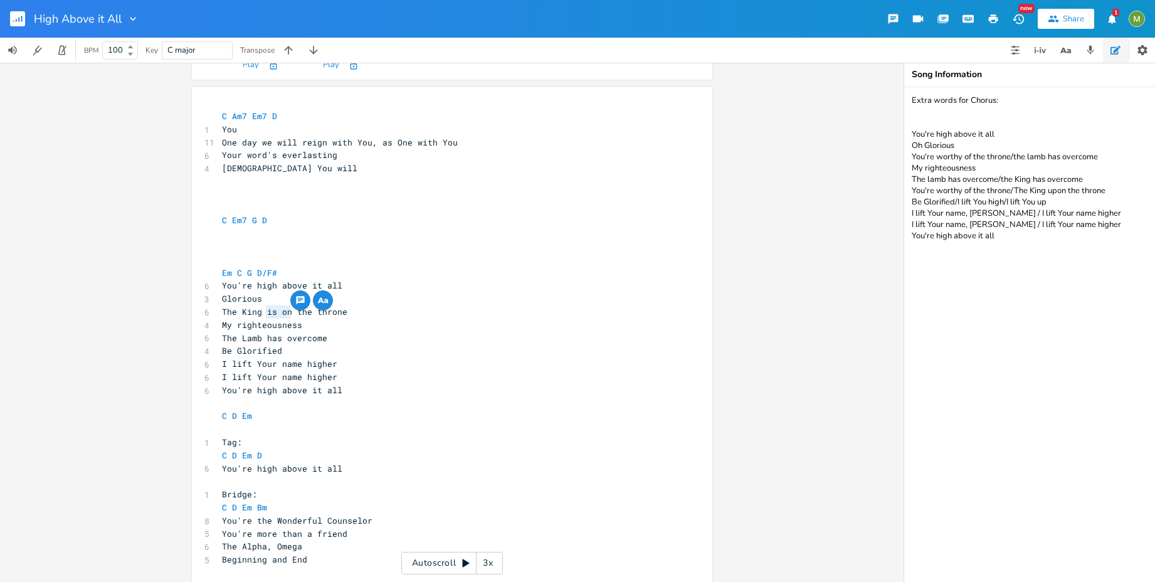
drag, startPoint x: 262, startPoint y: 312, endPoint x: 285, endPoint y: 313, distance: 22.6
click at [285, 313] on span "The King is on the throne" at bounding box center [284, 311] width 125 height 11
click at [372, 308] on pre "The King is on the throne" at bounding box center [445, 311] width 453 height 13
click at [281, 238] on pre "​" at bounding box center [445, 233] width 453 height 13
click at [222, 297] on span "Glorious" at bounding box center [242, 298] width 40 height 11
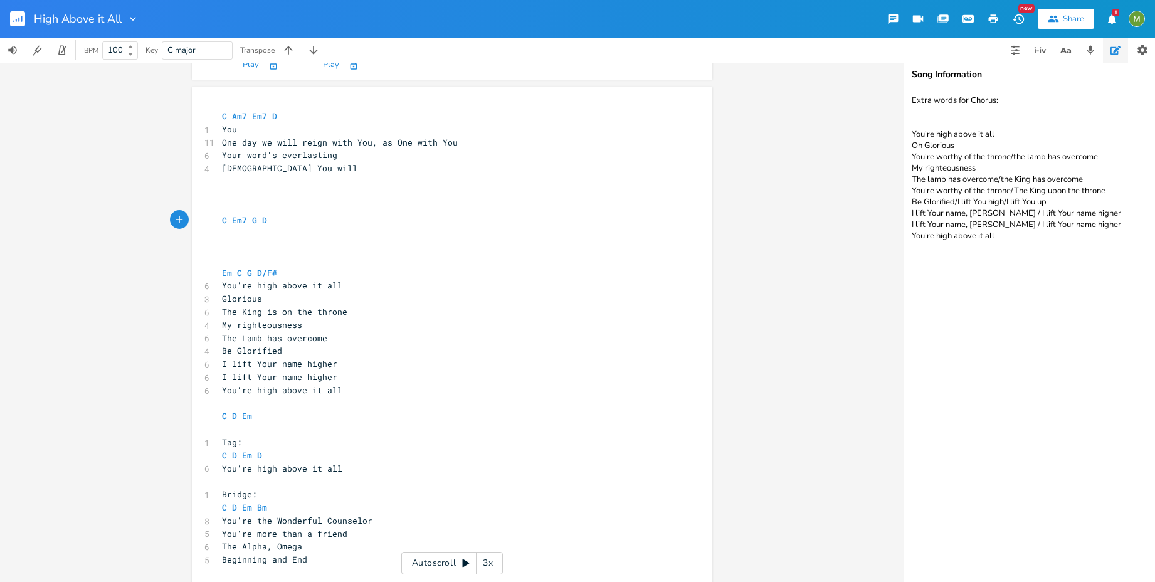
click at [286, 226] on pre "C Em7 G D" at bounding box center [445, 220] width 453 height 13
click at [292, 144] on span "One day we will reign with You, as One with You" at bounding box center [340, 142] width 236 height 11
click at [268, 337] on span "The Lamb has overcome" at bounding box center [274, 337] width 105 height 11
type textarea "that's"
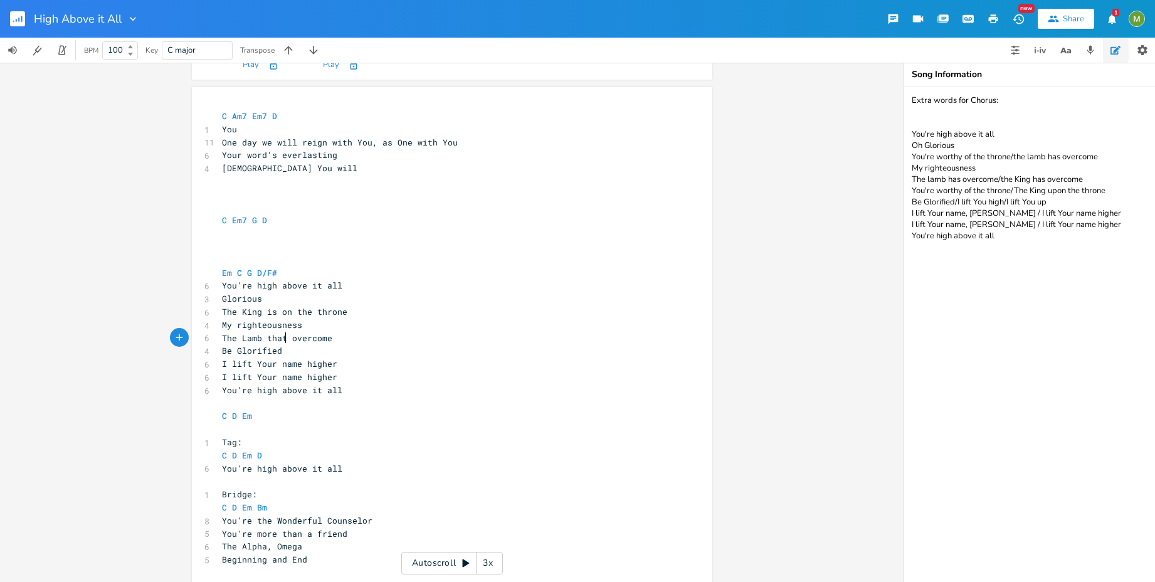
scroll to position [0, 20]
type textarea "has"
click at [262, 354] on span "Be Glorified" at bounding box center [252, 350] width 60 height 11
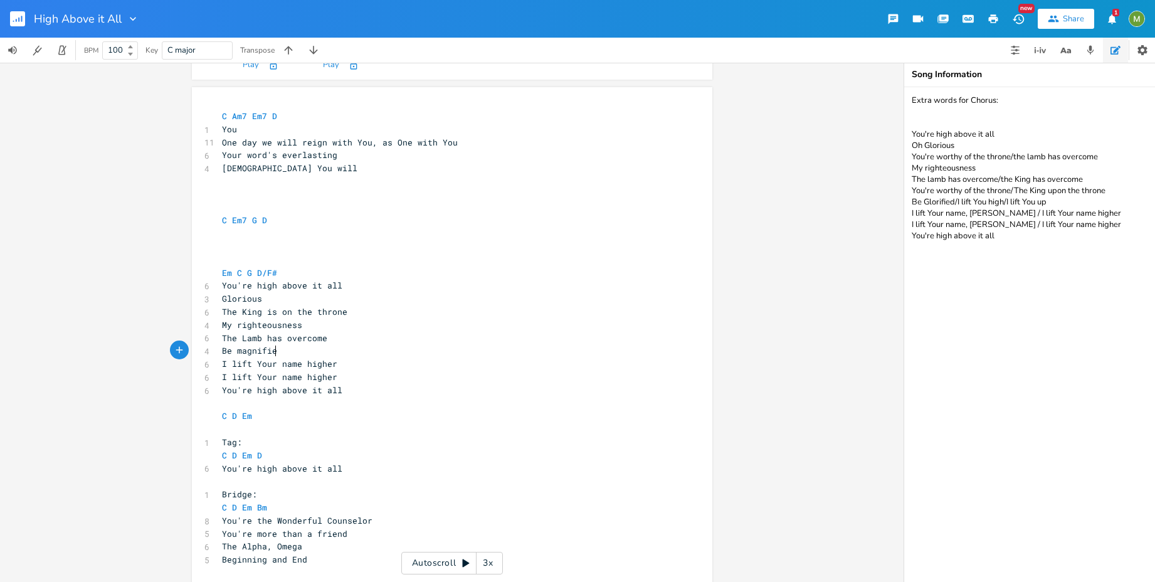
type textarea "magnified"
click at [346, 233] on pre "​" at bounding box center [445, 233] width 453 height 13
type textarea "Holy"
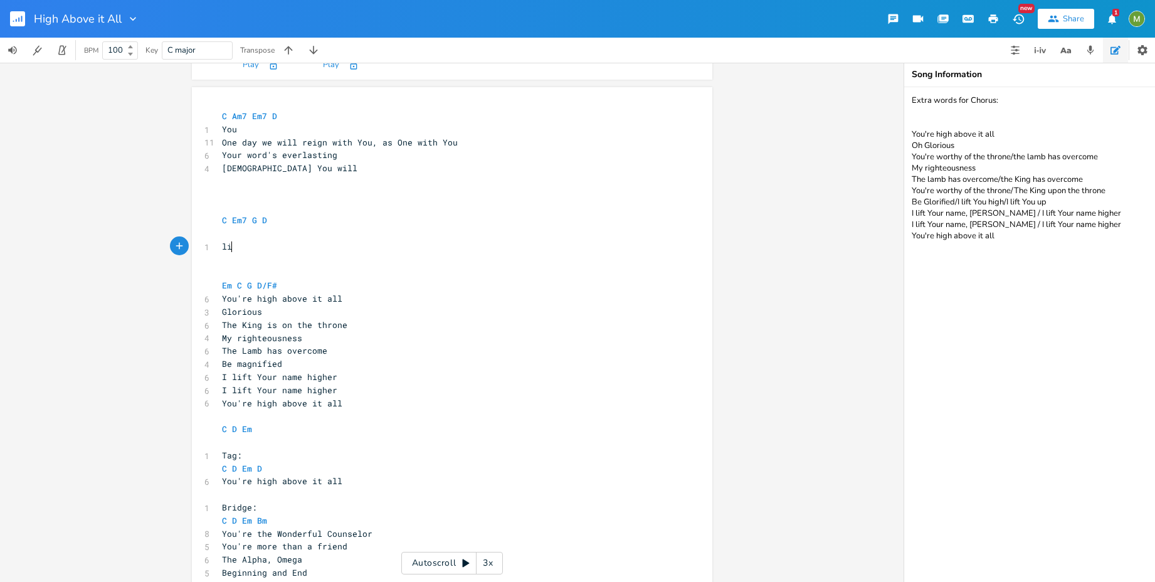
type textarea "lit"
type textarea "ft Your Hl"
type textarea "oly Name"
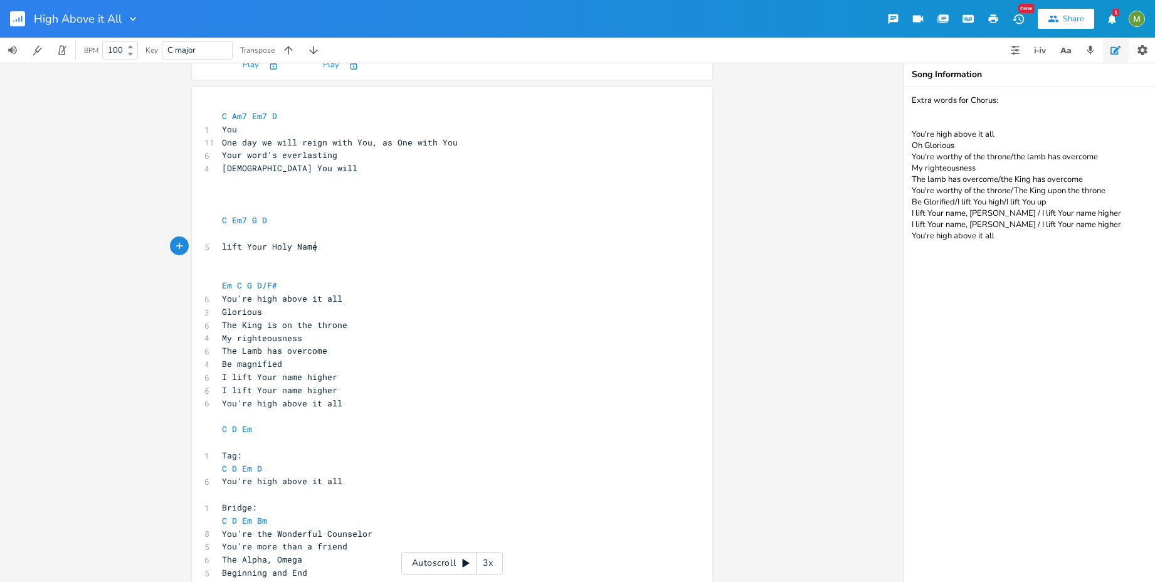
click at [226, 245] on span "lift Your Holy Name" at bounding box center [269, 246] width 95 height 11
type textarea "will praise"
click at [224, 247] on span "will praise Your Holy Name" at bounding box center [287, 246] width 130 height 11
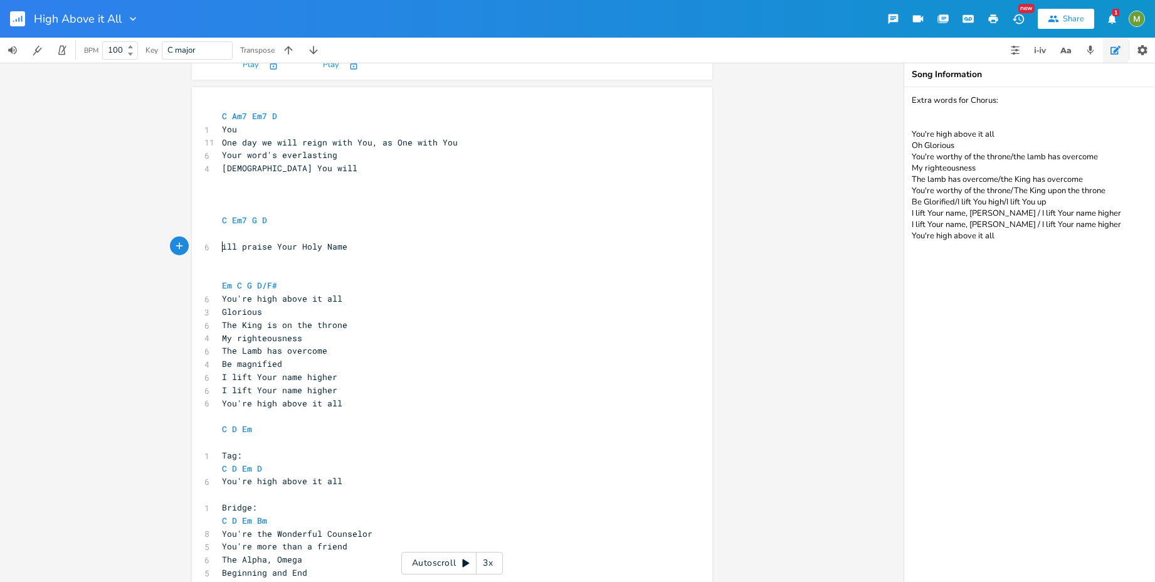
scroll to position [0, 9]
type textarea "W"
click at [370, 243] on pre "Will praise Your Holy Name" at bounding box center [445, 246] width 453 height 13
click at [266, 179] on pre "​" at bounding box center [445, 181] width 453 height 13
click at [359, 244] on pre "Will praise Your Holy Name" at bounding box center [445, 246] width 453 height 13
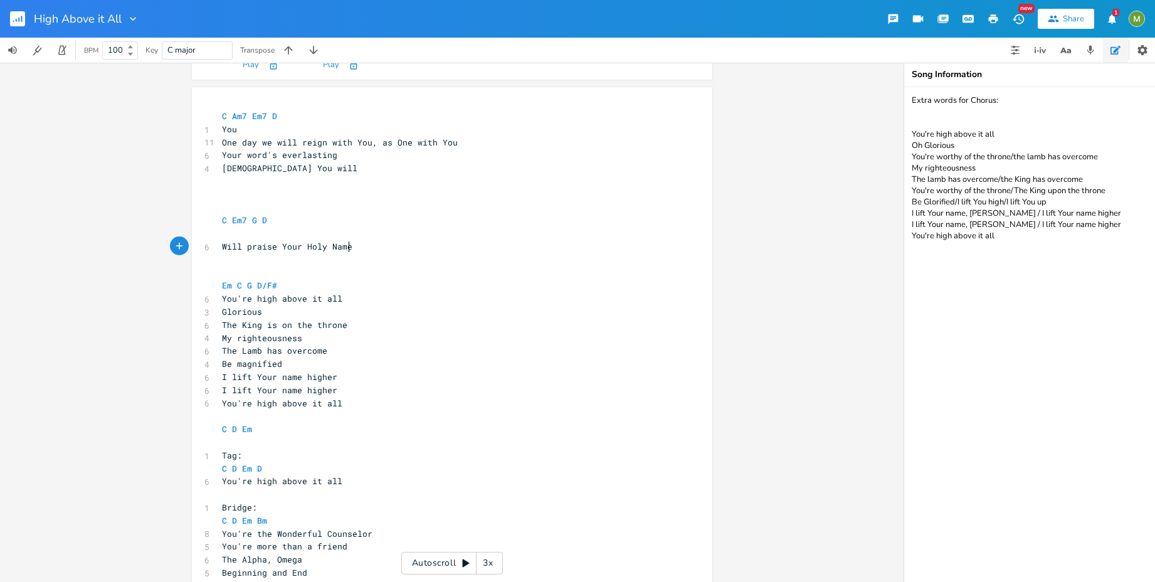
click at [222, 312] on span "Glorious" at bounding box center [242, 311] width 40 height 11
type textarea "You're"
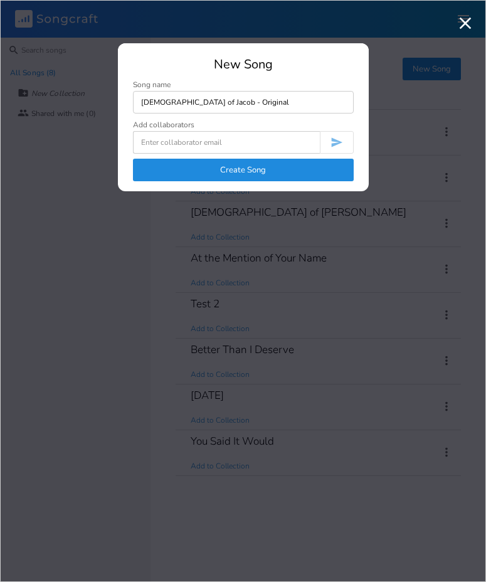
type input "[DEMOGRAPHIC_DATA] of Jacob - Original"
click at [348, 159] on button "Create Song" at bounding box center [243, 170] width 221 height 23
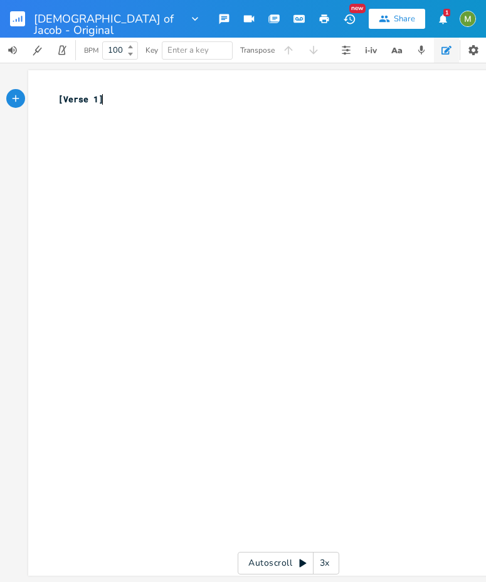
click at [235, 187] on div "xxxxxxxxxx [Verse 1] ​" at bounding box center [298, 334] width 484 height 489
drag, startPoint x: 14, startPoint y: 149, endPoint x: 28, endPoint y: 72, distance: 78.4
click at [28, 72] on div "xxxxxxxxxx [Verse 1] ​ Autoscroll 3x" at bounding box center [288, 322] width 577 height 519
type textarea "[Verse 1]"
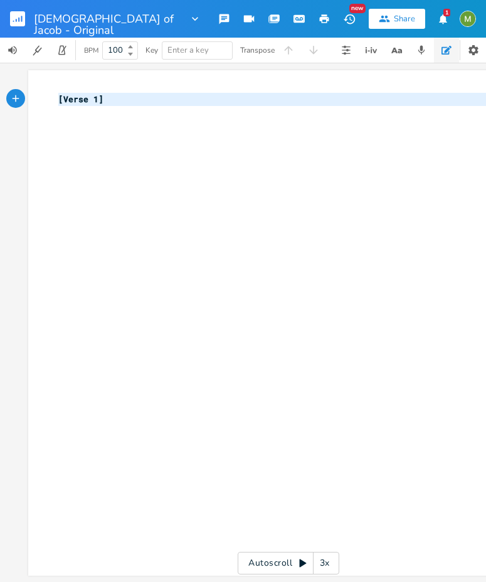
drag, startPoint x: 110, startPoint y: 171, endPoint x: 73, endPoint y: 100, distance: 79.4
click at [47, 56] on div "God of Jacob - Original New Share 1 BPM 100 Key Enter a key Transpose [Verse 1]…" at bounding box center [243, 291] width 486 height 582
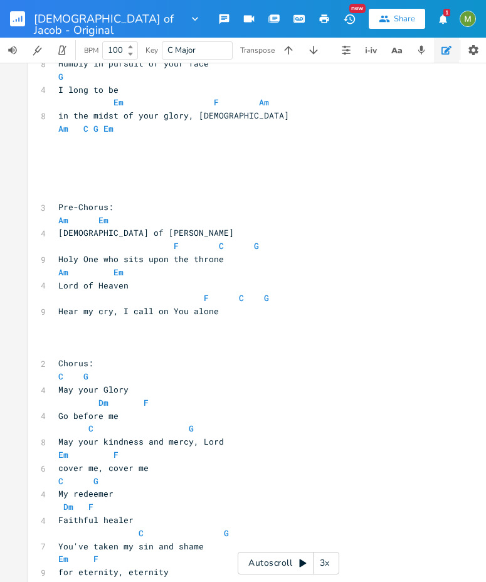
scroll to position [771, 0]
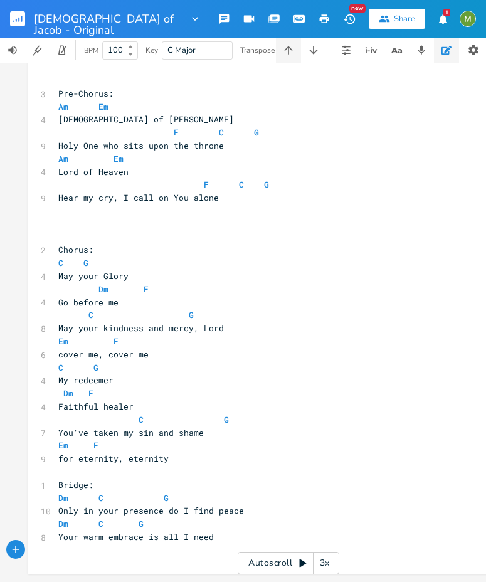
click at [291, 55] on icon "button" at bounding box center [288, 50] width 13 height 13
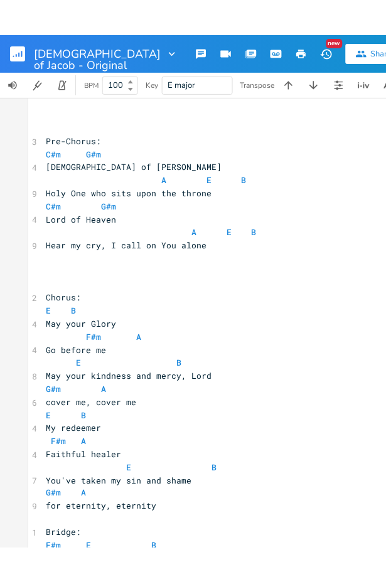
scroll to position [751, 0]
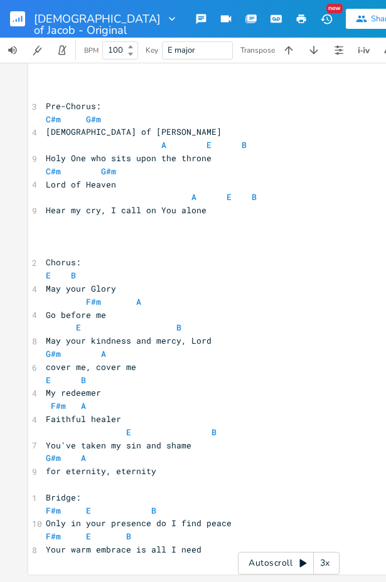
click at [166, 16] on icon "button" at bounding box center [172, 19] width 13 height 13
click at [9, 20] on div "God of Jacob - Original" at bounding box center [89, 19] width 178 height 38
click at [18, 19] on rect "button" at bounding box center [17, 18] width 15 height 15
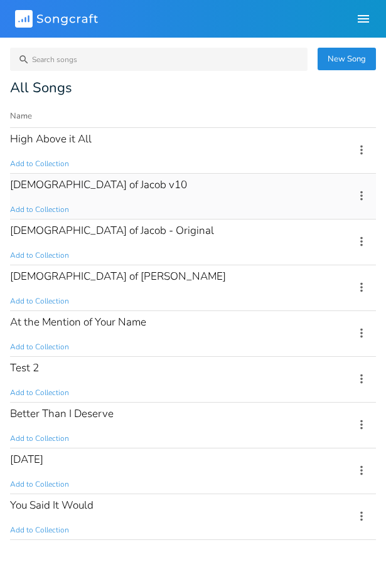
click at [68, 186] on div "[DEMOGRAPHIC_DATA] of Jacob v10" at bounding box center [98, 184] width 177 height 11
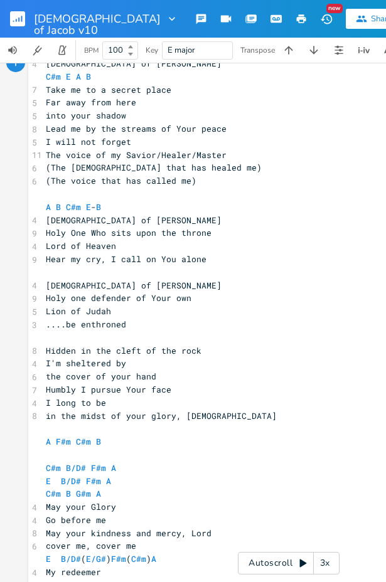
scroll to position [237, 0]
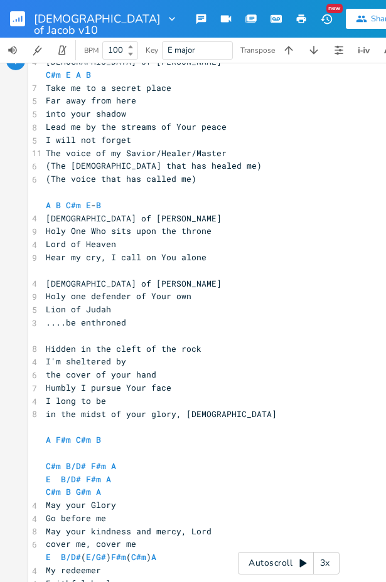
click at [161, 13] on div at bounding box center [170, 19] width 18 height 13
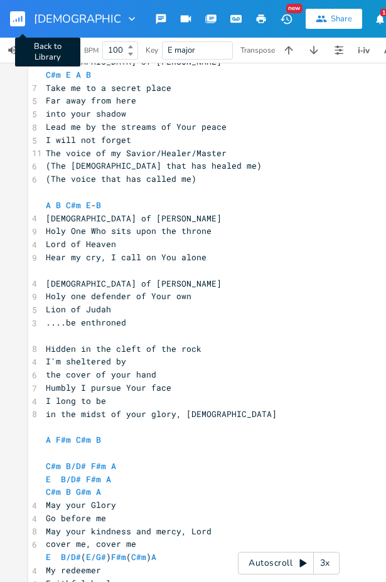
click at [25, 21] on button "Back to Library" at bounding box center [22, 19] width 25 height 30
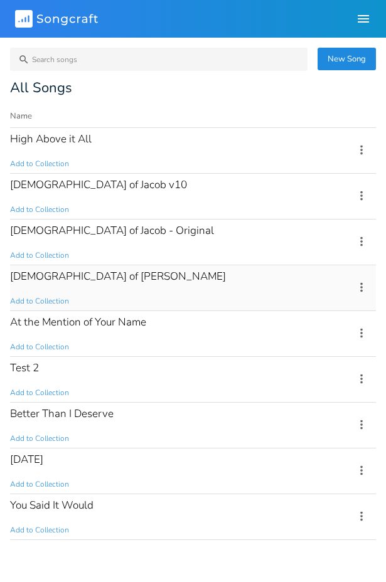
click at [38, 277] on div "[DEMOGRAPHIC_DATA] of [PERSON_NAME]" at bounding box center [118, 276] width 216 height 11
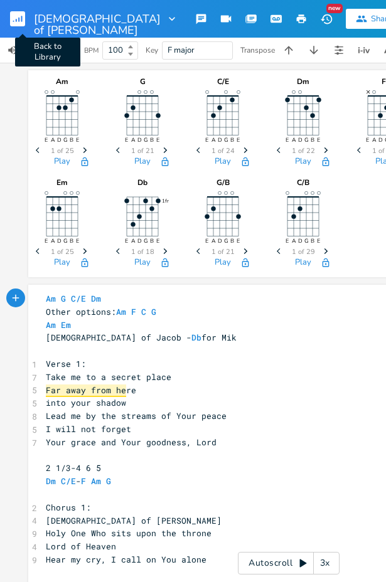
click at [24, 16] on rect "button" at bounding box center [17, 18] width 15 height 15
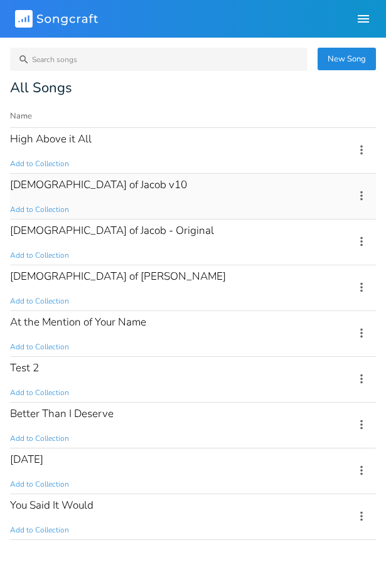
click at [65, 182] on div "[DEMOGRAPHIC_DATA] of Jacob v10" at bounding box center [98, 184] width 177 height 11
